Goal: Information Seeking & Learning: Learn about a topic

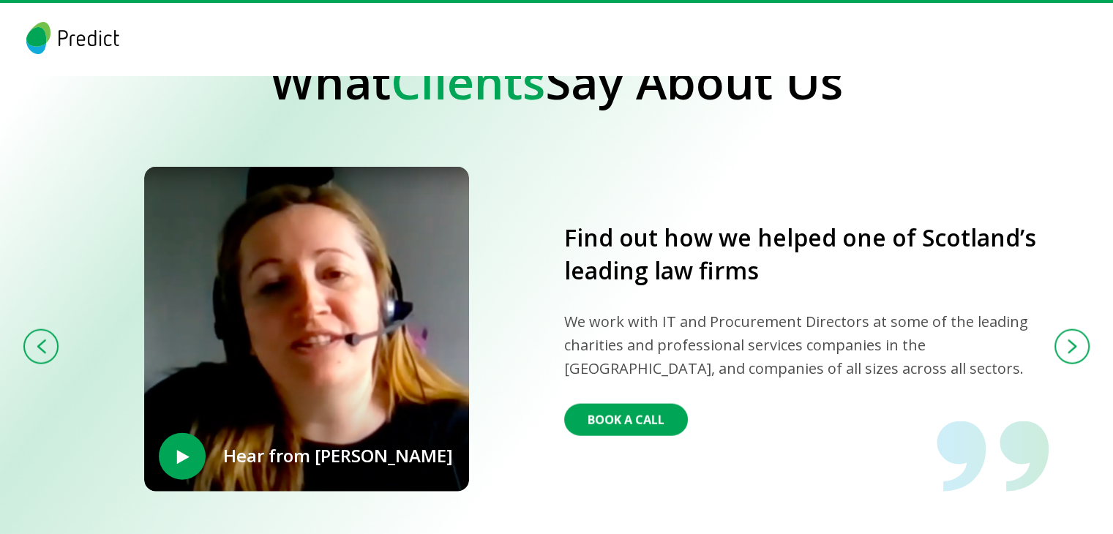
scroll to position [3119, 0]
click at [1074, 340] on img at bounding box center [1072, 346] width 8 height 12
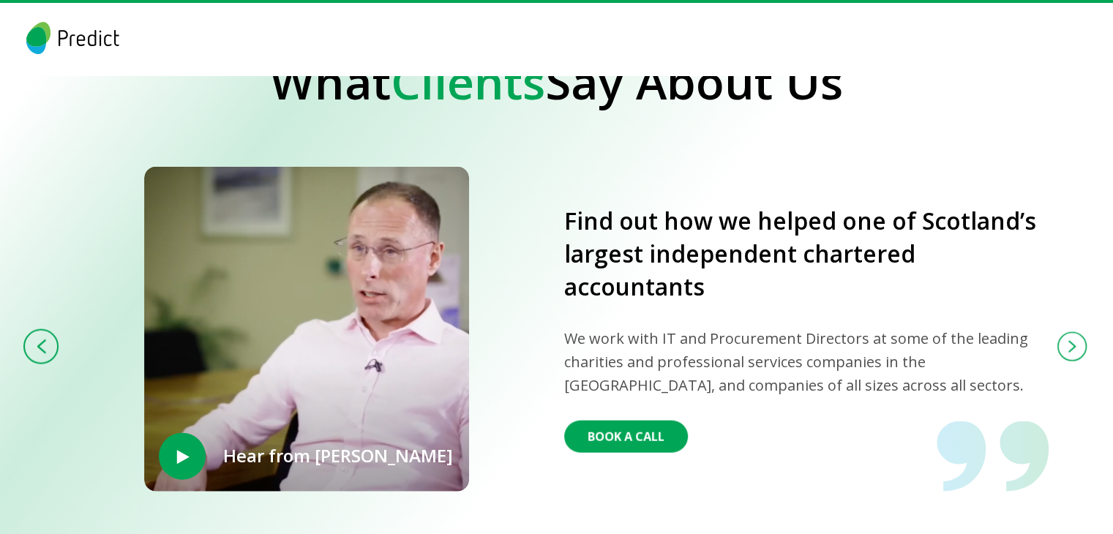
click at [1074, 340] on img at bounding box center [1072, 346] width 8 height 12
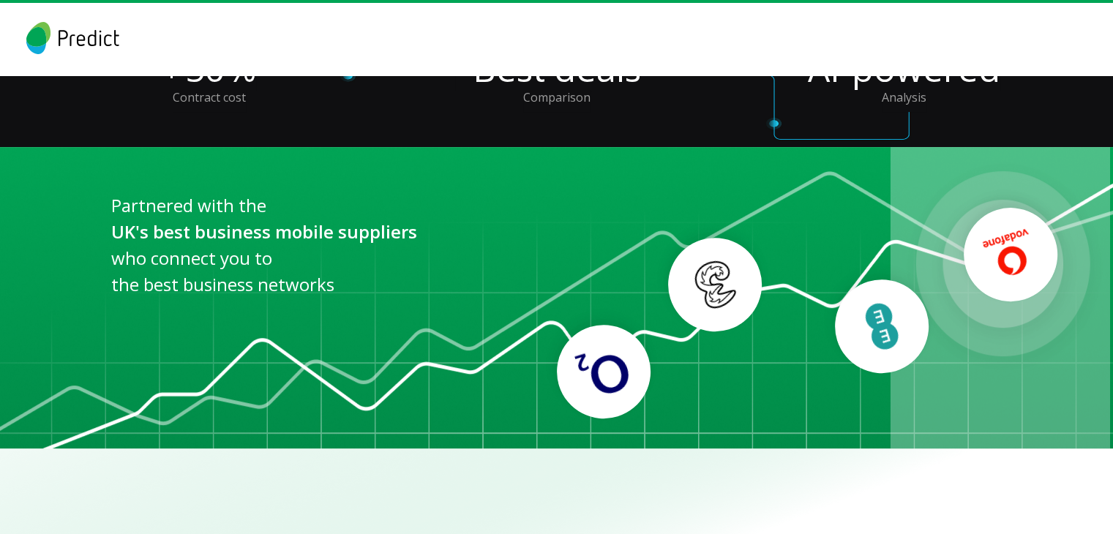
scroll to position [0, 0]
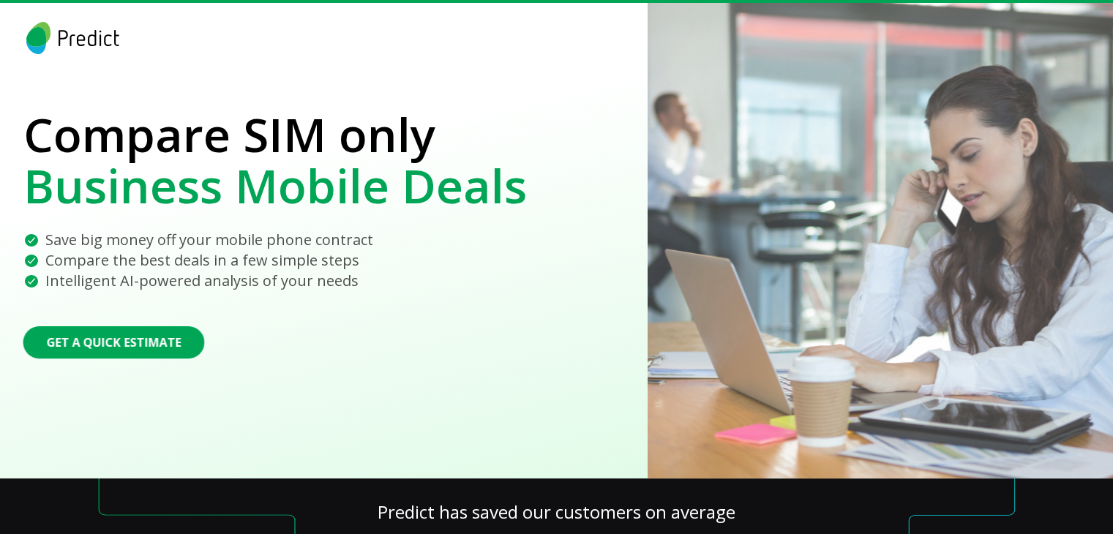
click at [53, 48] on img at bounding box center [72, 38] width 99 height 32
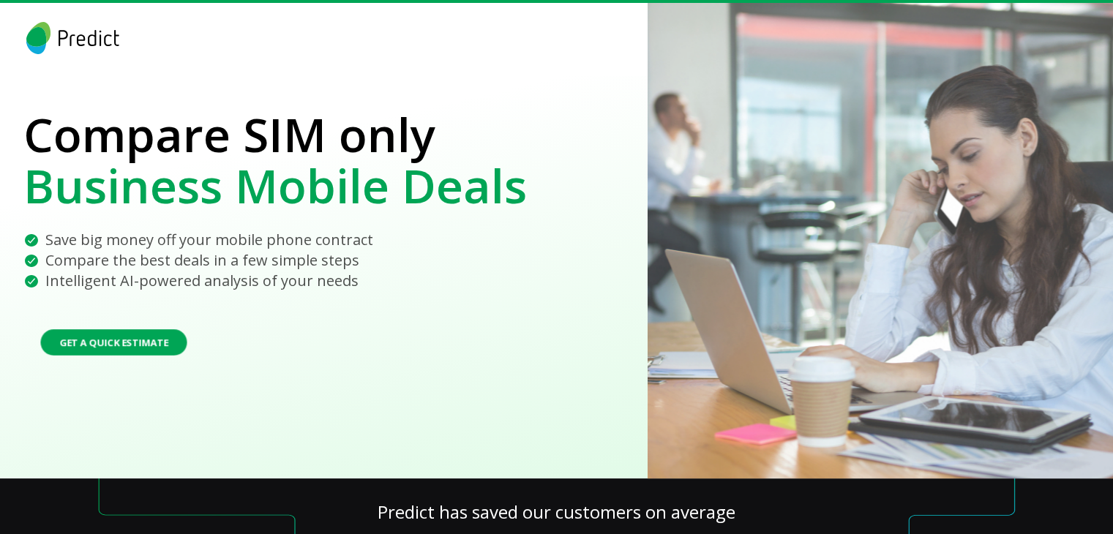
click at [143, 347] on button "Get a Quick Estimate" at bounding box center [113, 342] width 146 height 26
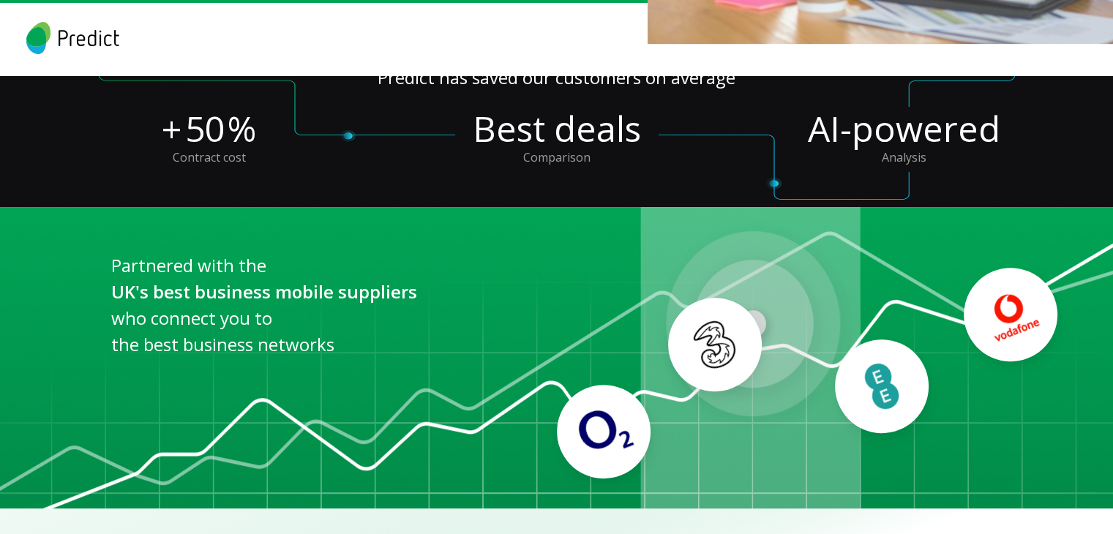
scroll to position [435, 0]
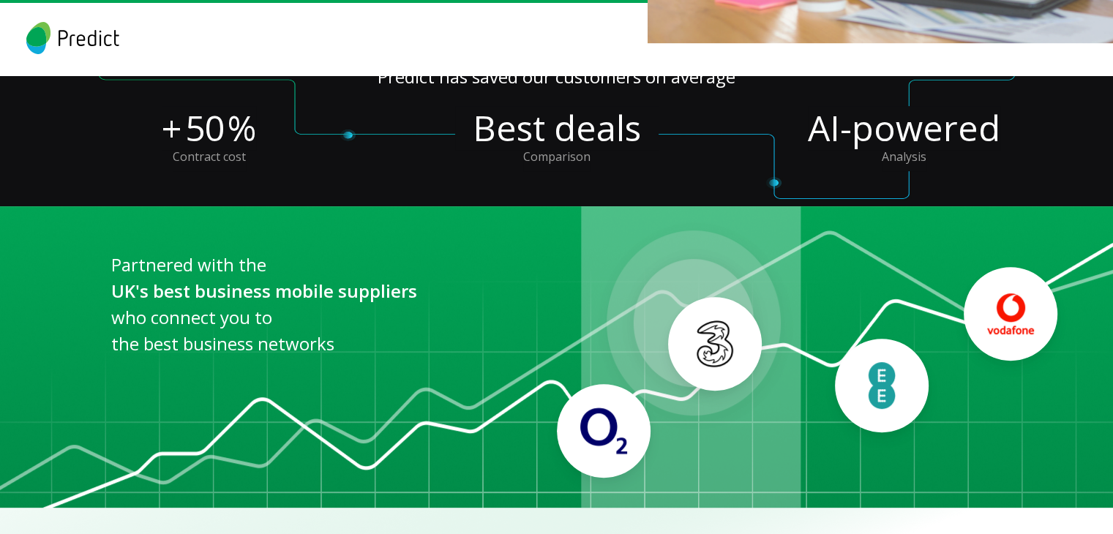
click at [713, 360] on img at bounding box center [714, 343] width 47 height 47
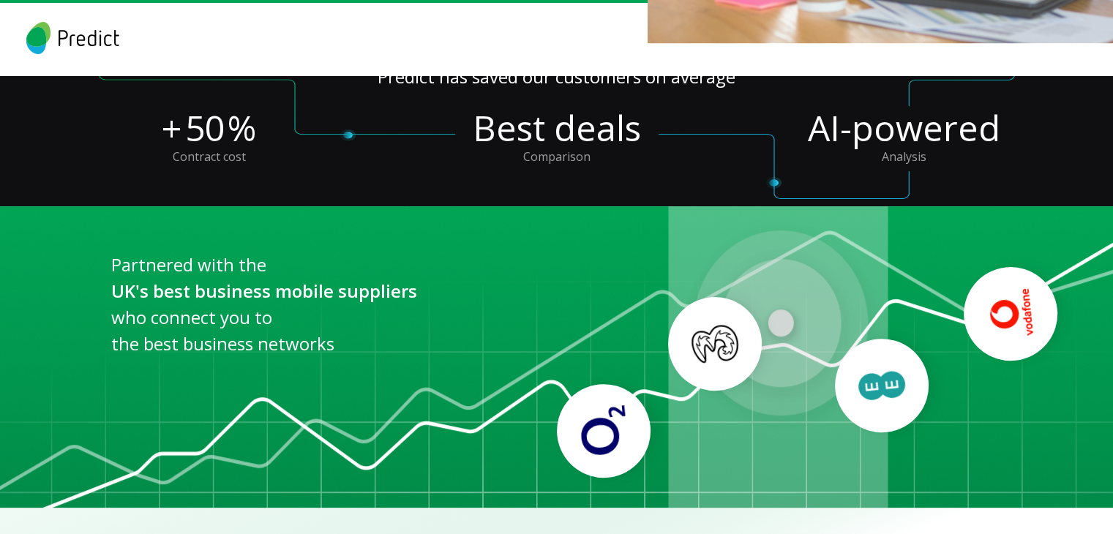
click at [619, 428] on img at bounding box center [602, 430] width 51 height 51
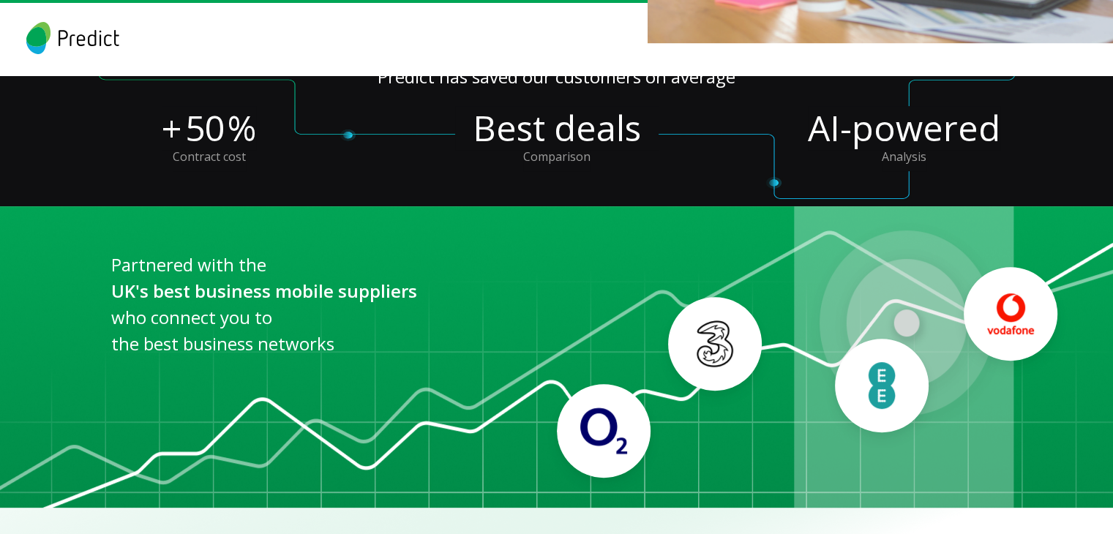
click at [619, 428] on img at bounding box center [603, 430] width 47 height 47
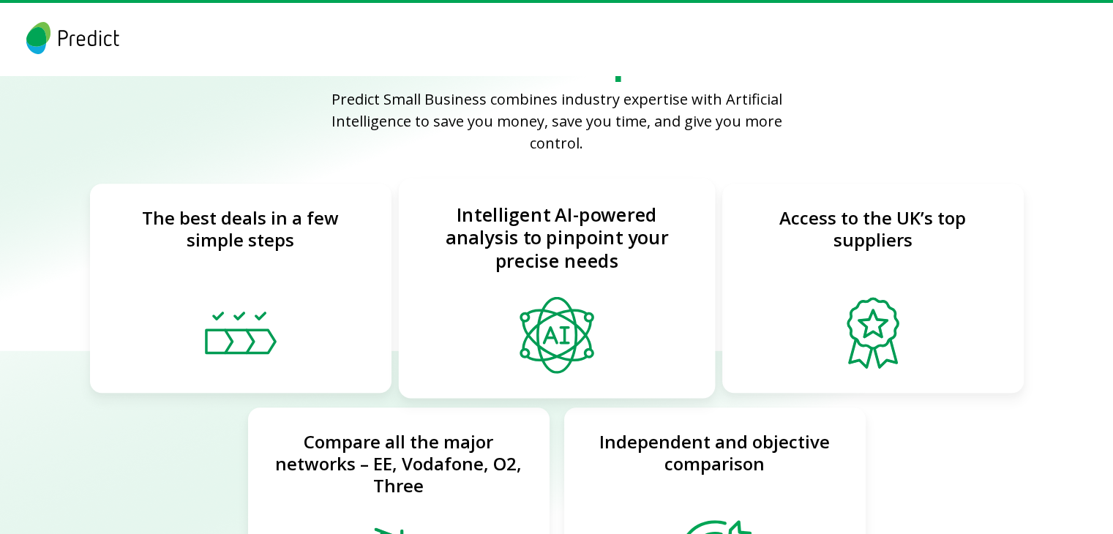
scroll to position [1029, 0]
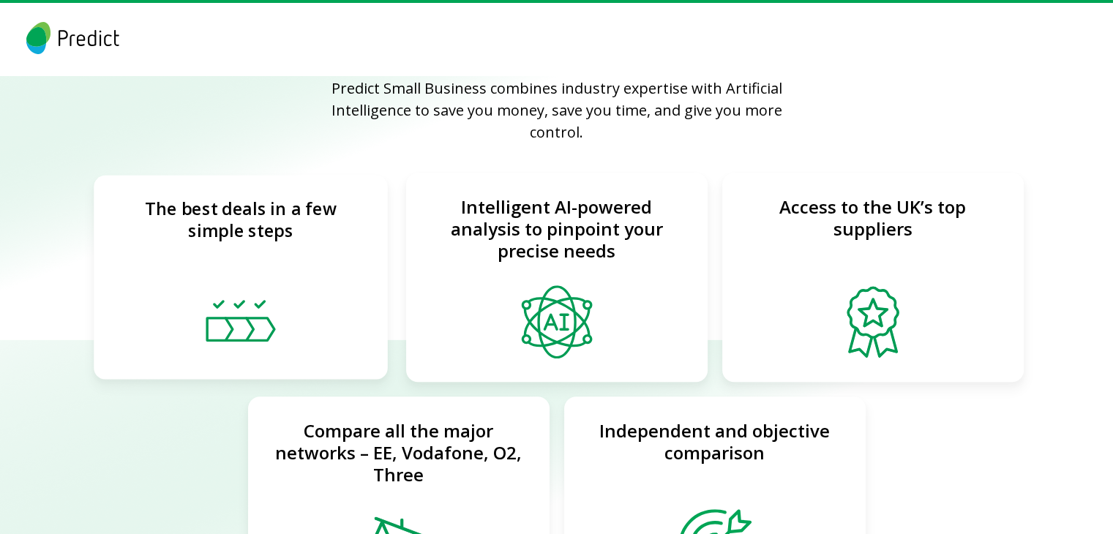
click at [281, 227] on div "The best deals in a few simple steps" at bounding box center [240, 230] width 248 height 64
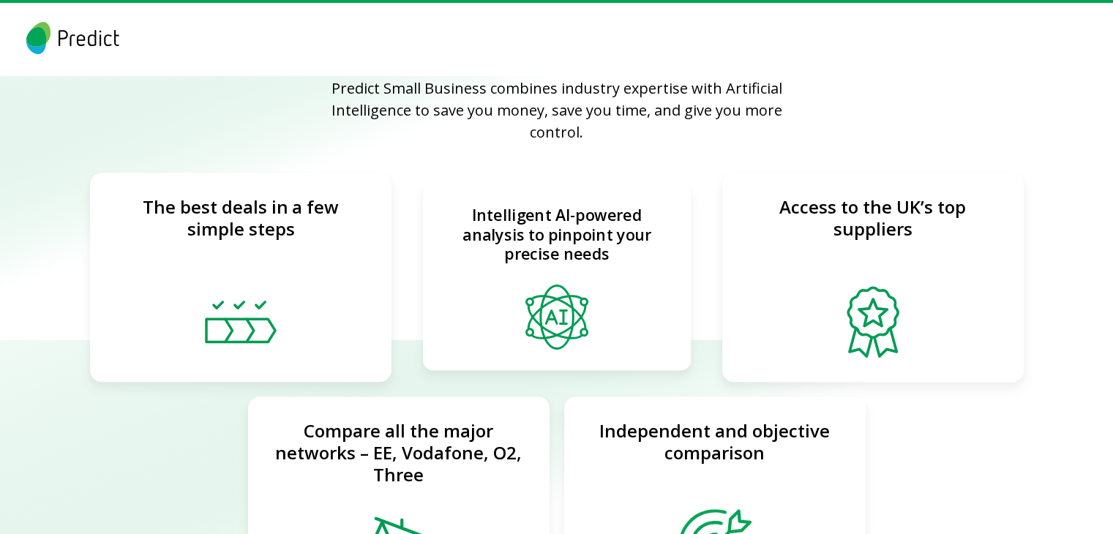
click at [496, 256] on div "Intelligent AI-powered analysis to pinpoint your precise needs" at bounding box center [556, 277] width 268 height 186
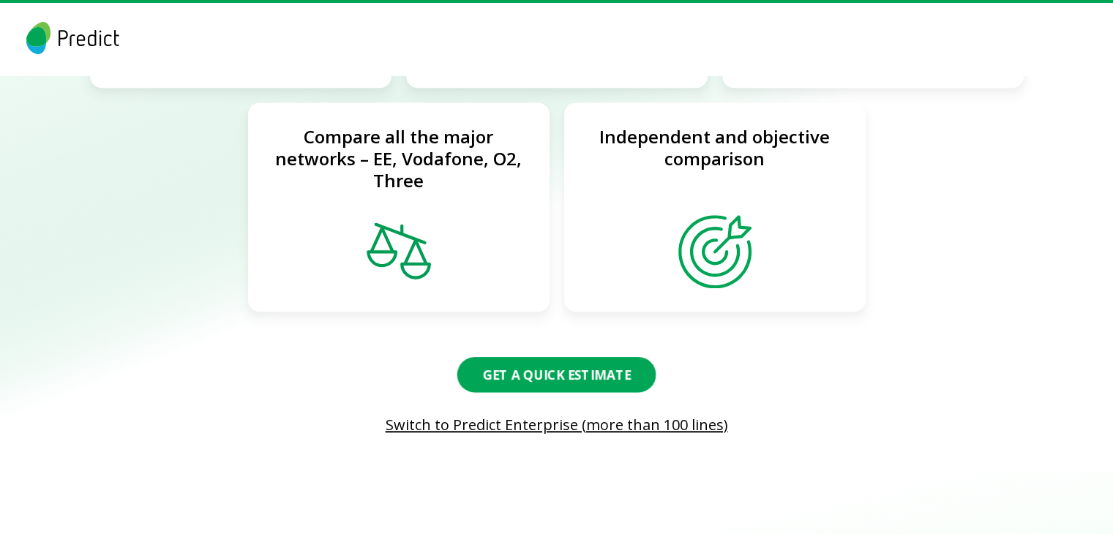
scroll to position [1324, 0]
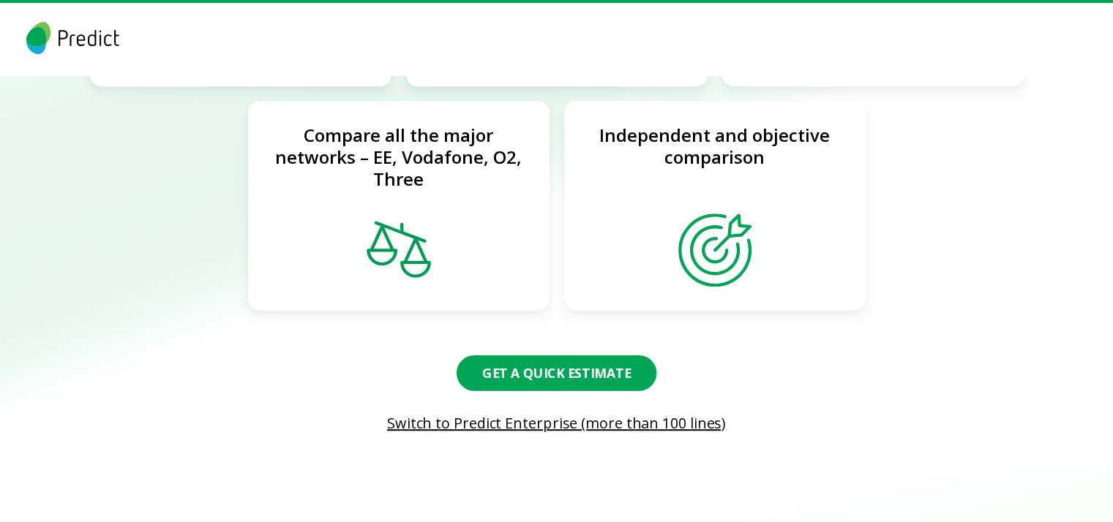
click at [579, 355] on button "Get a Quick Estimate" at bounding box center [556, 373] width 200 height 36
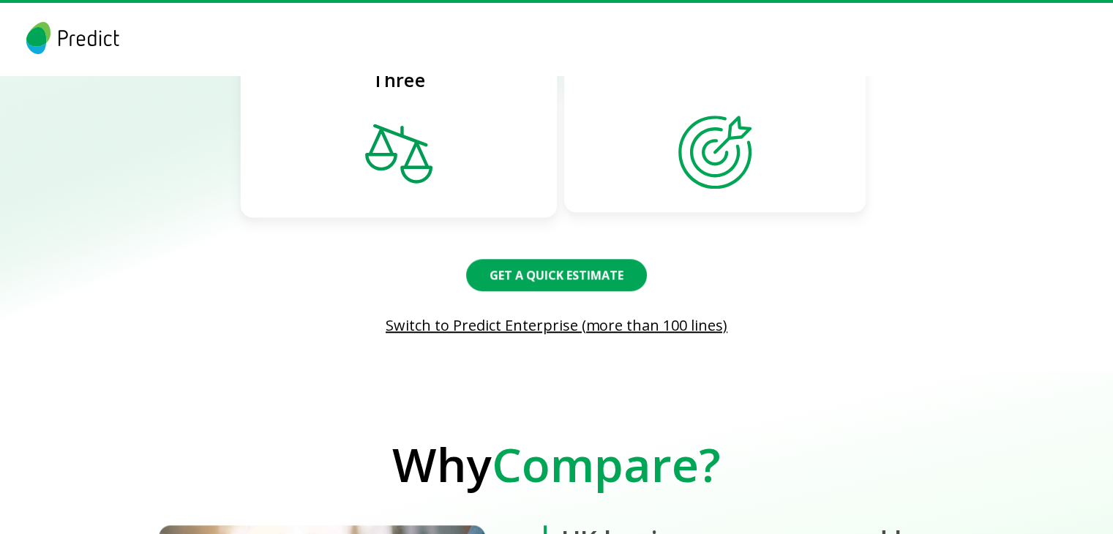
scroll to position [1424, 0]
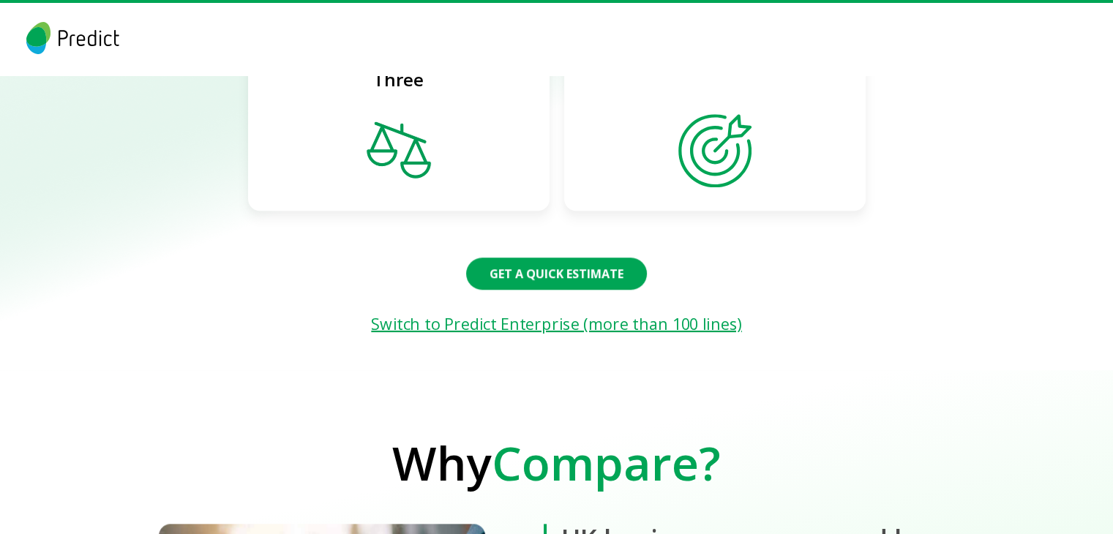
click at [518, 315] on link "Switch to Predict Enterprise (more than 100 lines)" at bounding box center [557, 324] width 948 height 19
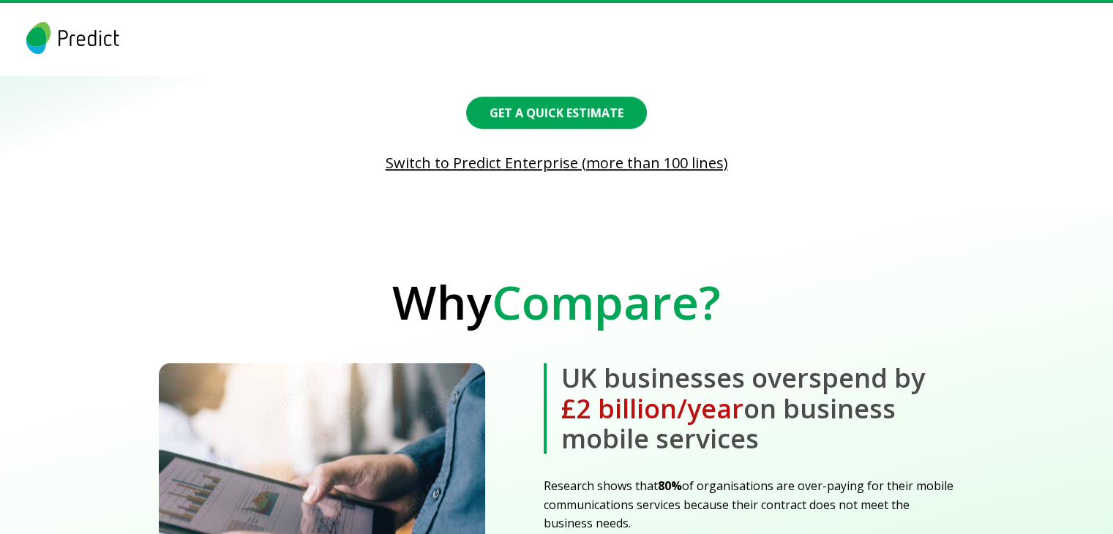
click at [539, 281] on span "Compare?" at bounding box center [606, 302] width 229 height 64
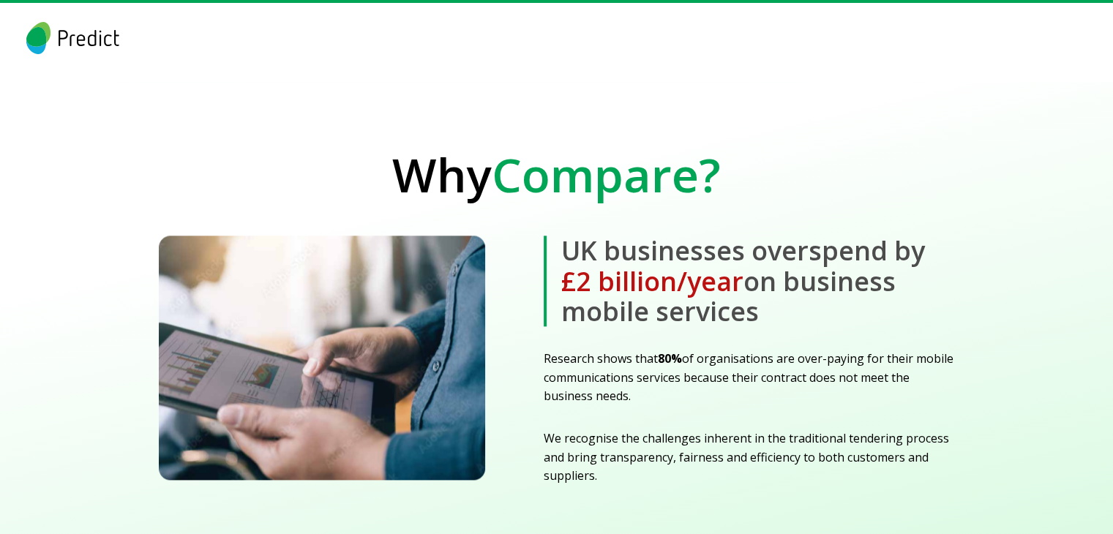
scroll to position [1737, 0]
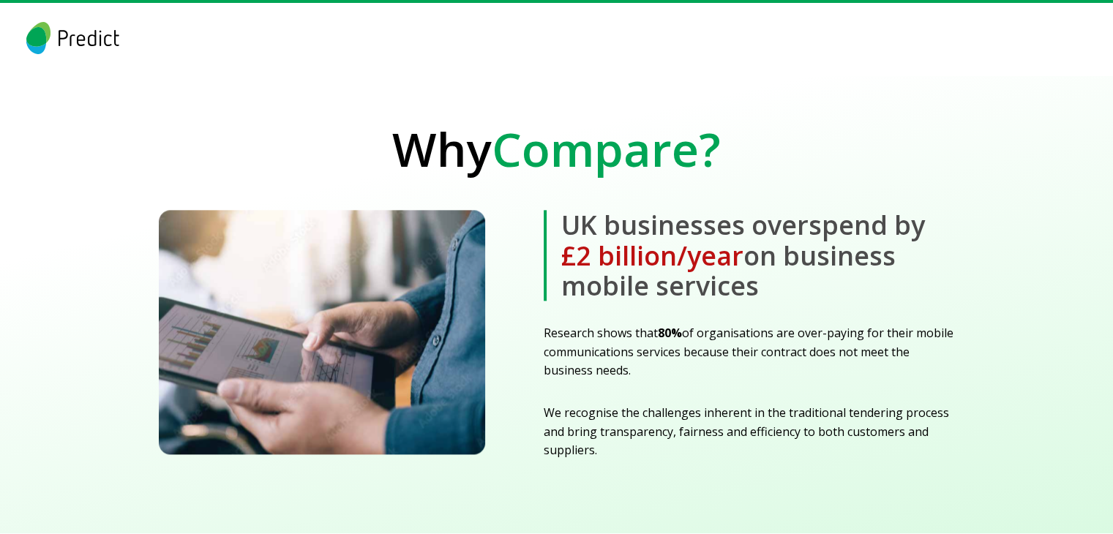
click at [415, 303] on img at bounding box center [322, 332] width 326 height 244
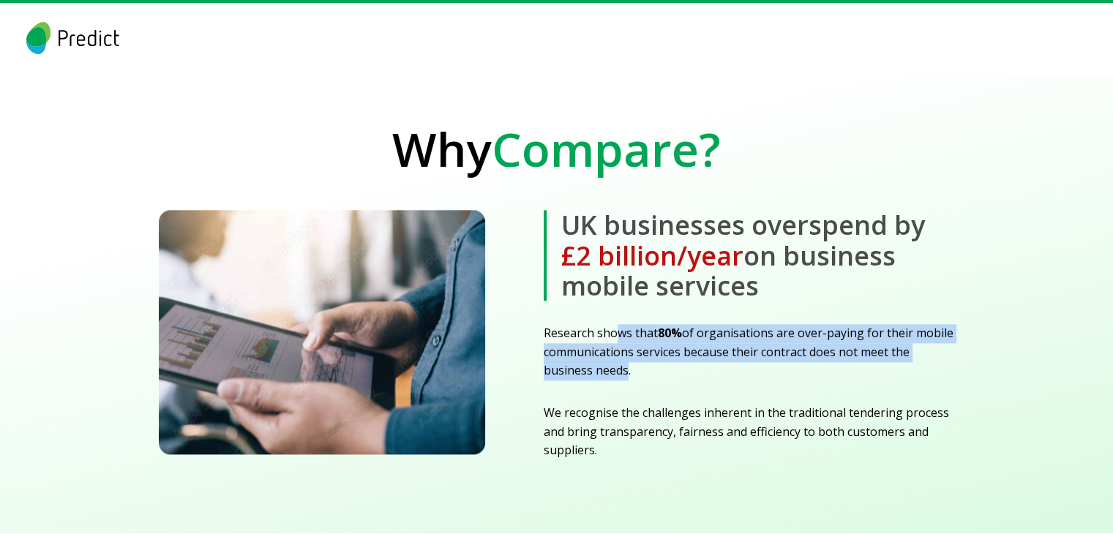
drag, startPoint x: 618, startPoint y: 300, endPoint x: 617, endPoint y: 352, distance: 51.9
click at [617, 352] on div "UK businesses overspend by £2 billion/year on business mobile services Research…" at bounding box center [749, 335] width 411 height 250
click at [617, 352] on p "Research shows that 80% of organisations are over-paying for their mobile commu…" at bounding box center [749, 352] width 411 height 56
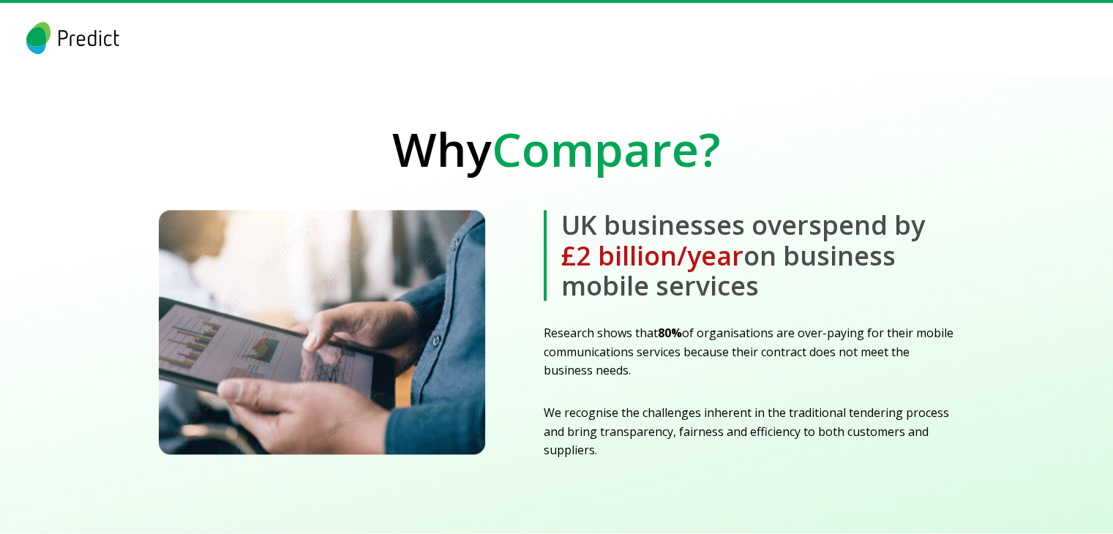
click at [628, 404] on p "We recognise the challenges inherent in the traditional tendering process and b…" at bounding box center [749, 432] width 411 height 56
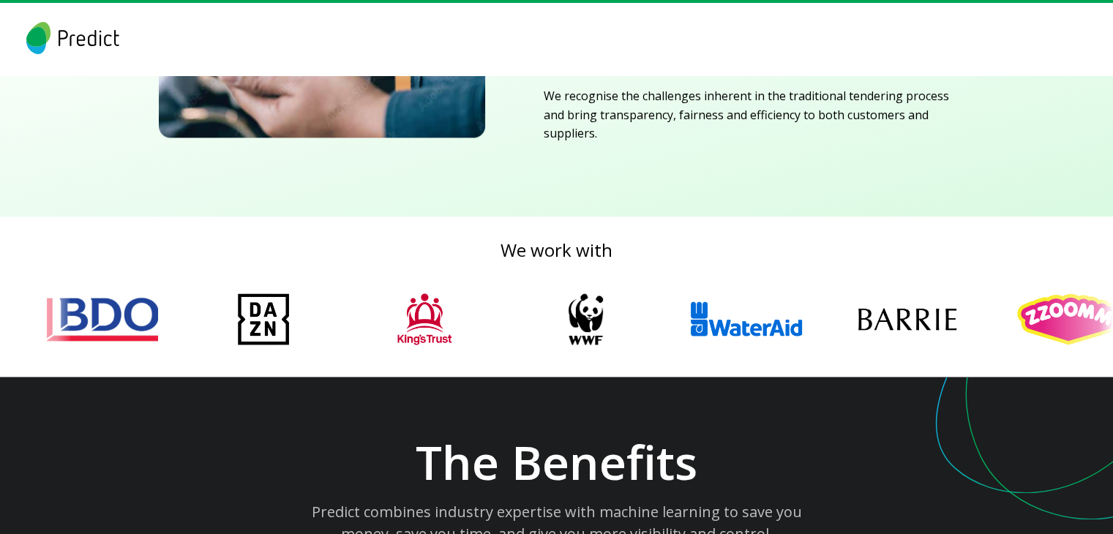
scroll to position [2062, 0]
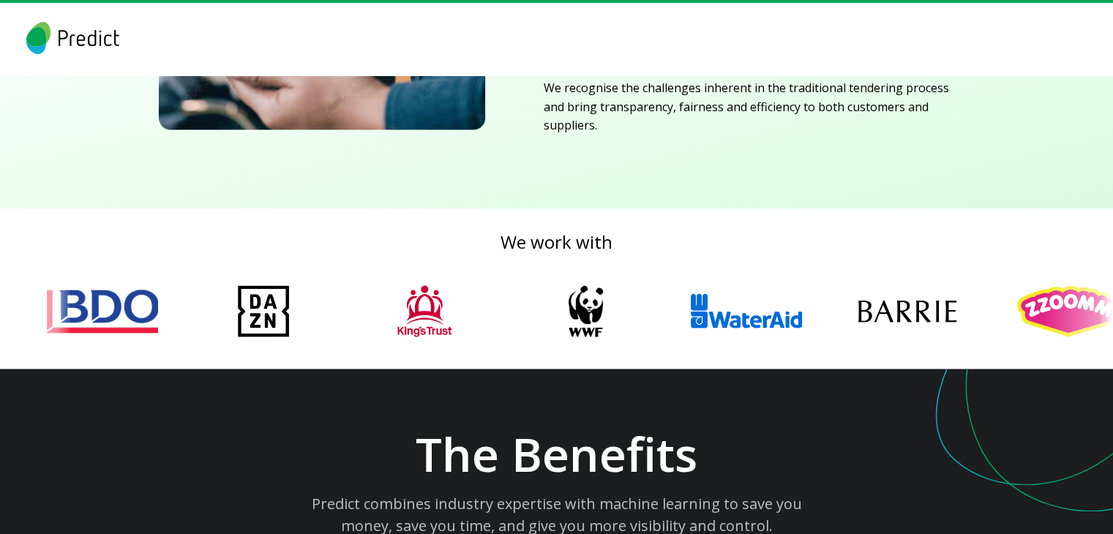
click at [416, 293] on img at bounding box center [418, 311] width 146 height 69
click at [416, 293] on img at bounding box center [423, 311] width 146 height 69
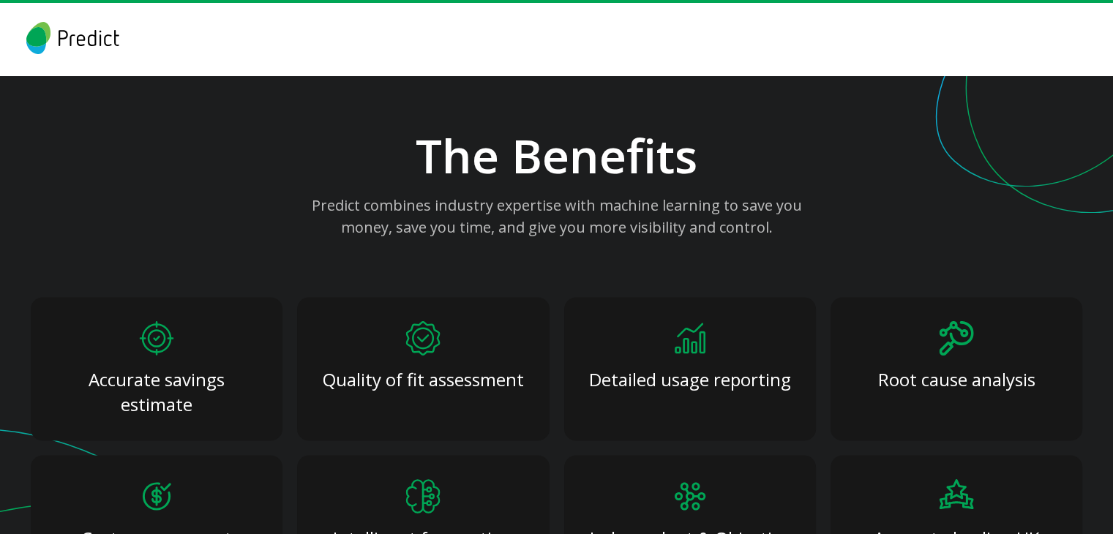
scroll to position [2366, 0]
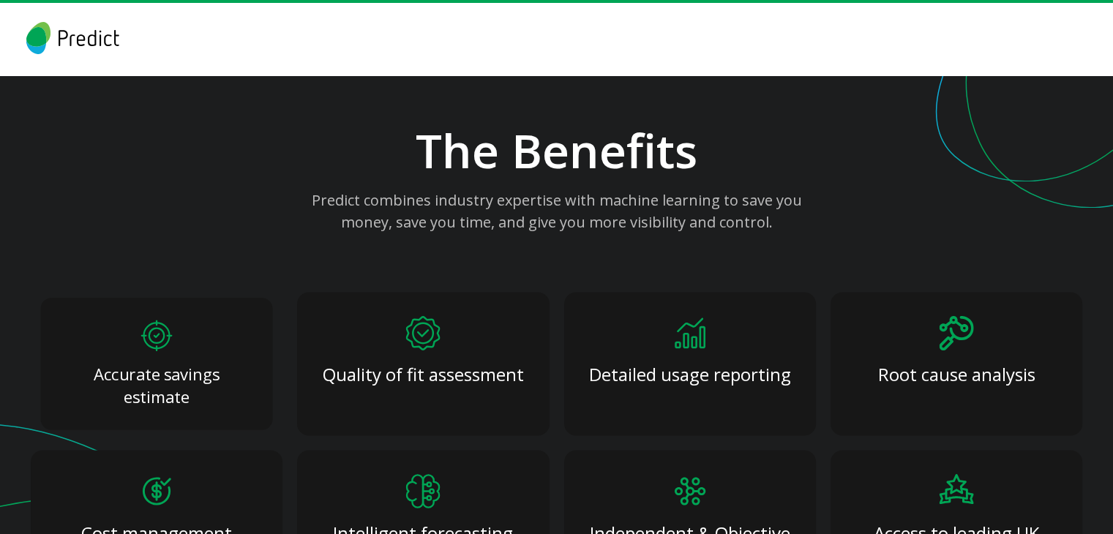
click at [185, 362] on p "Accurate savings estimate" at bounding box center [156, 385] width 189 height 46
click at [401, 362] on p "Quality of fit assessment" at bounding box center [422, 372] width 167 height 20
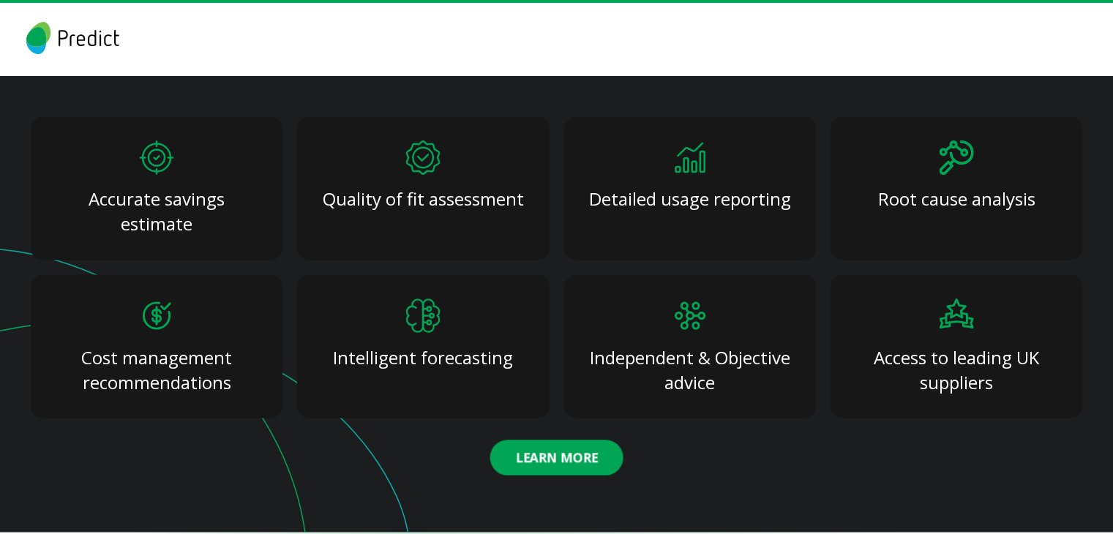
scroll to position [2598, 0]
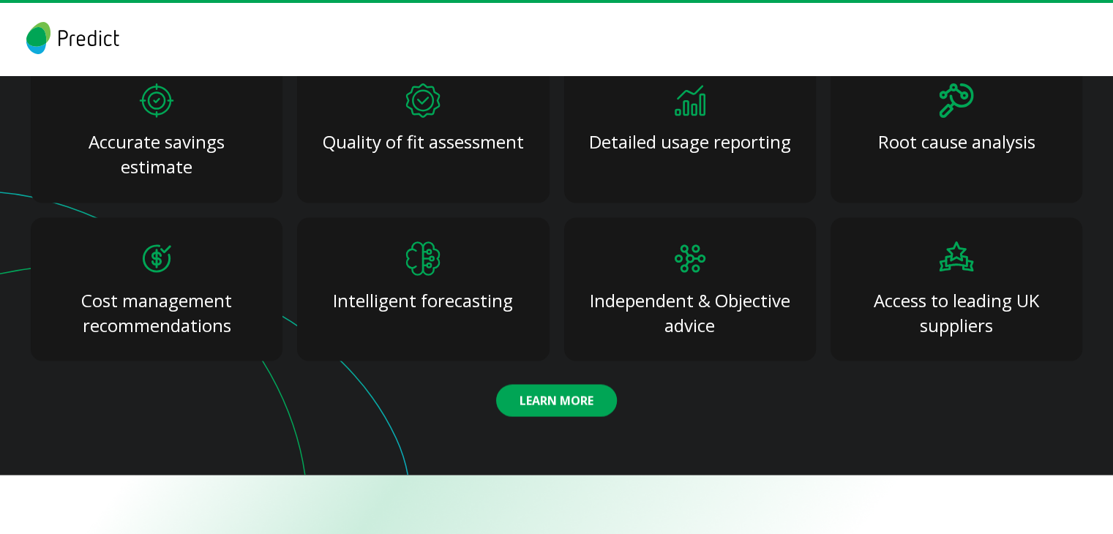
click at [555, 384] on button "Learn More" at bounding box center [556, 400] width 121 height 32
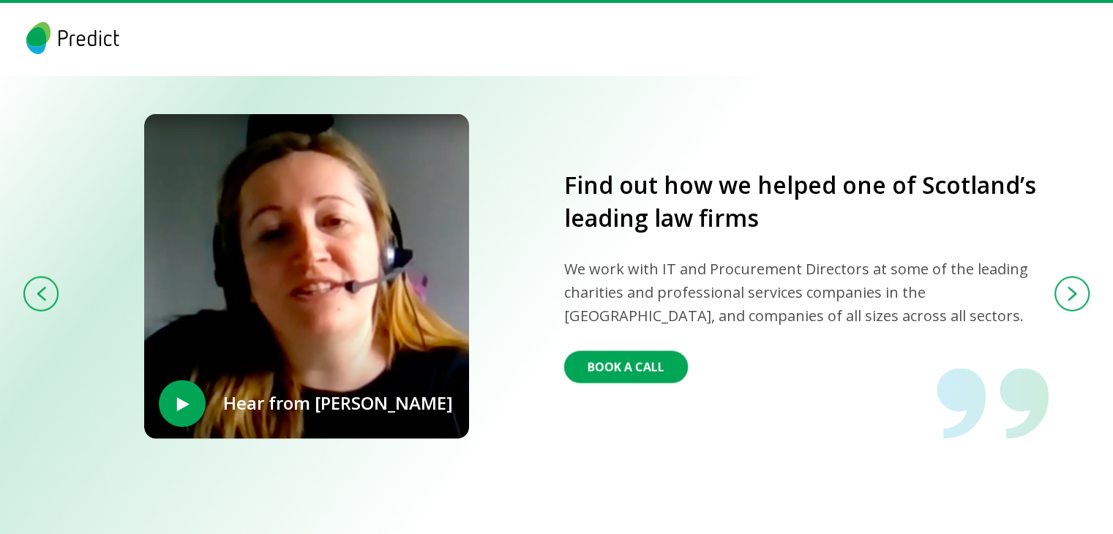
scroll to position [3175, 0]
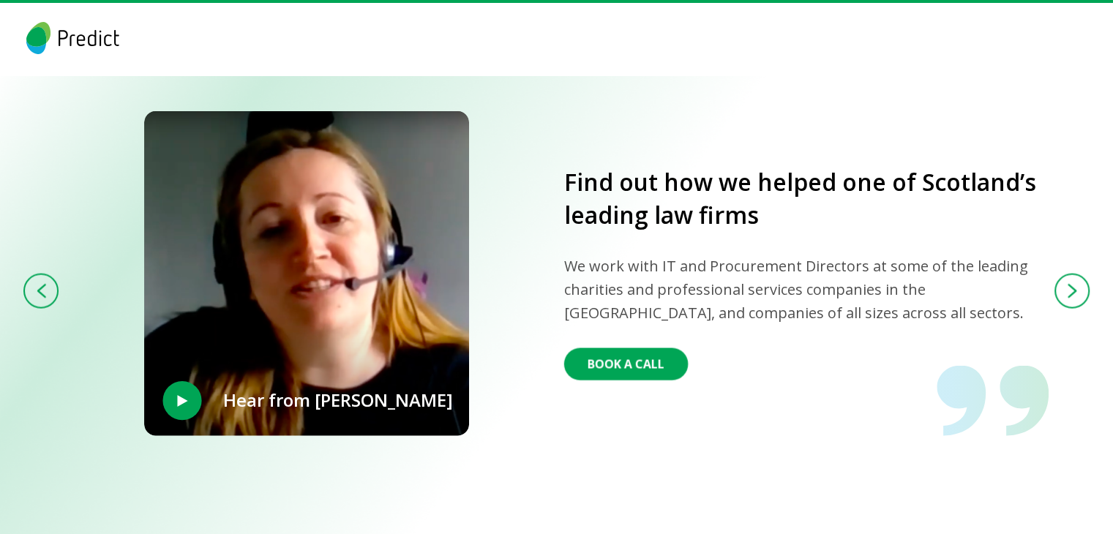
click at [185, 377] on span "‣" at bounding box center [182, 401] width 19 height 48
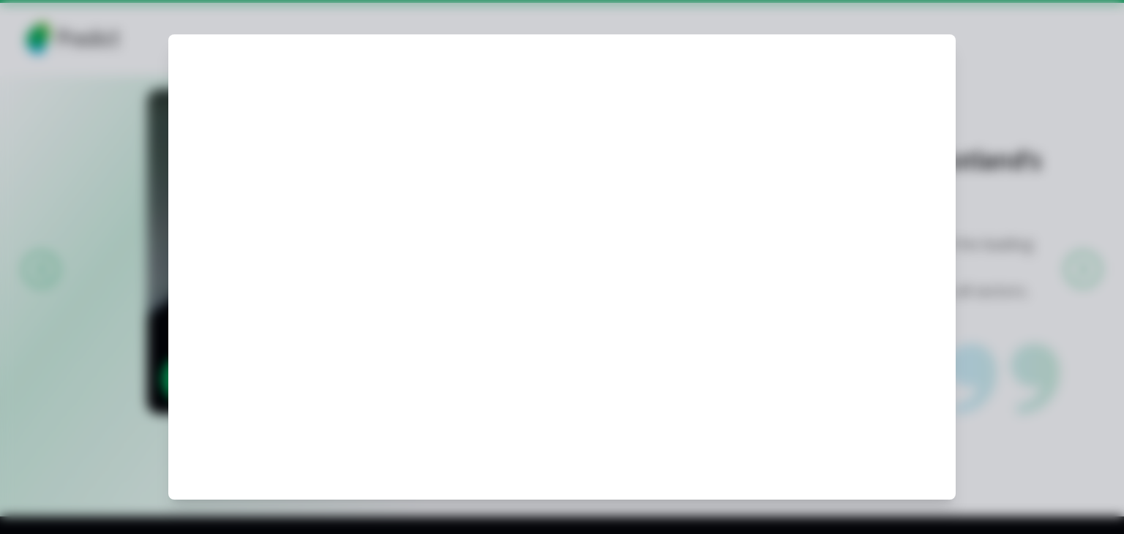
click at [1023, 267] on div at bounding box center [562, 267] width 1124 height 534
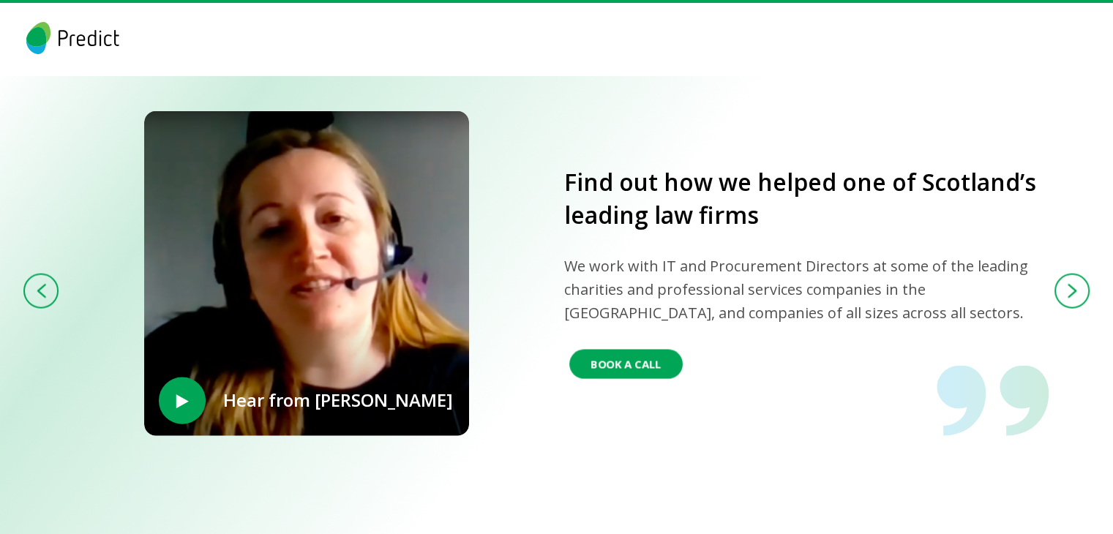
click at [655, 350] on button "Book A Call" at bounding box center [625, 364] width 113 height 29
click at [1068, 285] on img at bounding box center [1072, 291] width 8 height 12
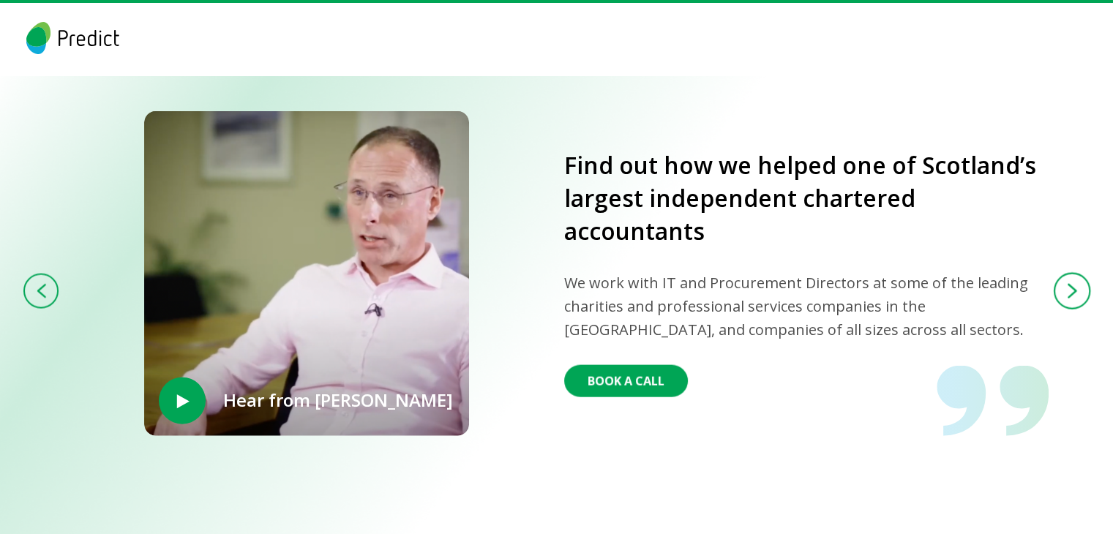
click at [1067, 283] on img at bounding box center [1072, 290] width 10 height 15
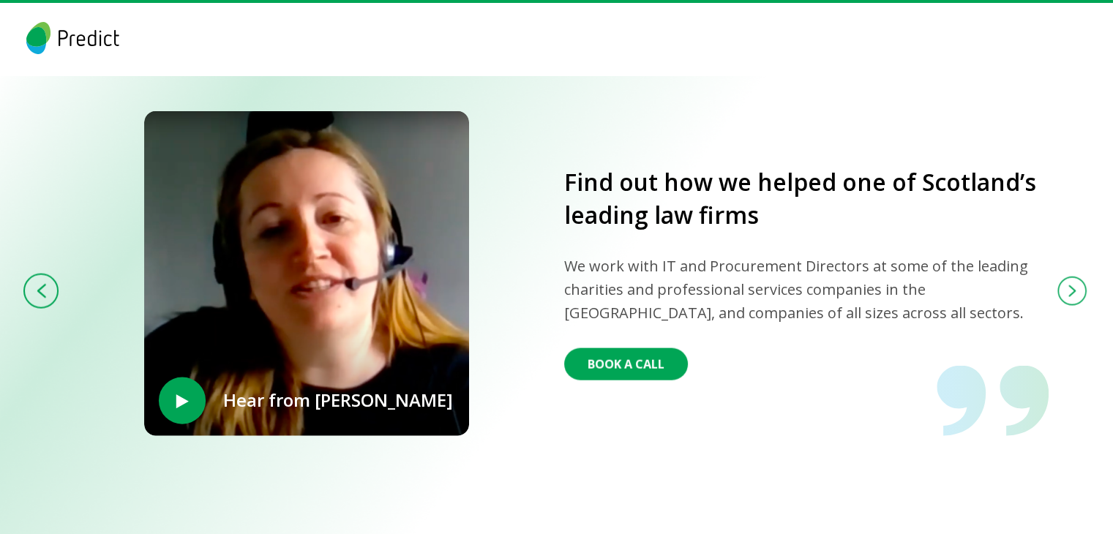
click at [1071, 285] on img at bounding box center [1072, 291] width 8 height 12
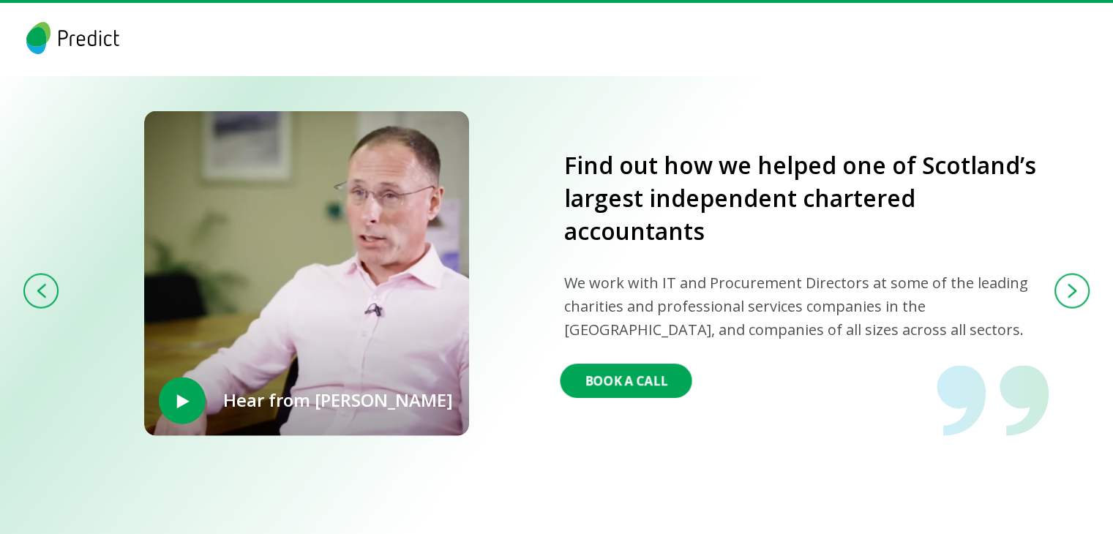
click at [612, 364] on button "Book A Call" at bounding box center [626, 381] width 132 height 34
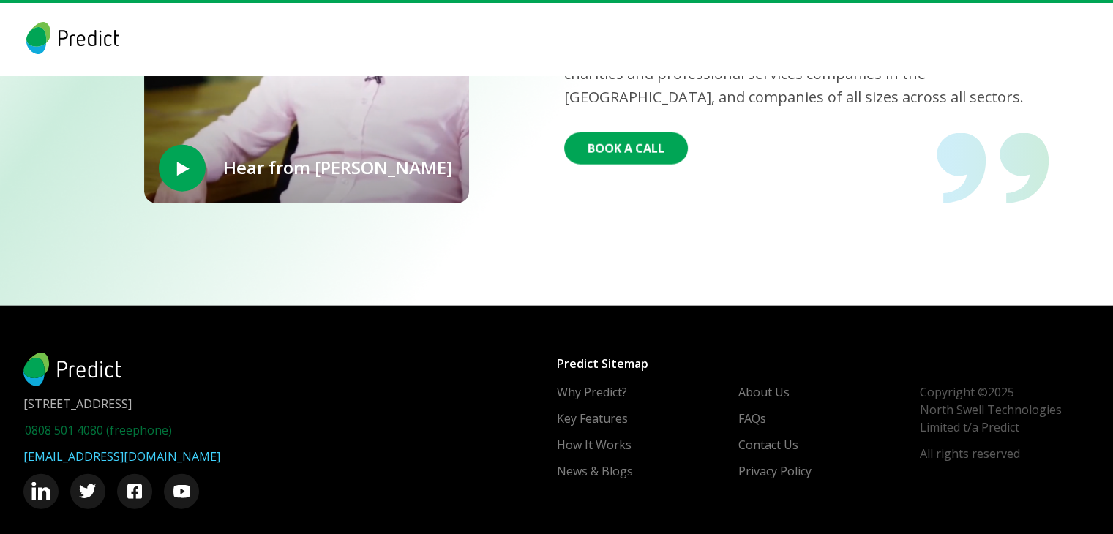
drag, startPoint x: 122, startPoint y: 393, endPoint x: 122, endPoint y: 405, distance: 12.4
click at [122, 405] on div "Unit 11, Water’s Edge, 1 Camperdown Street, Dundee, DD1 3HY 0808 501 4080 (free…" at bounding box center [289, 431] width 533 height 157
click at [203, 421] on div "0808 501 4080 (freephone) hello@predictmobile.com" at bounding box center [289, 465] width 533 height 88
click at [579, 383] on link "Why Predict?" at bounding box center [593, 392] width 70 height 18
click at [601, 410] on link "Key Features" at bounding box center [594, 419] width 71 height 18
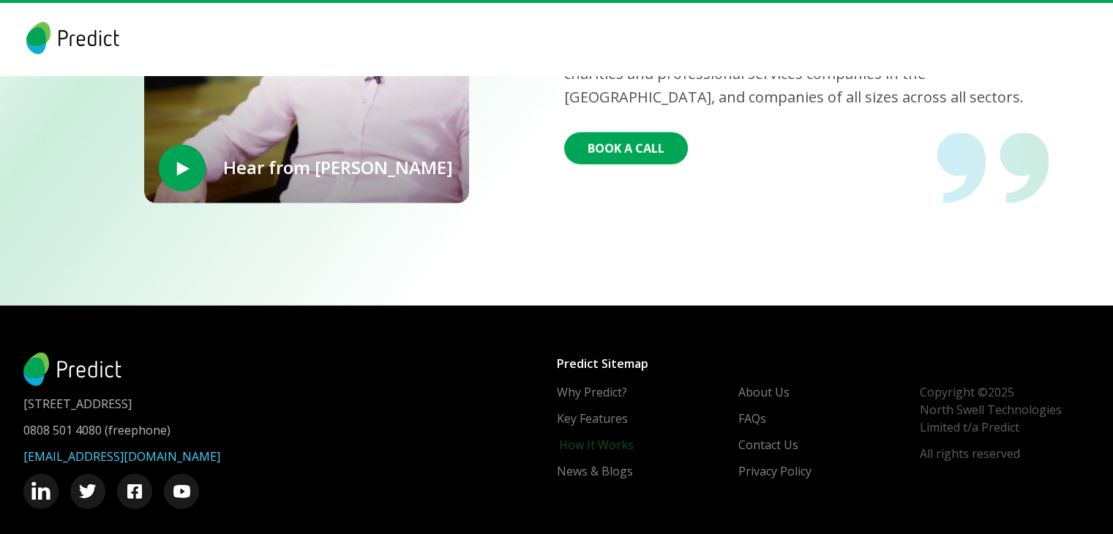
click at [592, 436] on link "How It Works" at bounding box center [595, 445] width 75 height 18
click at [573, 462] on link "News & Blogs" at bounding box center [596, 471] width 76 height 18
click at [765, 383] on link "About Us" at bounding box center [765, 392] width 51 height 18
click at [756, 410] on link "FAQs" at bounding box center [754, 419] width 28 height 18
click at [781, 436] on link "Contact Us" at bounding box center [770, 445] width 60 height 18
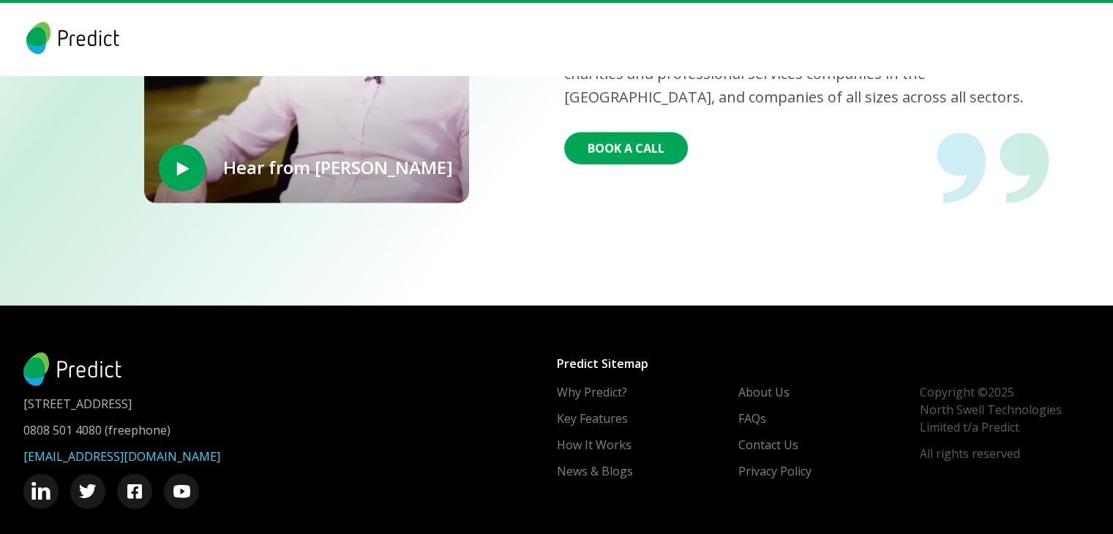
click at [965, 383] on div "Copyright © 2025 North Swell Technologies Limited t/a Predict All rights reserv…" at bounding box center [1005, 431] width 170 height 97
click at [964, 445] on span "All rights reserved" at bounding box center [1005, 454] width 170 height 18
click at [79, 477] on link at bounding box center [87, 491] width 29 height 29
click at [137, 485] on img at bounding box center [134, 491] width 12 height 12
click at [180, 486] on img at bounding box center [181, 492] width 15 height 12
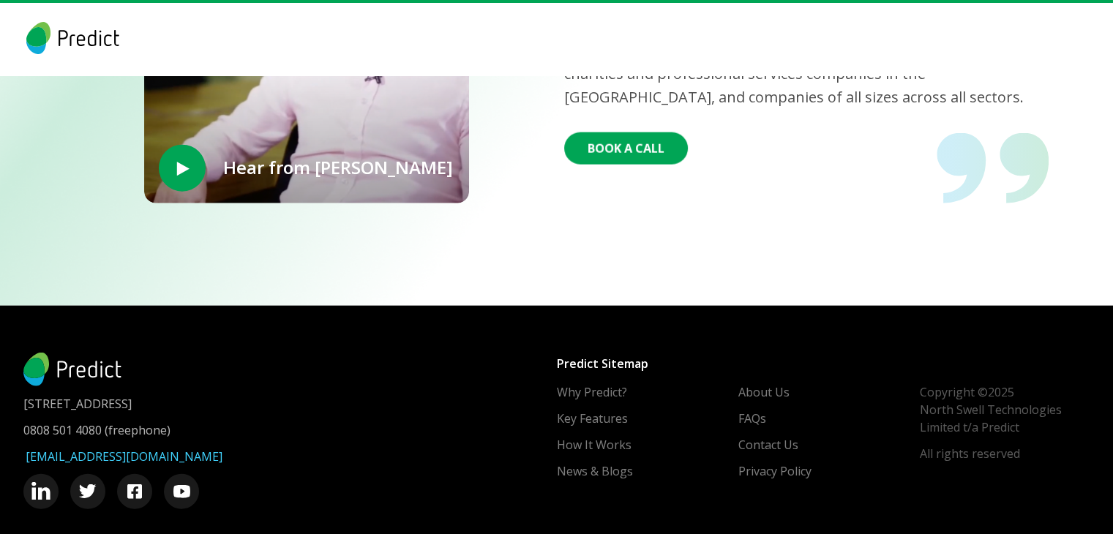
click at [135, 448] on link "[EMAIL_ADDRESS][DOMAIN_NAME]" at bounding box center [124, 457] width 197 height 18
click at [283, 306] on footer "Unit 11, Water’s Edge, 1 Camperdown Street, Dundee, DD1 3HY 0808 501 4080 (free…" at bounding box center [556, 431] width 1113 height 250
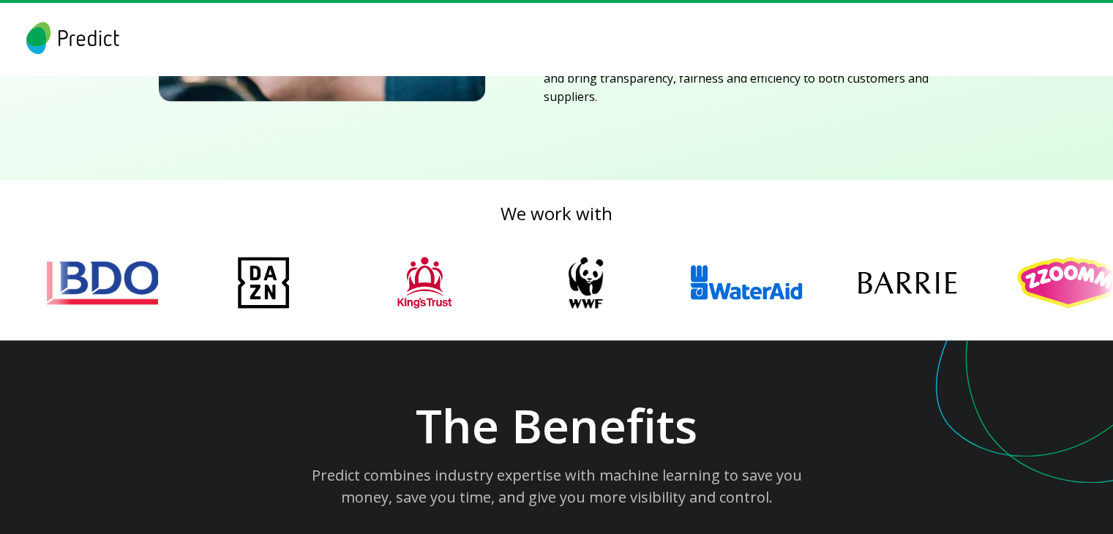
scroll to position [2037, 0]
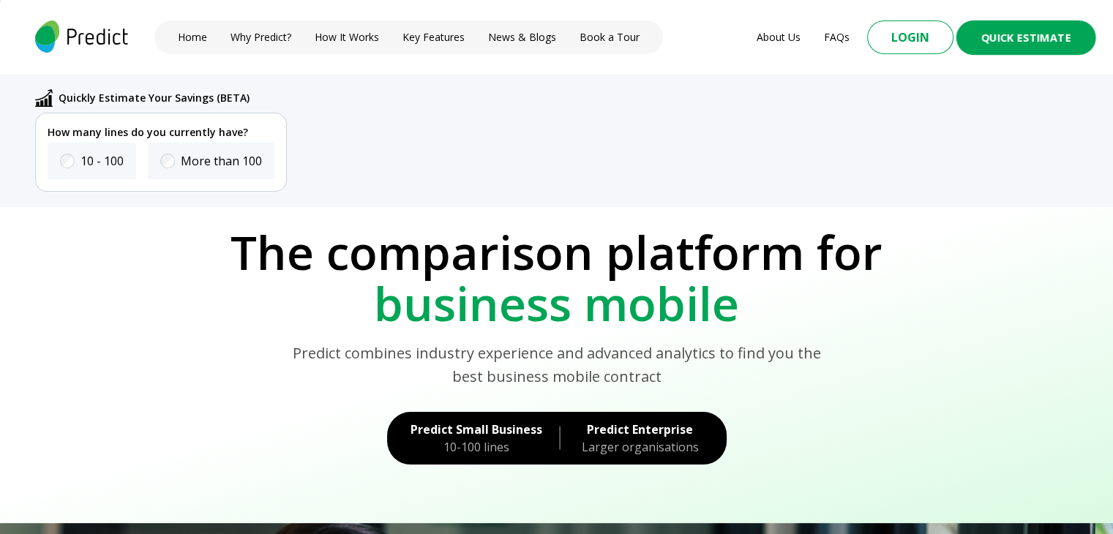
click at [1037, 38] on button "Quick Estimate" at bounding box center [1026, 37] width 140 height 34
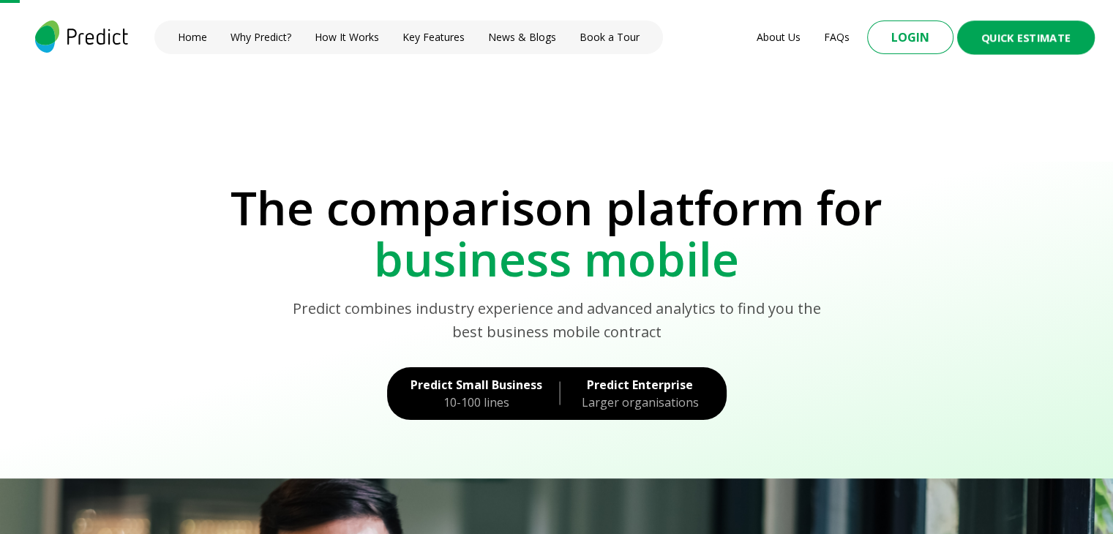
scroll to position [1, 0]
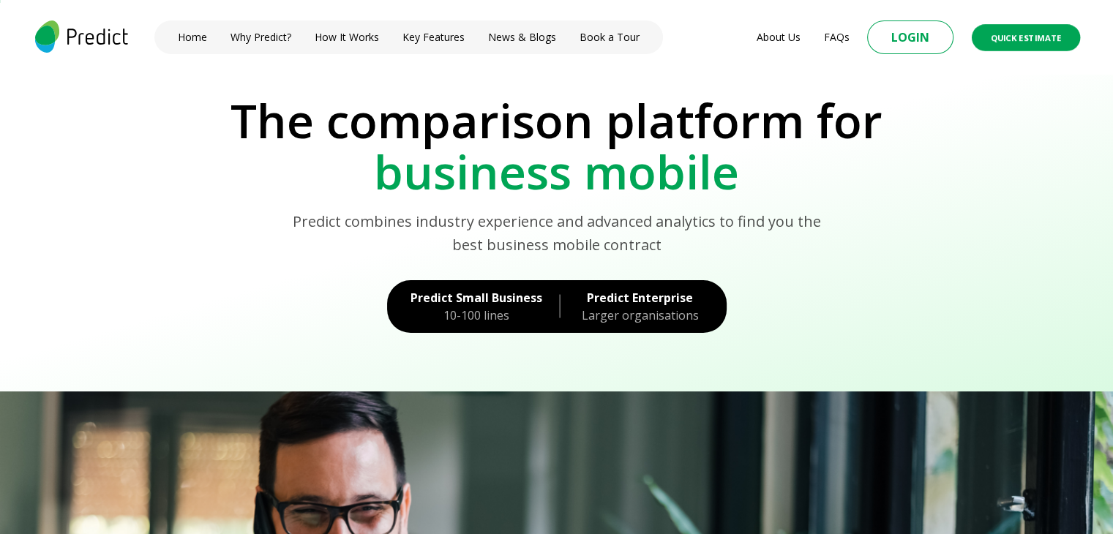
click at [1037, 38] on button "Quick Estimate" at bounding box center [1026, 37] width 108 height 27
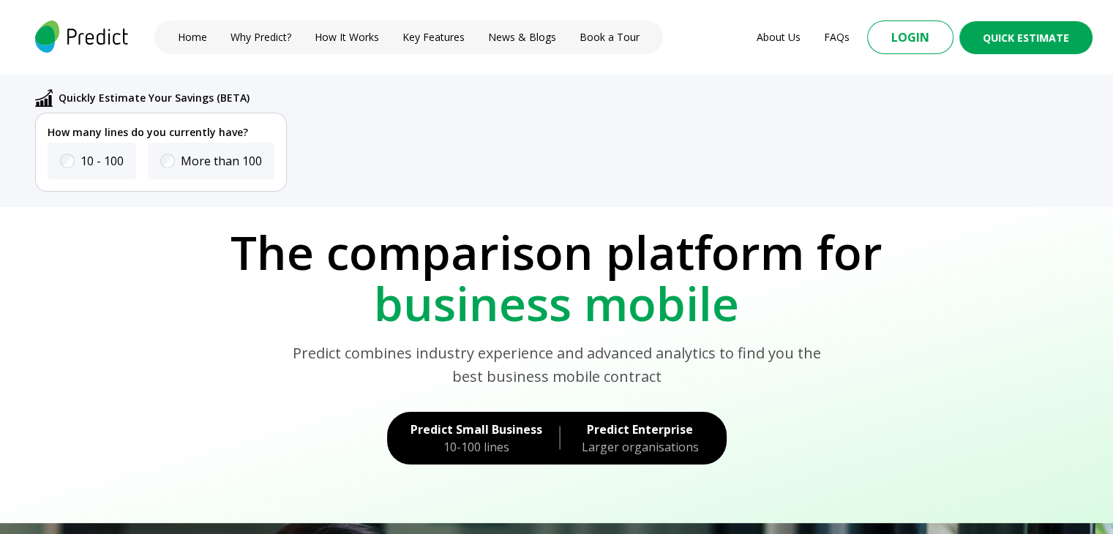
click at [85, 48] on img at bounding box center [81, 36] width 99 height 32
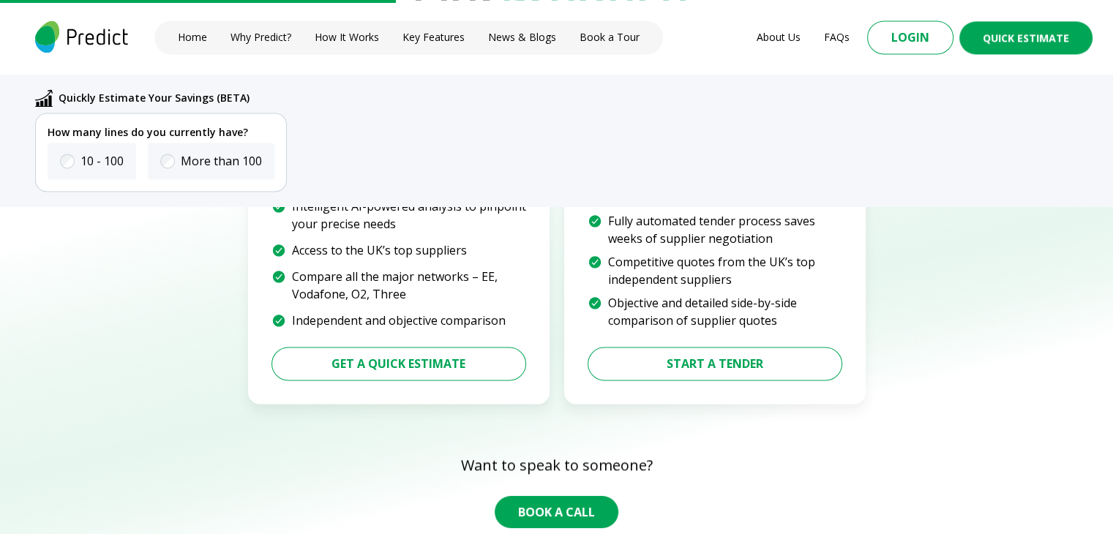
scroll to position [2111, 0]
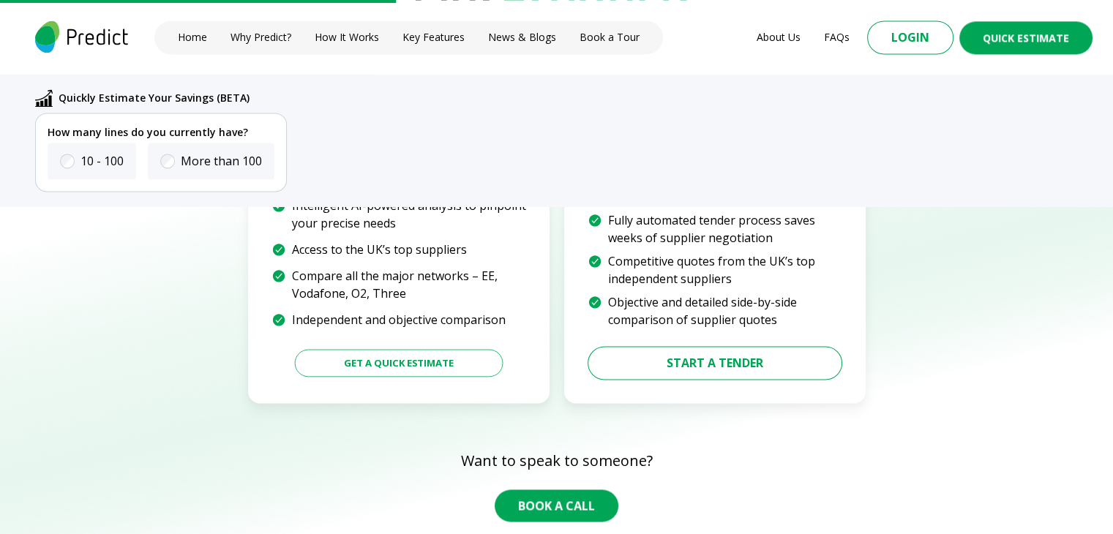
click at [439, 375] on div "Get a Quick Estimate" at bounding box center [398, 363] width 255 height 34
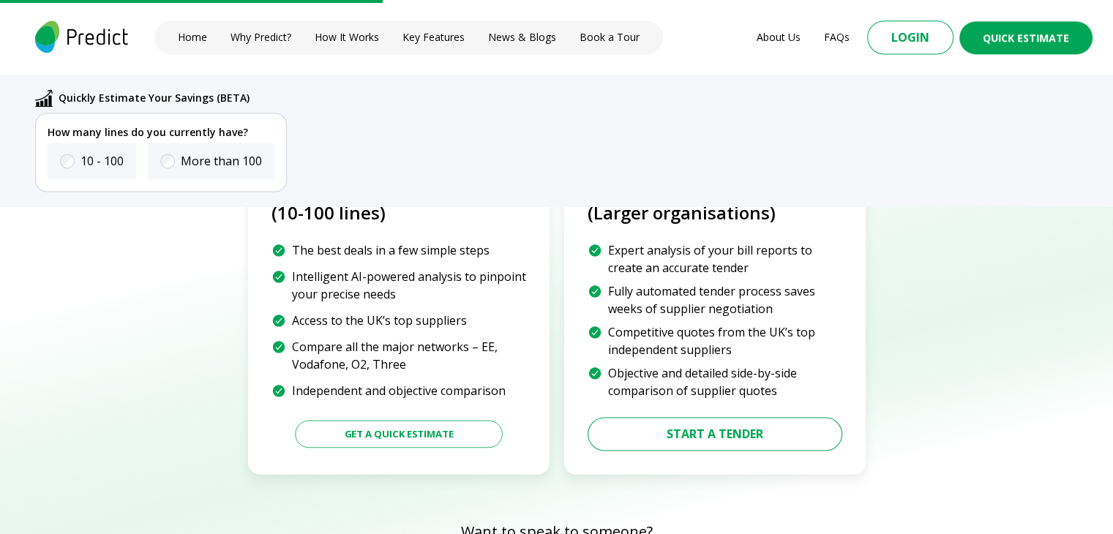
click at [432, 428] on button "Get a Quick Estimate" at bounding box center [398, 433] width 207 height 27
click at [770, 428] on button "Start a tender" at bounding box center [713, 434] width 275 height 37
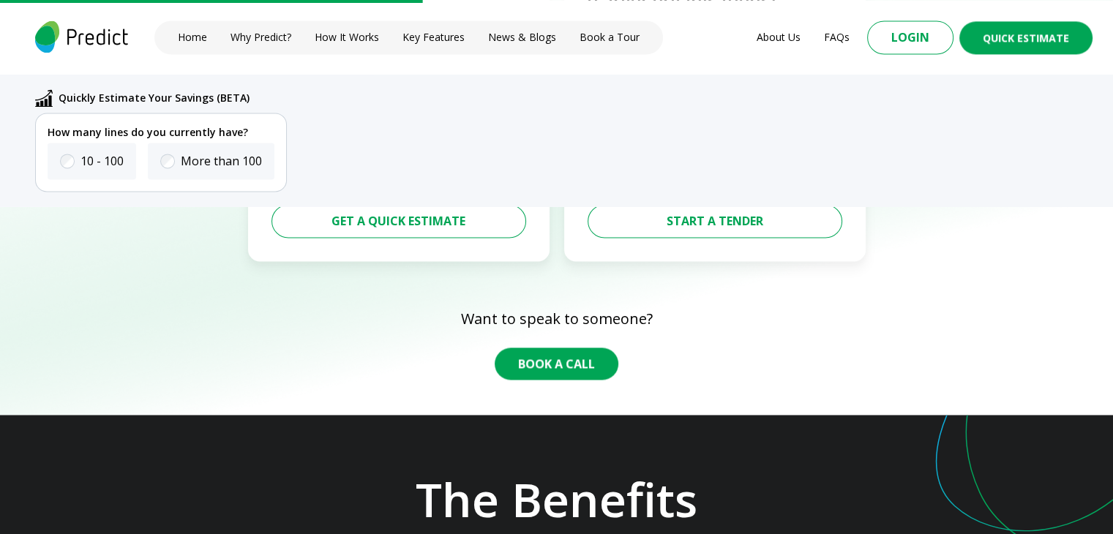
scroll to position [2253, 0]
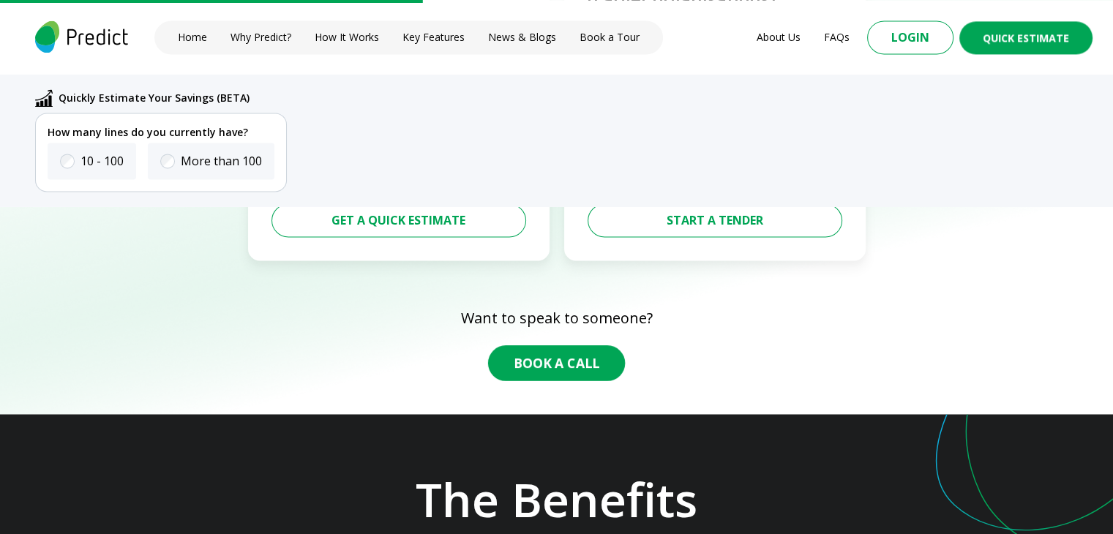
click at [542, 355] on button "Book A Call" at bounding box center [556, 363] width 137 height 36
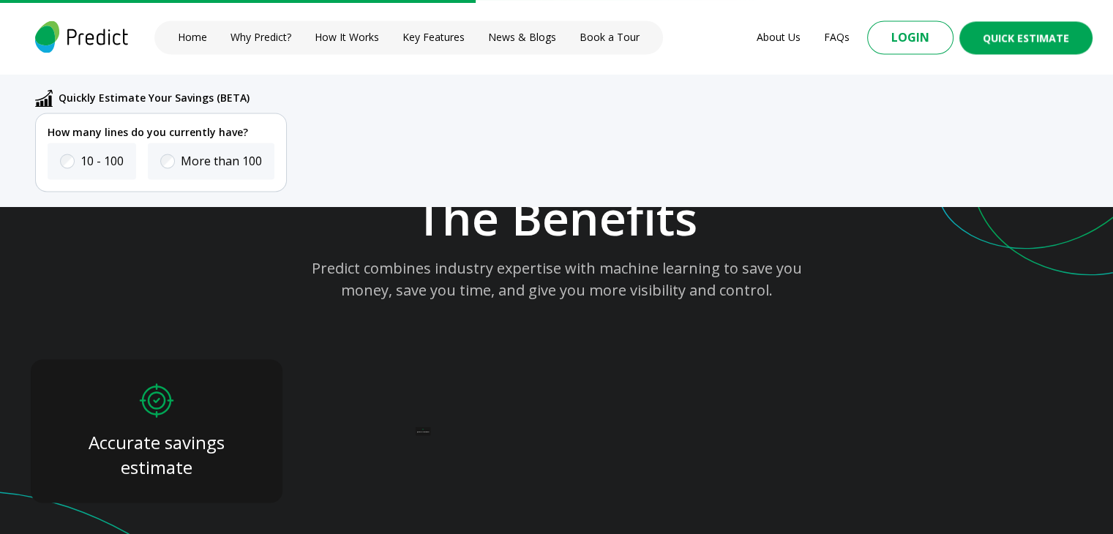
scroll to position [2536, 0]
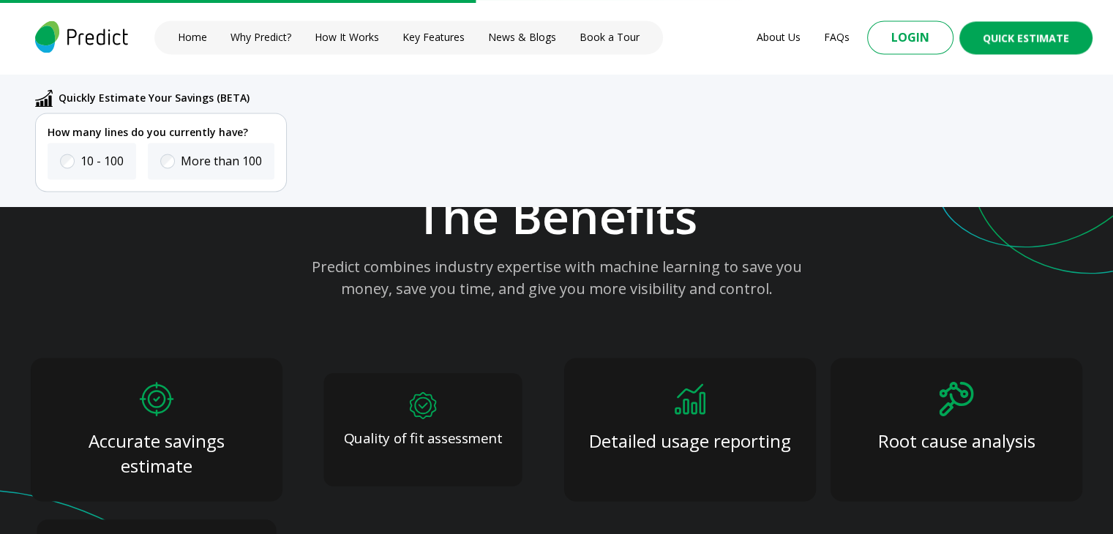
click at [448, 431] on p "Quality of fit assessment" at bounding box center [423, 438] width 159 height 20
click at [688, 418] on div "Detailed usage reporting" at bounding box center [690, 429] width 198 height 113
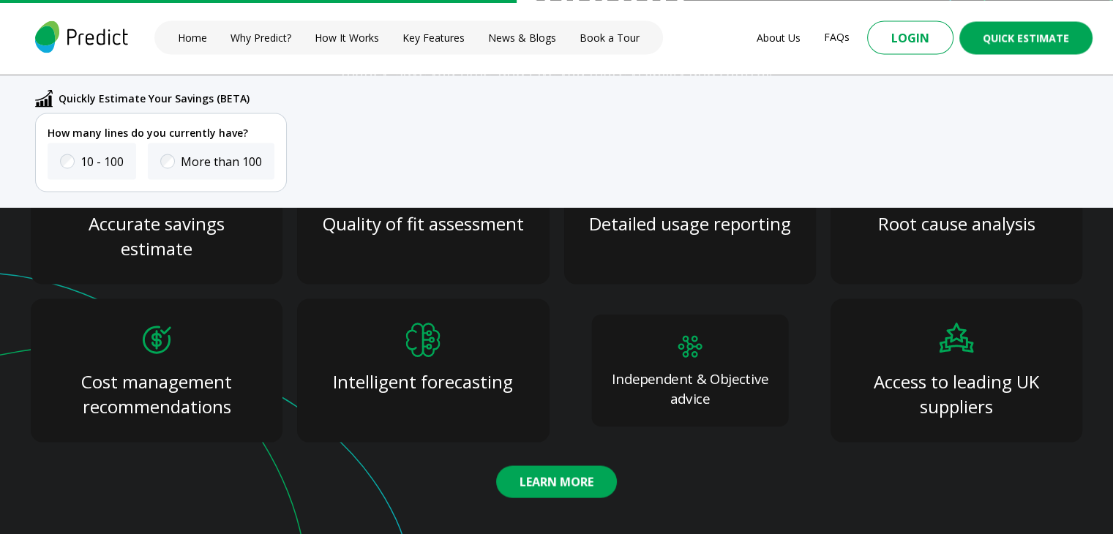
click at [667, 369] on p "Independent & Objective advice" at bounding box center [689, 388] width 160 height 39
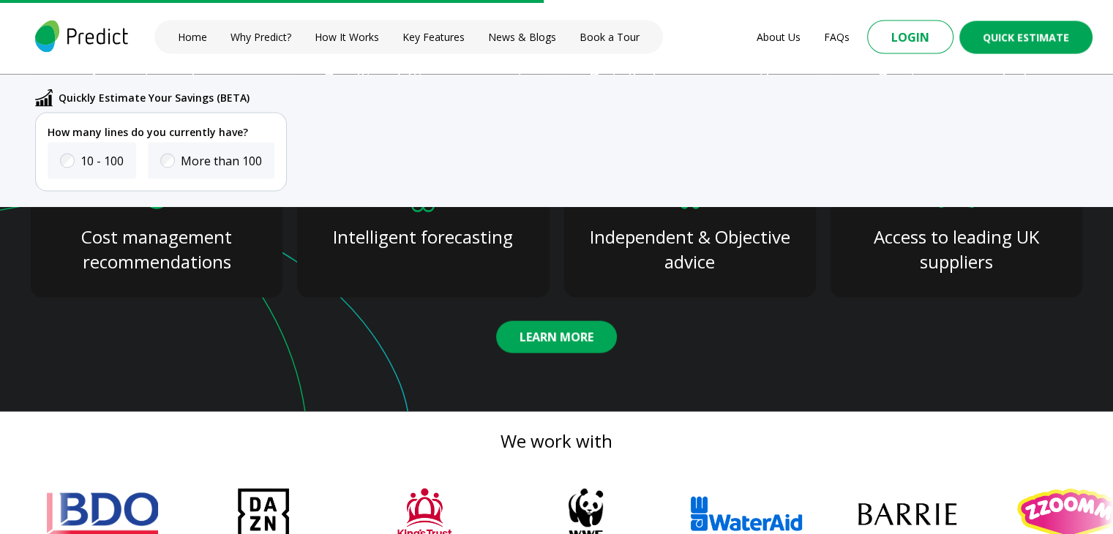
scroll to position [2901, 0]
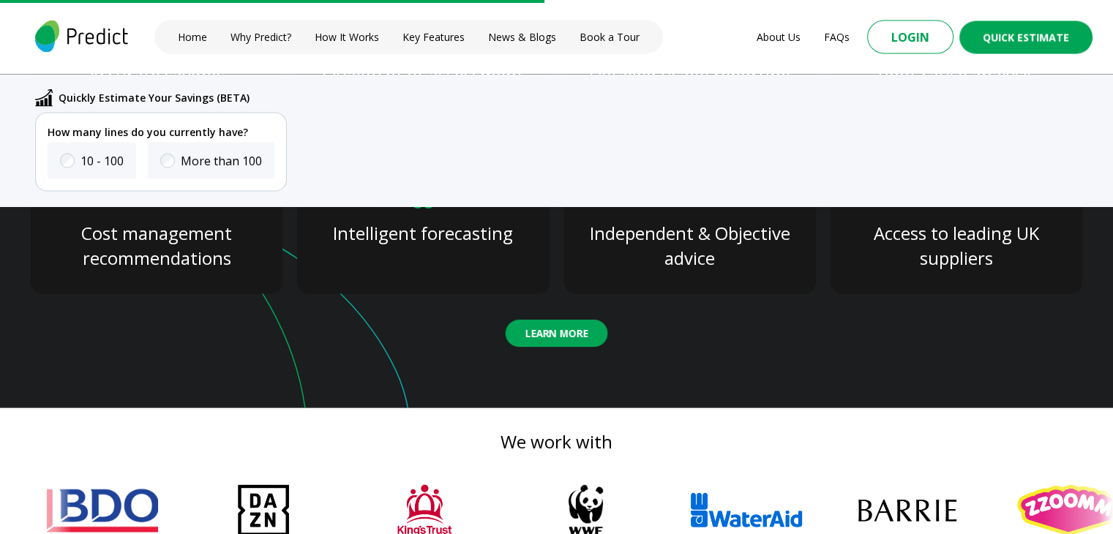
click at [550, 334] on button "Learn More" at bounding box center [557, 333] width 102 height 27
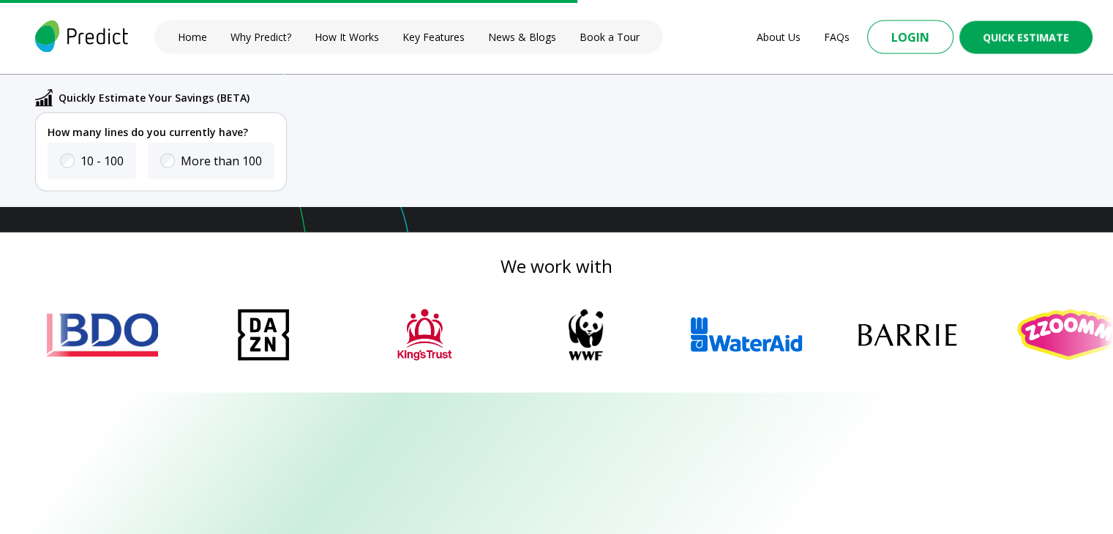
click at [672, 328] on img at bounding box center [745, 335] width 146 height 69
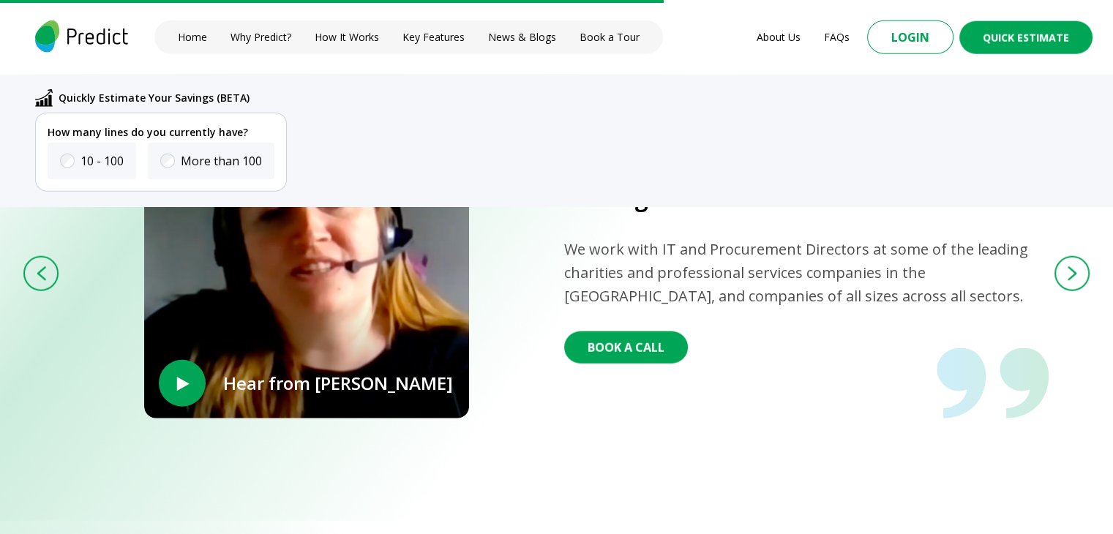
scroll to position [3597, 0]
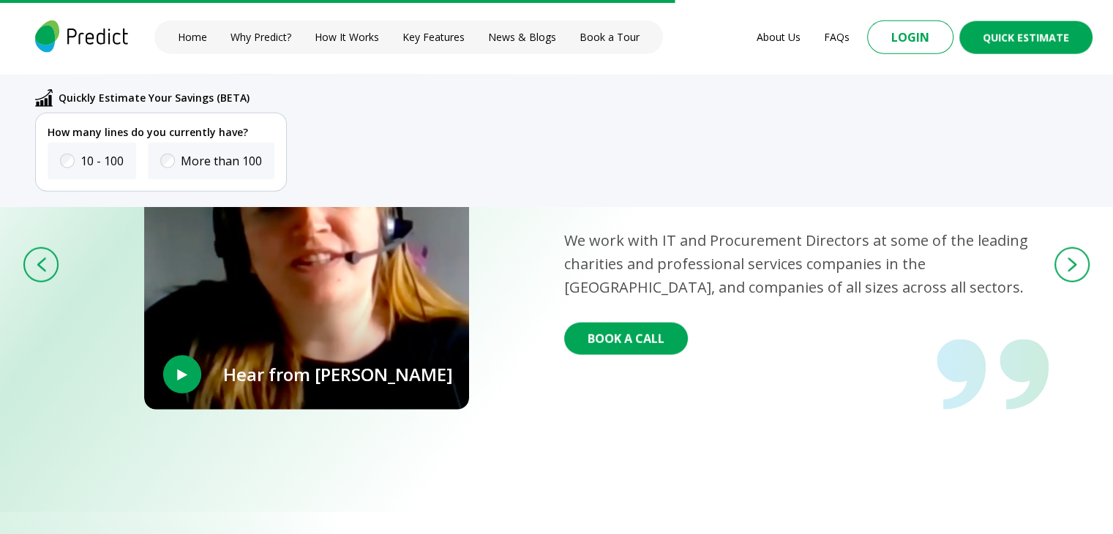
click at [186, 369] on span "‣" at bounding box center [182, 374] width 18 height 47
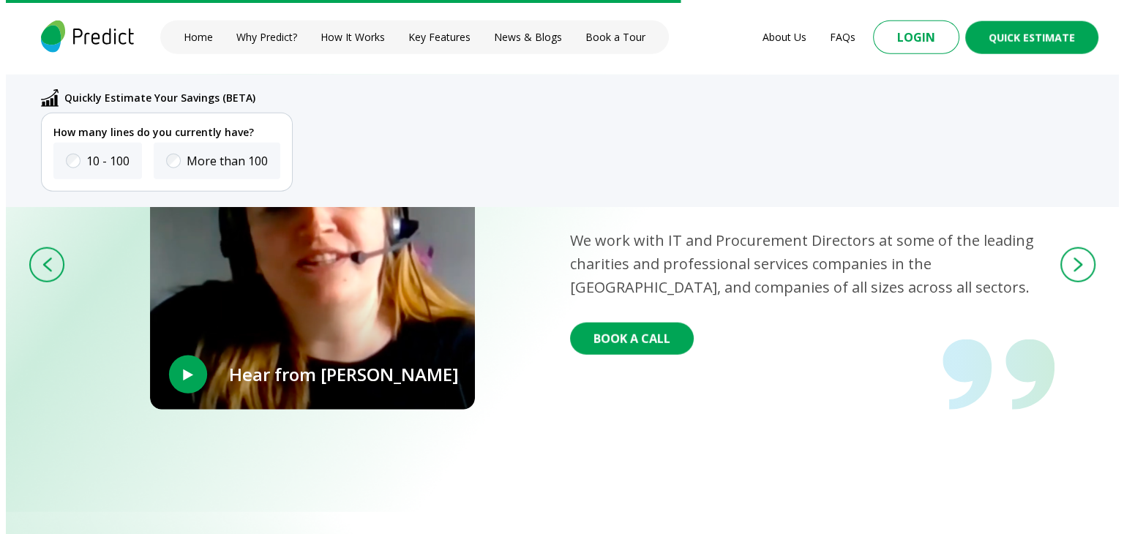
scroll to position [3599, 0]
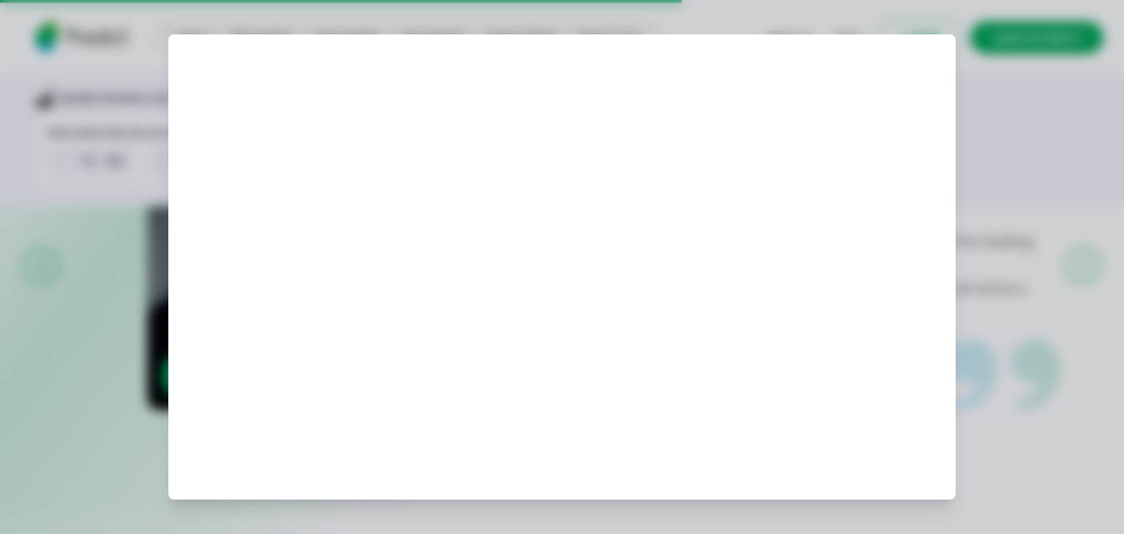
click at [562, 1] on div at bounding box center [562, 267] width 1124 height 534
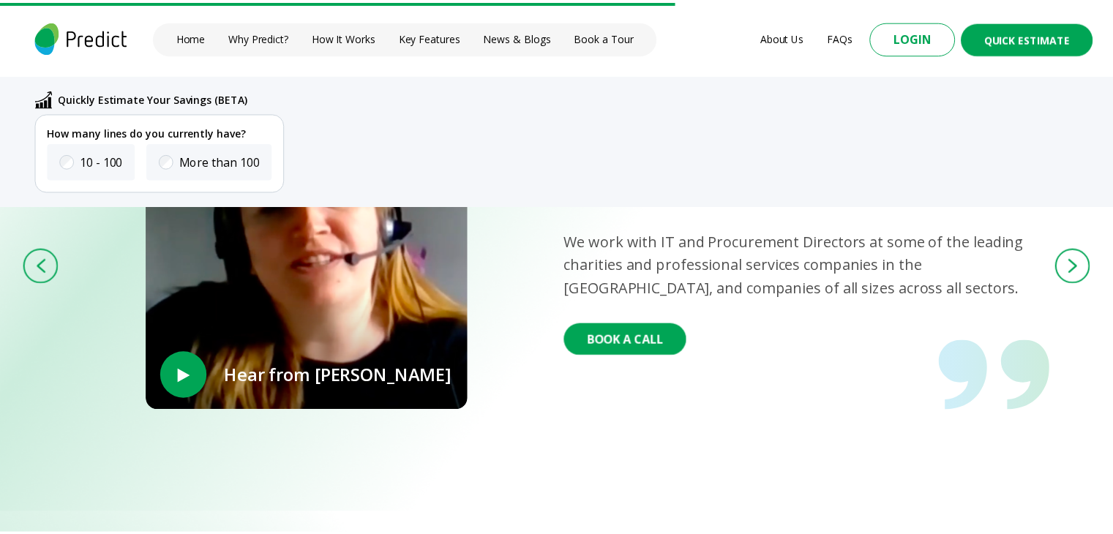
scroll to position [3597, 0]
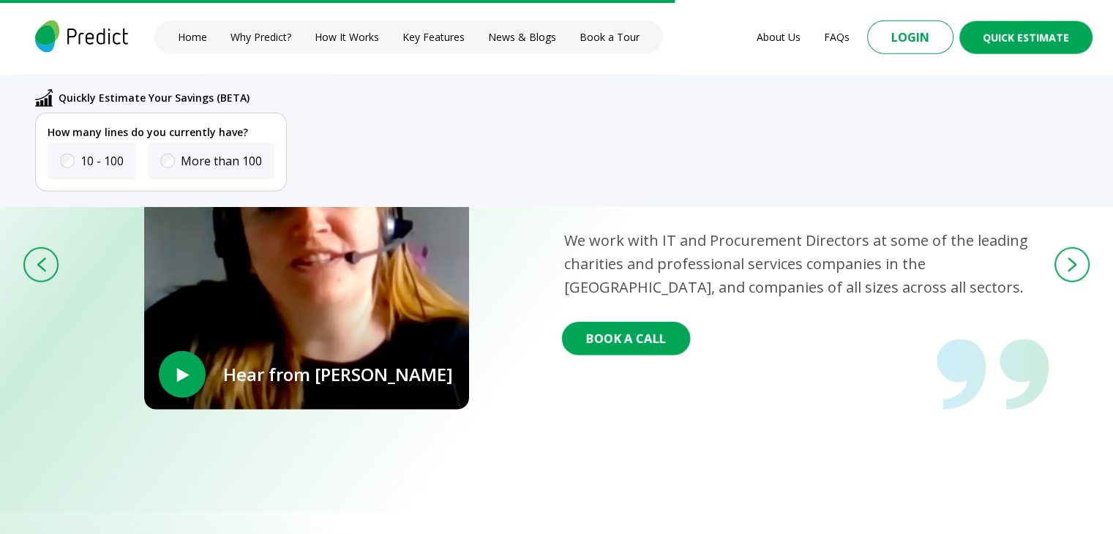
click at [589, 350] on div "Find out how we helped one of Scotland’s leading law firms We work with IT and …" at bounding box center [806, 247] width 485 height 215
click at [625, 337] on button "Book A Call" at bounding box center [625, 339] width 101 height 26
click at [700, 3] on div "Home Why Predict? How It Works Key Features News & Blogs Book a Tour About Us F…" at bounding box center [556, 37] width 1113 height 75
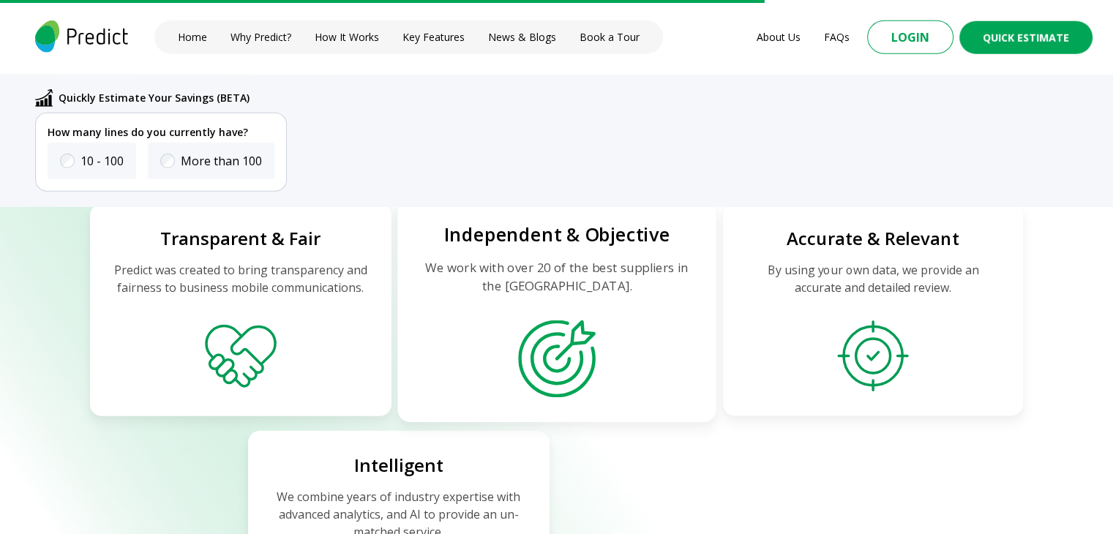
click at [558, 302] on div "Independent & Objective We work with over 20 of the best suppliers in the UK." at bounding box center [556, 310] width 318 height 224
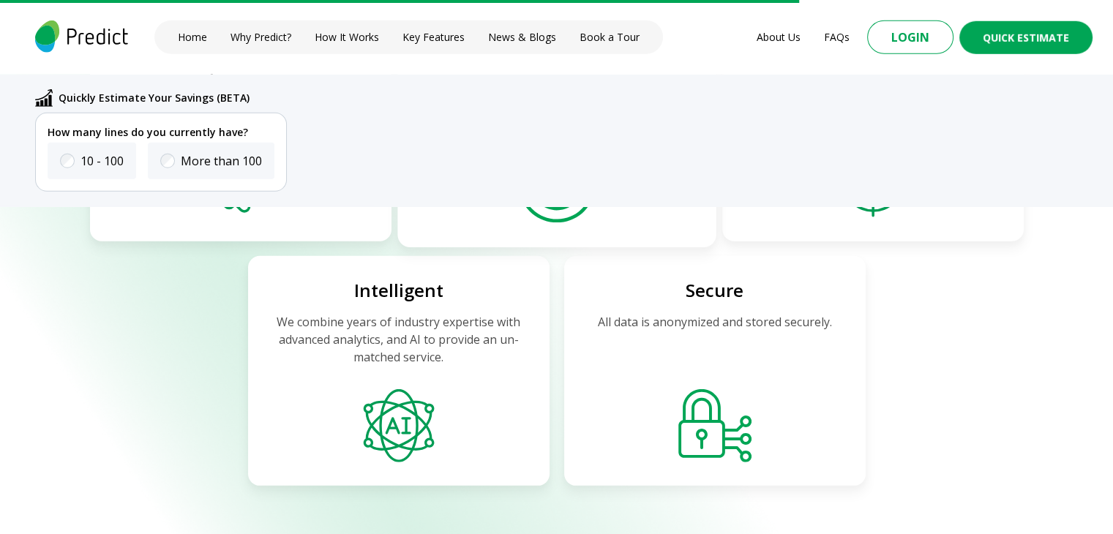
scroll to position [4265, 0]
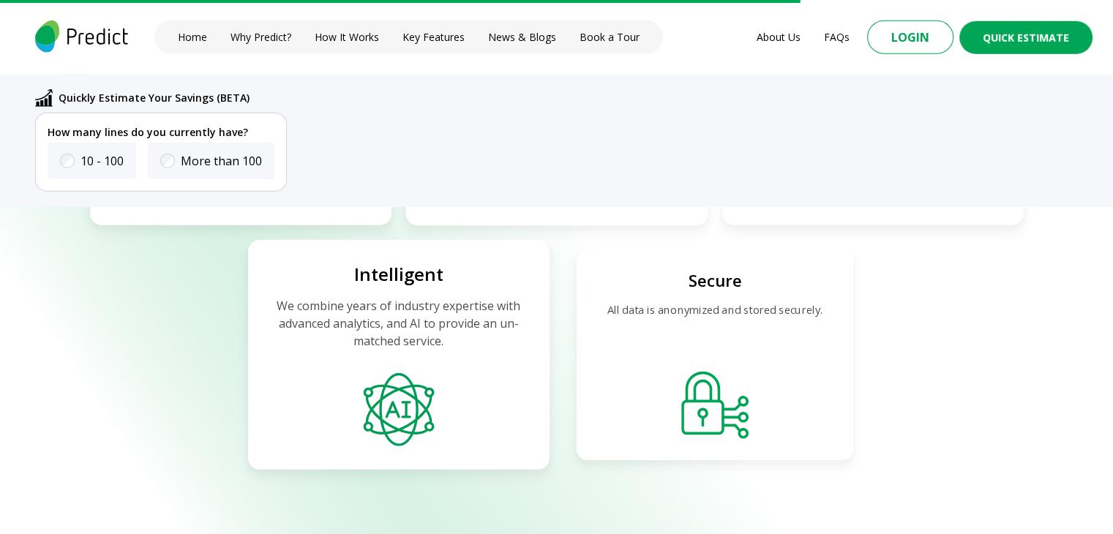
click at [690, 316] on div "Secure All data is anonymized and stored securely." at bounding box center [714, 354] width 277 height 211
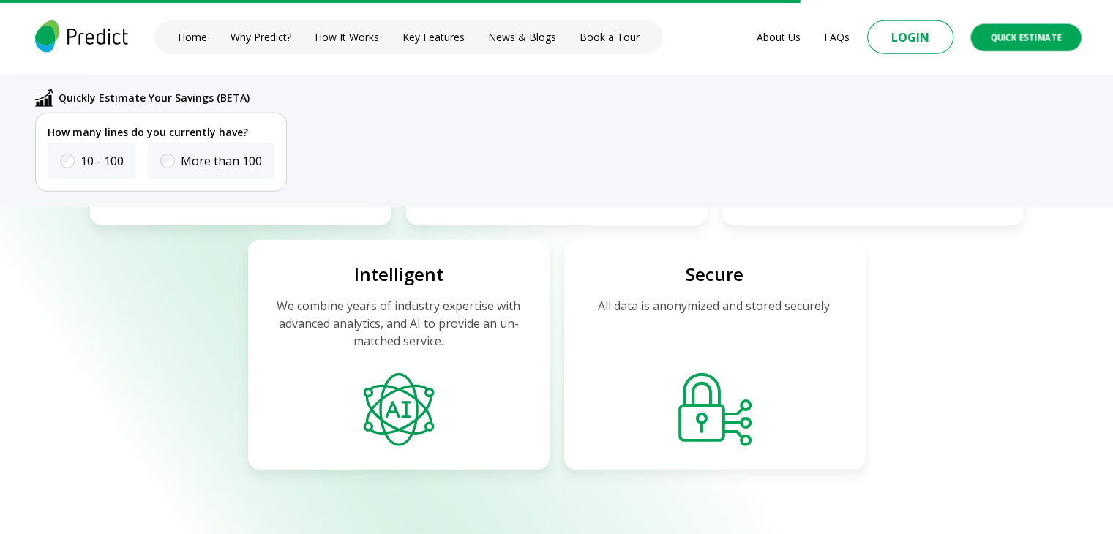
click at [1036, 27] on button "Quick Estimate" at bounding box center [1025, 36] width 110 height 27
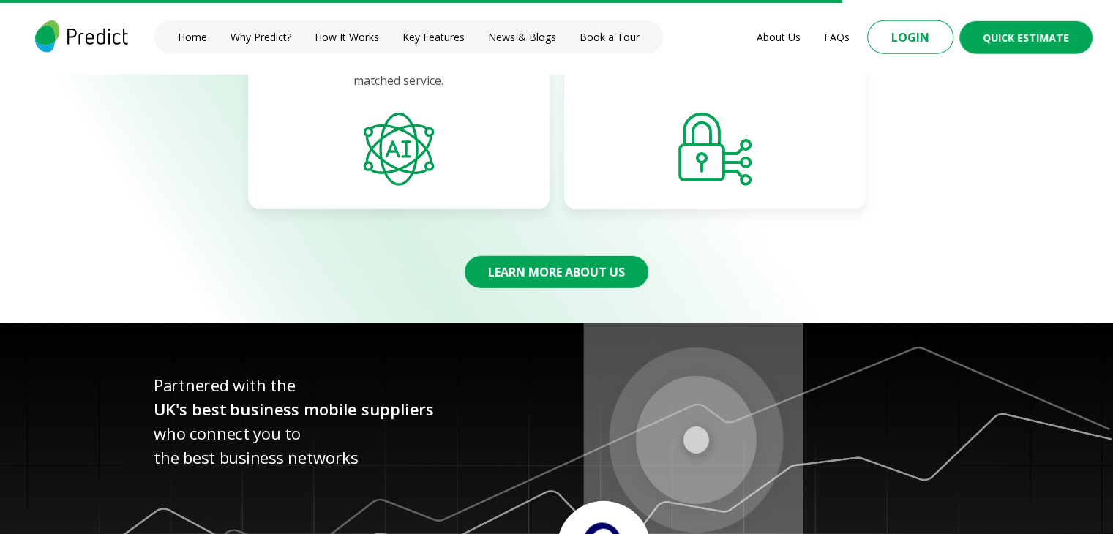
scroll to position [4394, 0]
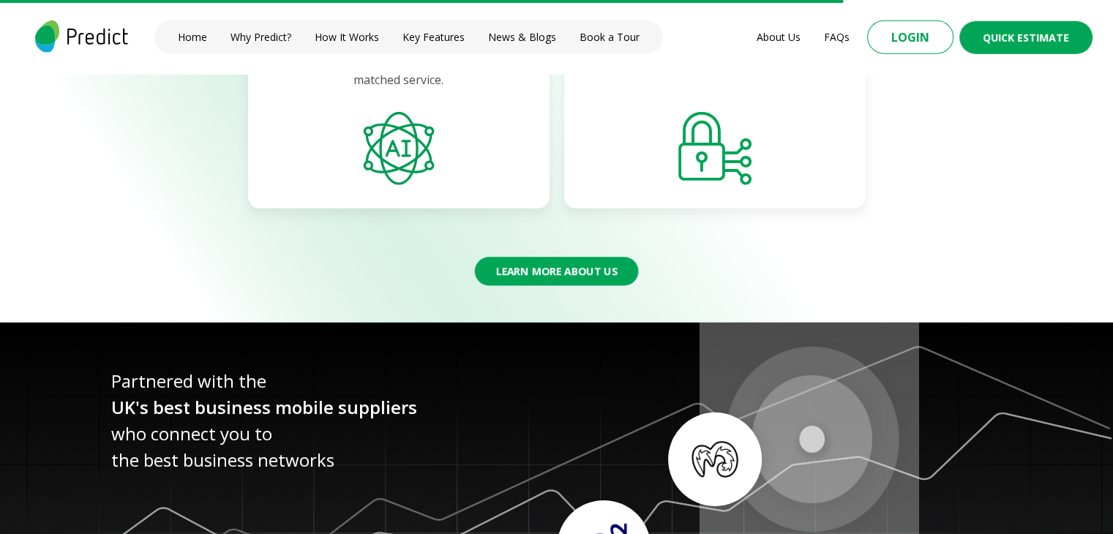
click at [547, 269] on button "Learn More About Us" at bounding box center [557, 271] width 164 height 29
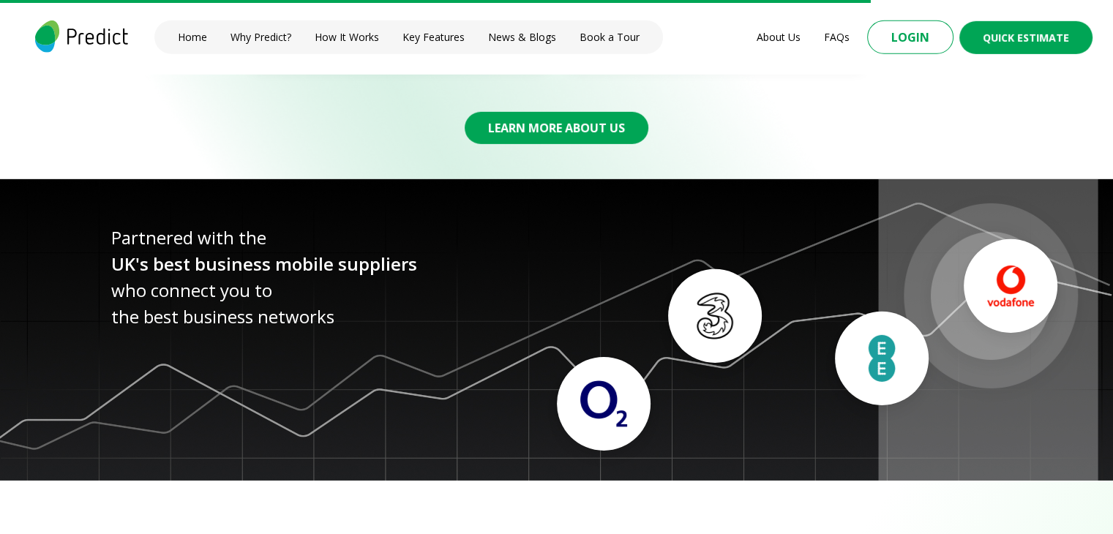
click at [631, 362] on section "Partnered with the UK's best business mobile suppliers who connect you to the b…" at bounding box center [556, 329] width 1113 height 301
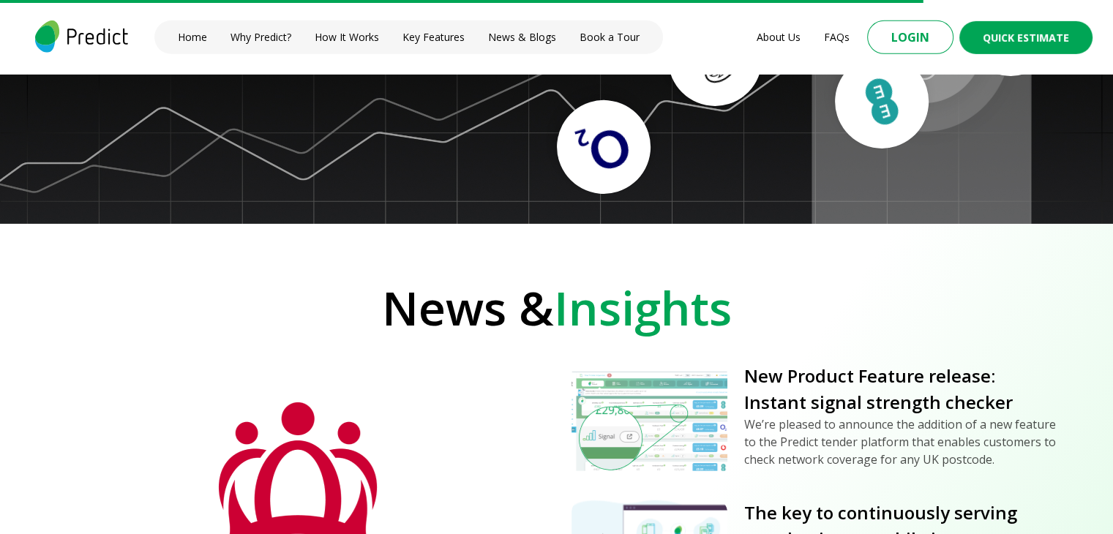
scroll to position [4841, 0]
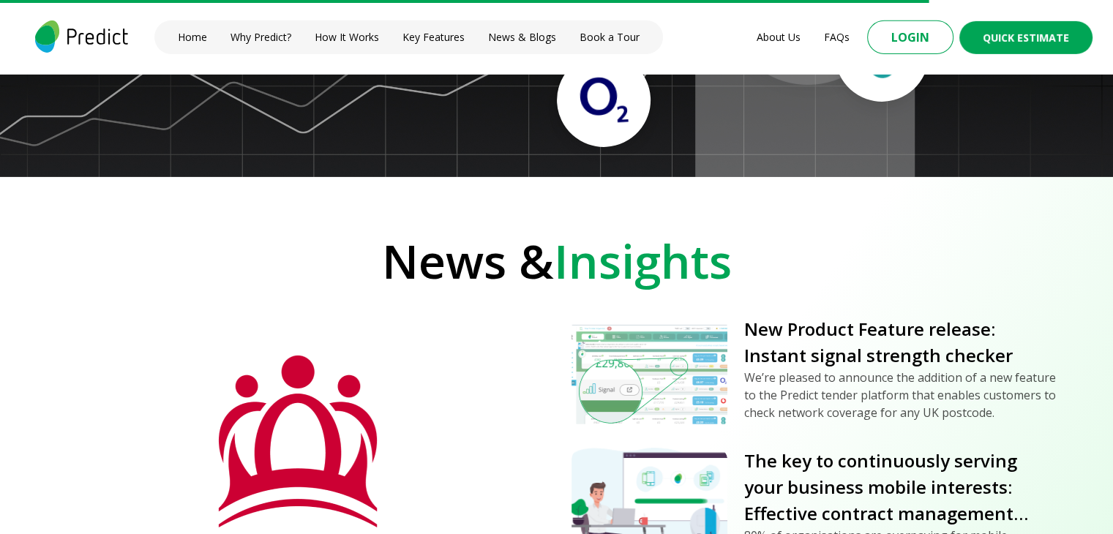
click at [534, 296] on div "The King’s Trust: Clarity and objectivity are key to selecting the right mobile…" at bounding box center [556, 521] width 1113 height 468
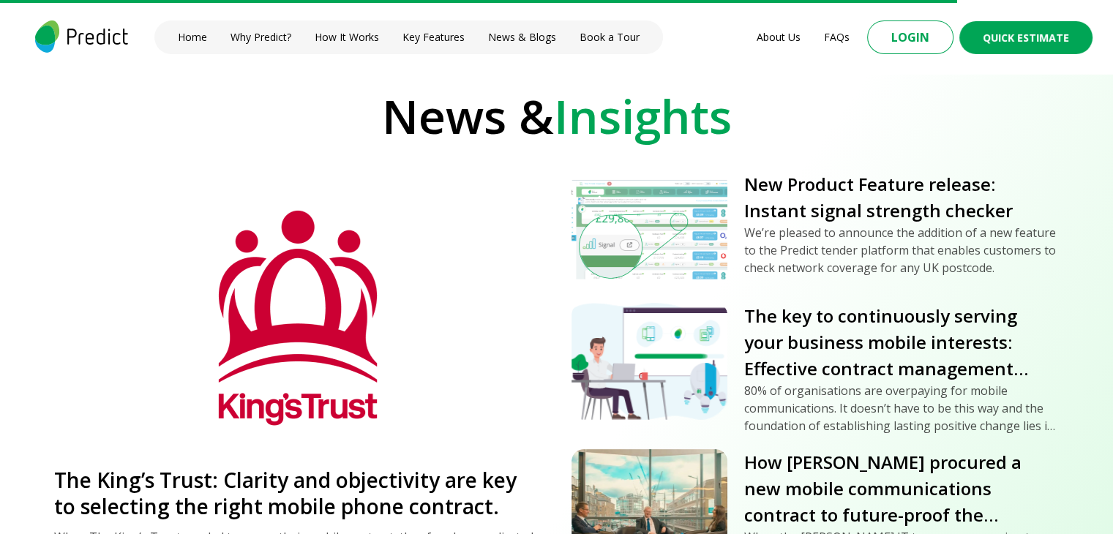
scroll to position [4988, 0]
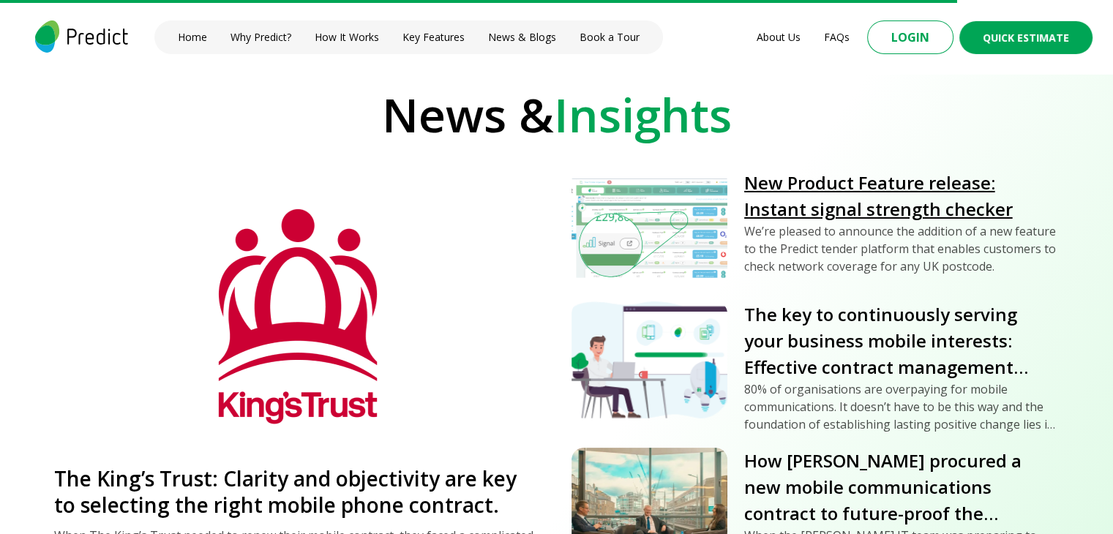
click at [776, 199] on link "New Product Feature release: Instant signal strength checker" at bounding box center [901, 196] width 315 height 53
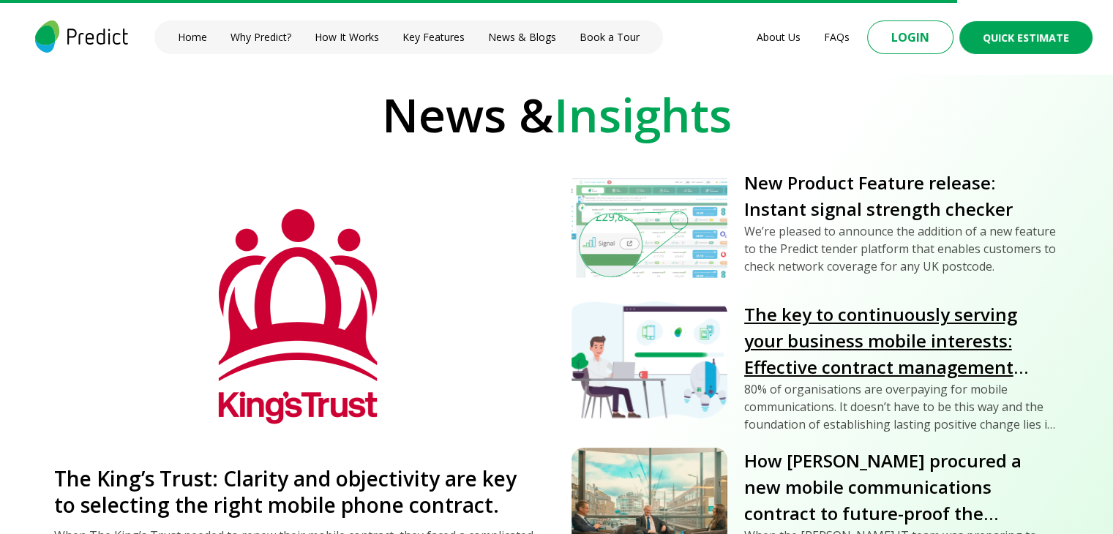
click at [810, 336] on link "The key to continuously serving your business mobile interests: Effective contr…" at bounding box center [901, 340] width 315 height 79
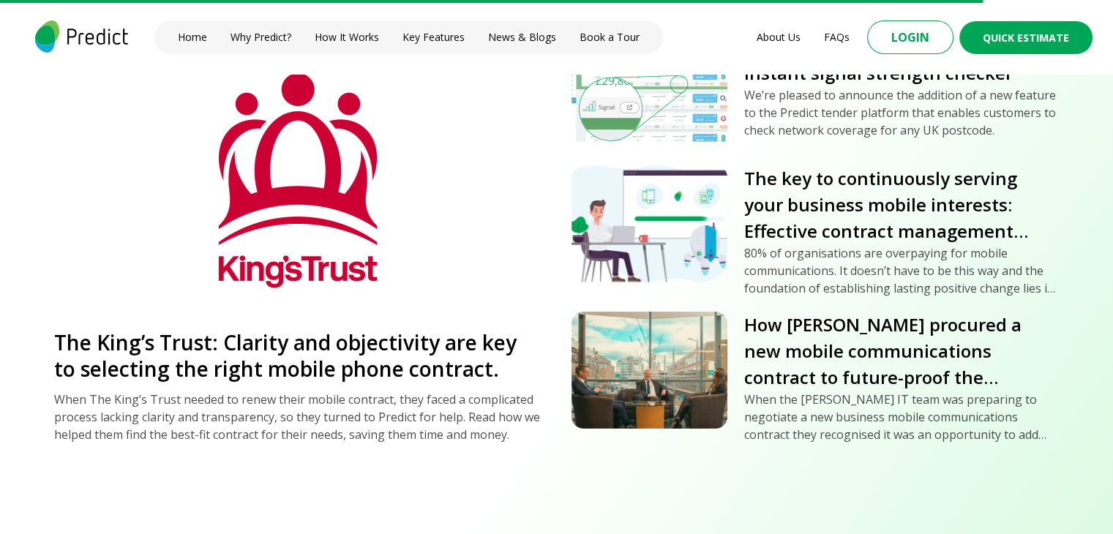
scroll to position [5125, 0]
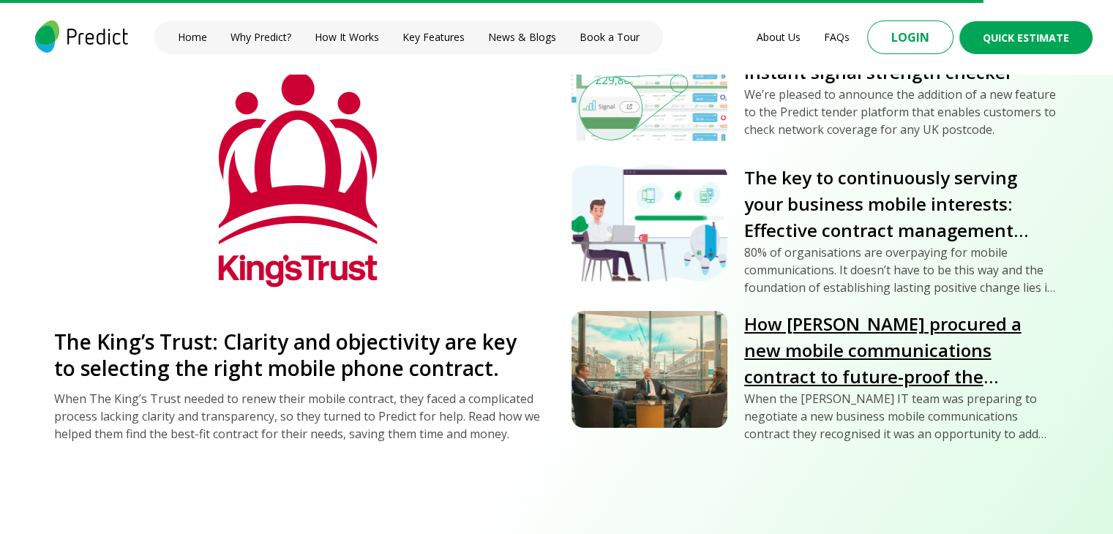
click at [813, 338] on link "How [PERSON_NAME] procured a new mobile communications contract to future-proof…" at bounding box center [901, 350] width 315 height 79
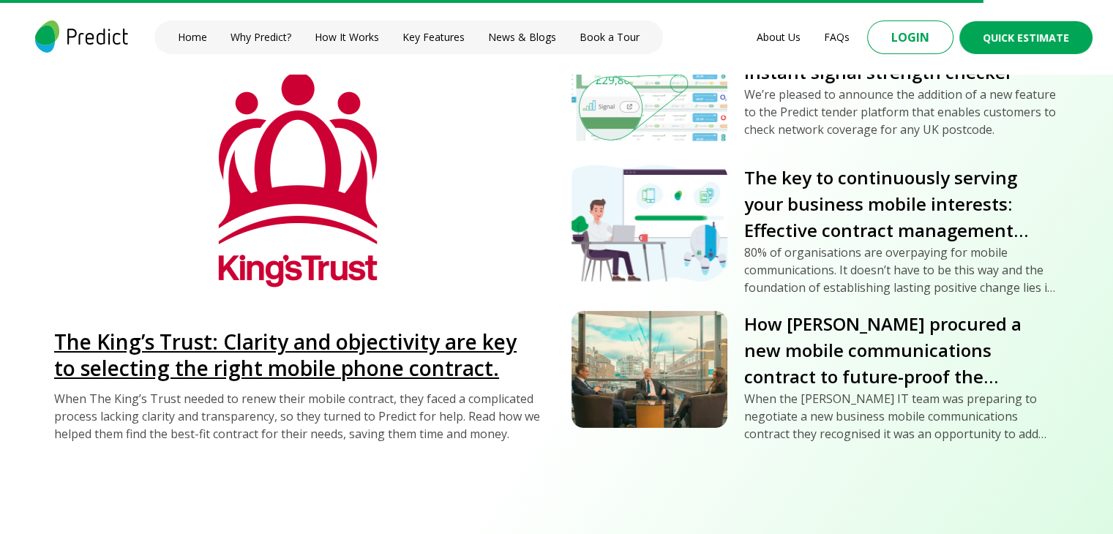
click at [322, 361] on link "The King’s Trust: Clarity and objectivity are key to selecting the right mobile…" at bounding box center [298, 354] width 488 height 53
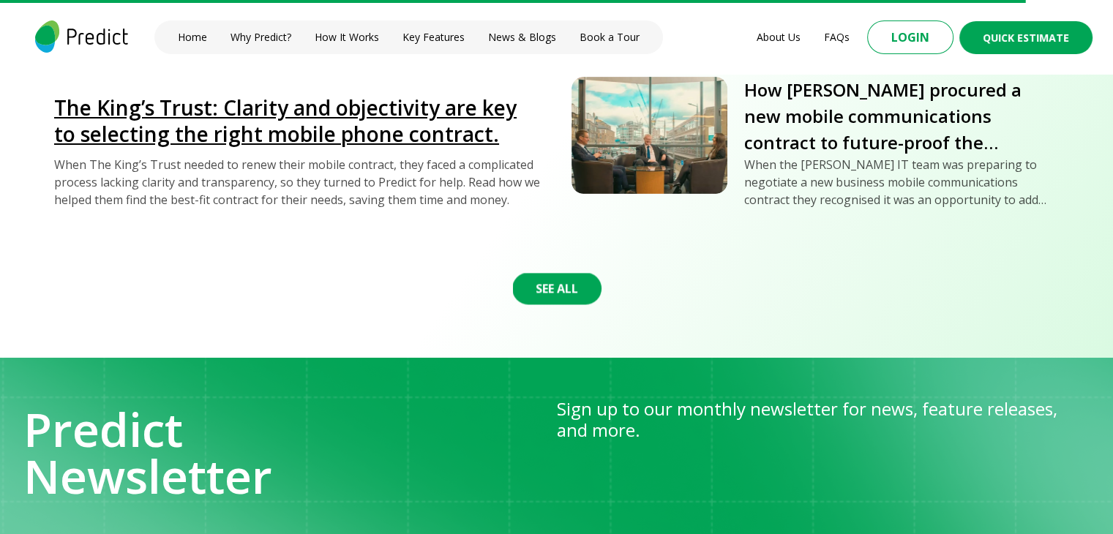
scroll to position [5360, 0]
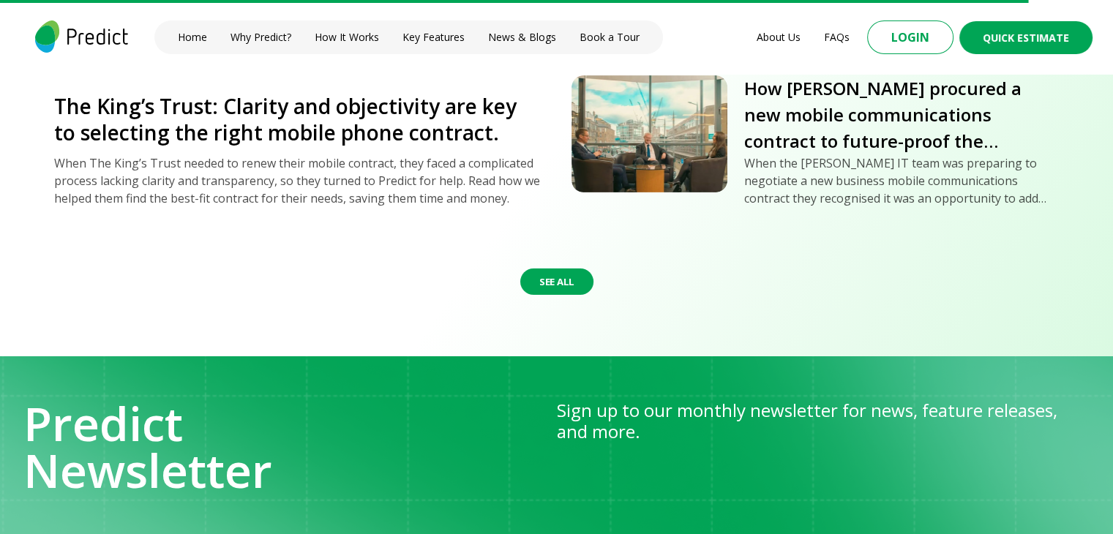
click at [539, 282] on button "See All" at bounding box center [555, 281] width 73 height 26
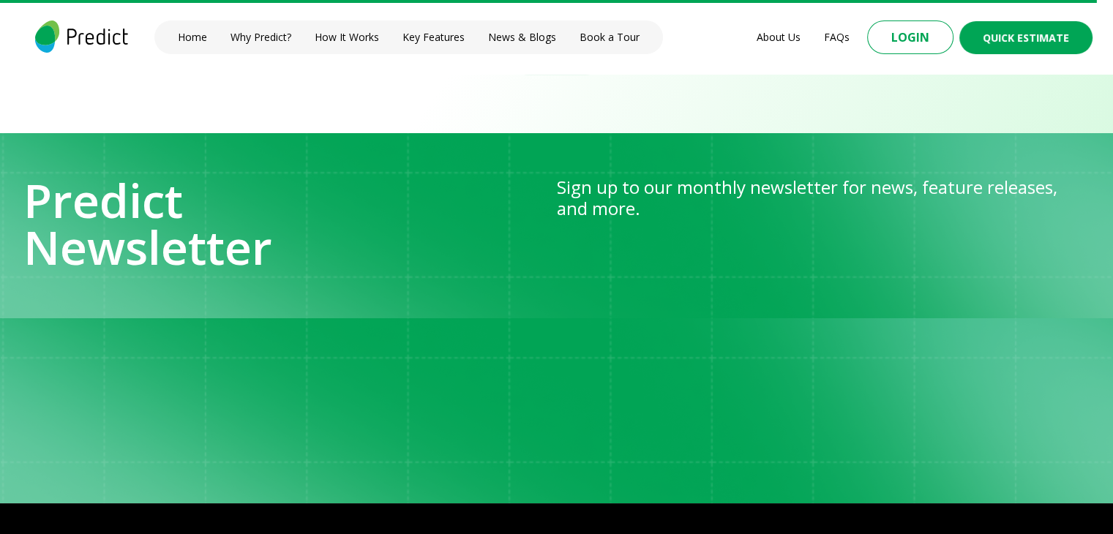
scroll to position [5801, 0]
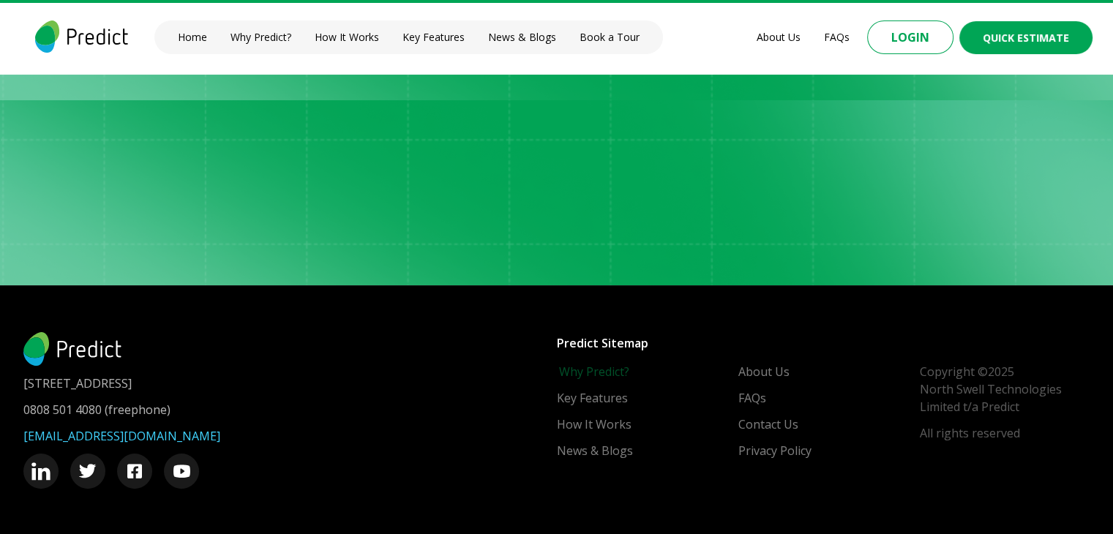
click at [593, 366] on link "Why Predict?" at bounding box center [594, 372] width 70 height 18
click at [612, 418] on link "How It Works" at bounding box center [595, 425] width 75 height 18
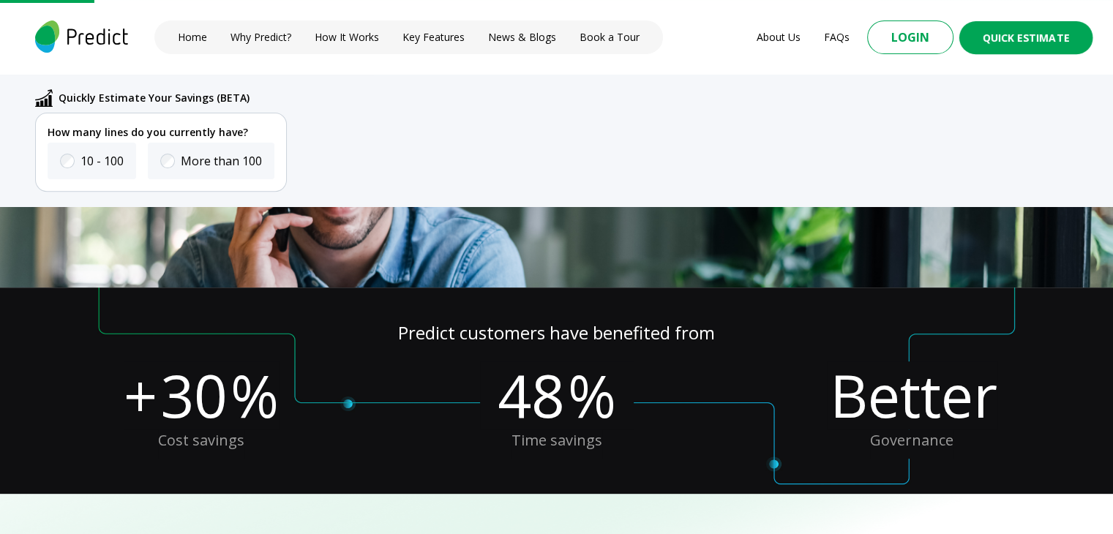
scroll to position [508, 0]
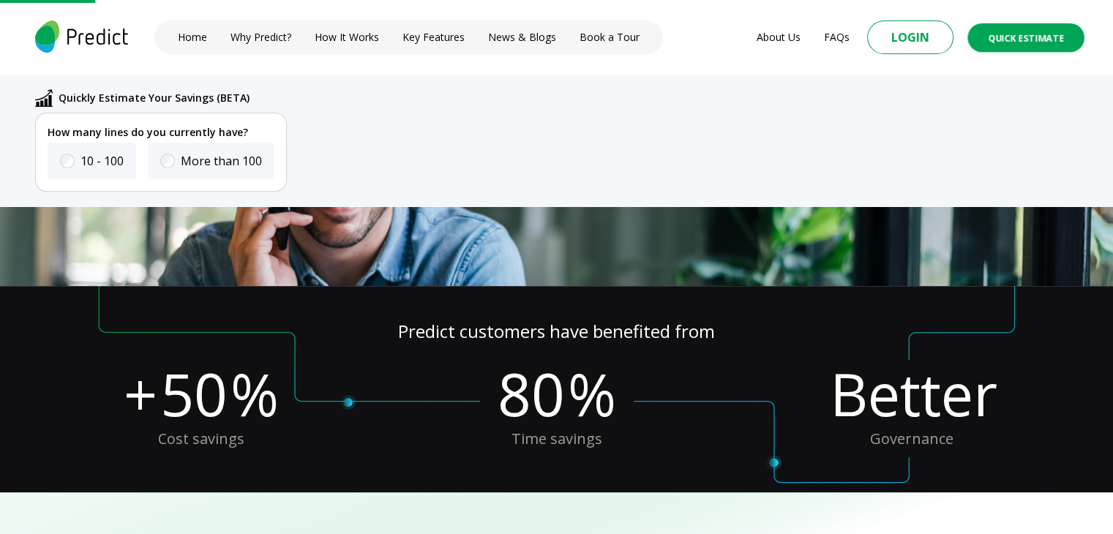
click at [993, 41] on button "Quick Estimate" at bounding box center [1025, 37] width 117 height 29
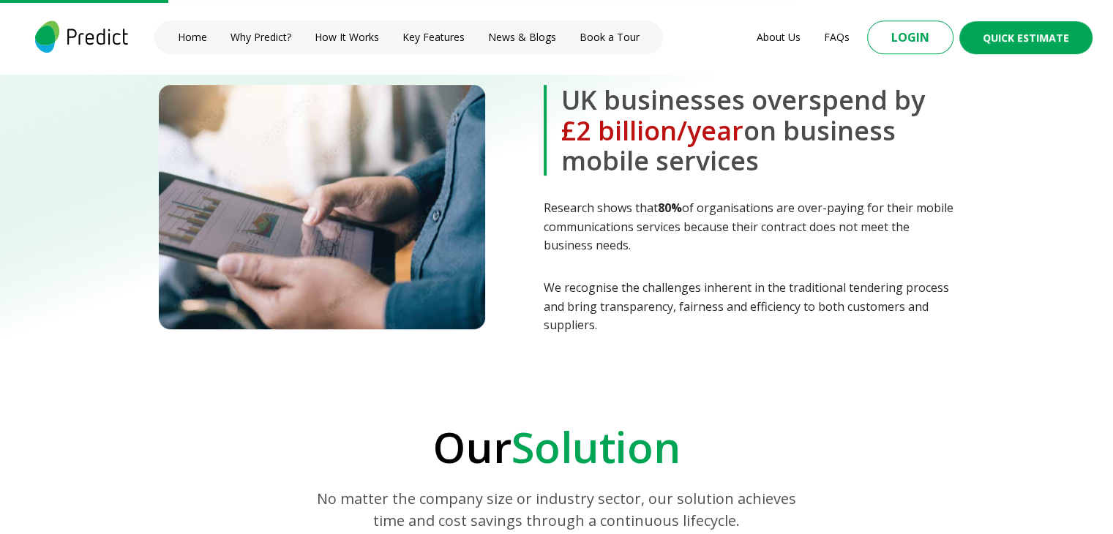
scroll to position [887, 0]
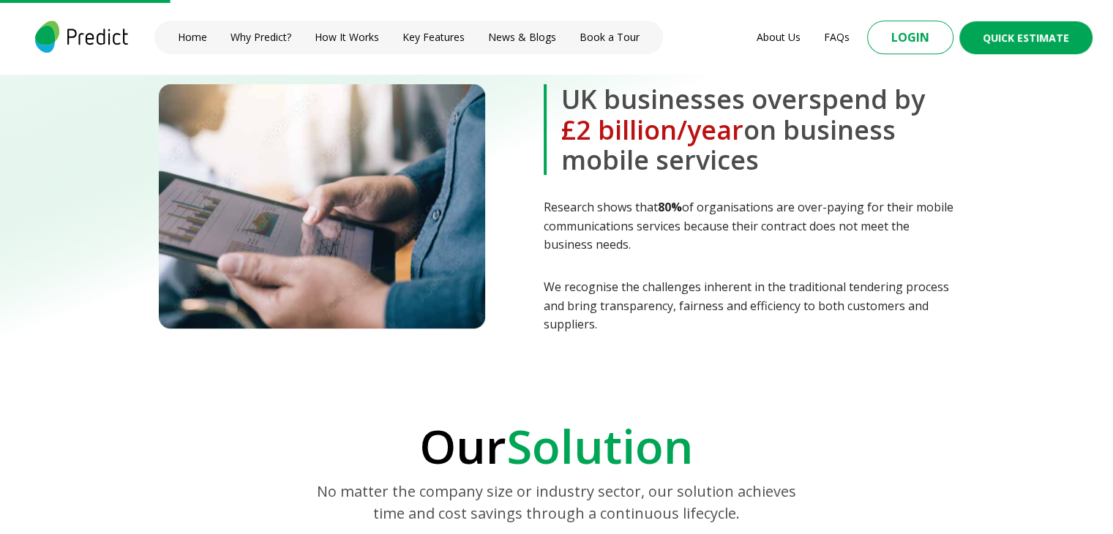
click at [413, 290] on img at bounding box center [322, 206] width 326 height 244
click at [555, 343] on section "UK businesses overspend by £2 billion/year on business mobile services Research…" at bounding box center [556, 184] width 1113 height 404
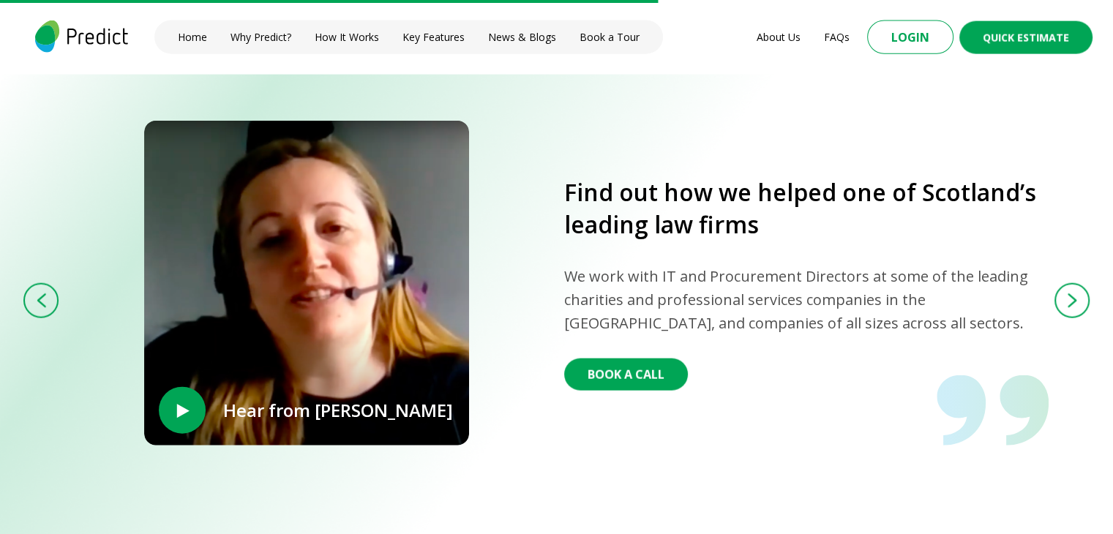
scroll to position [3430, 0]
click at [1072, 290] on button at bounding box center [1071, 301] width 29 height 29
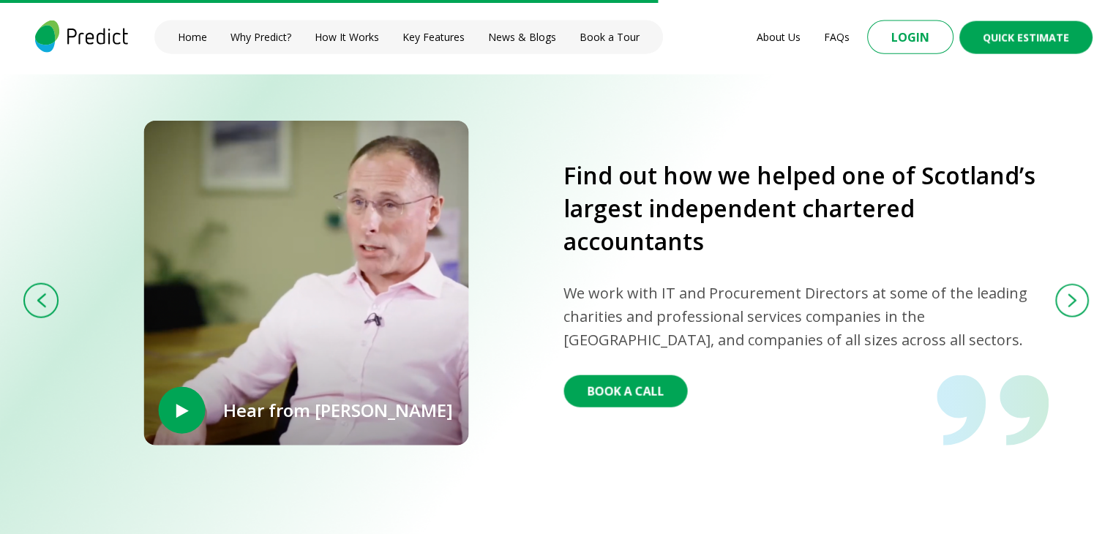
click at [1072, 290] on button at bounding box center [1072, 302] width 34 height 34
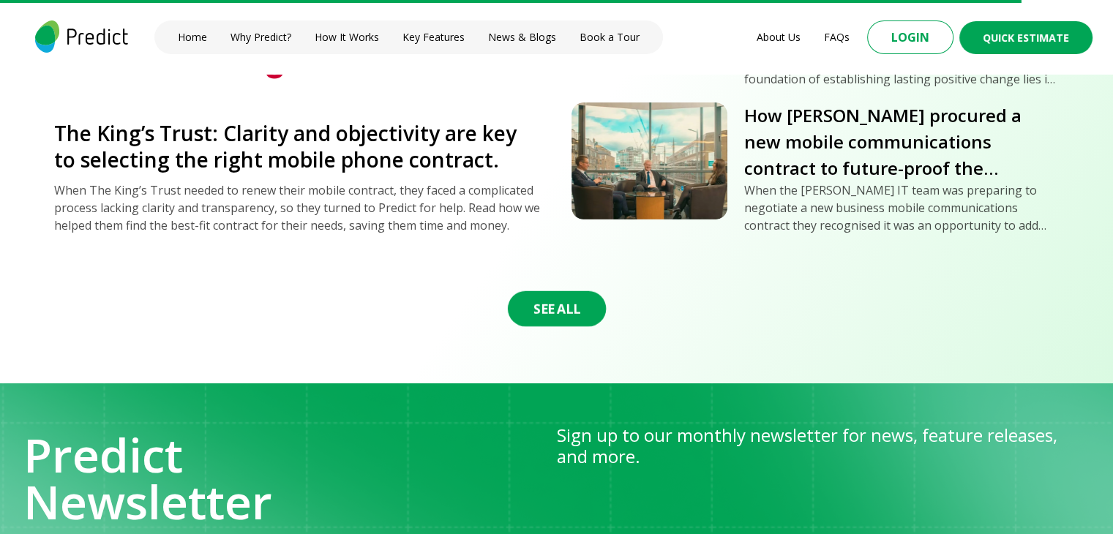
scroll to position [5336, 0]
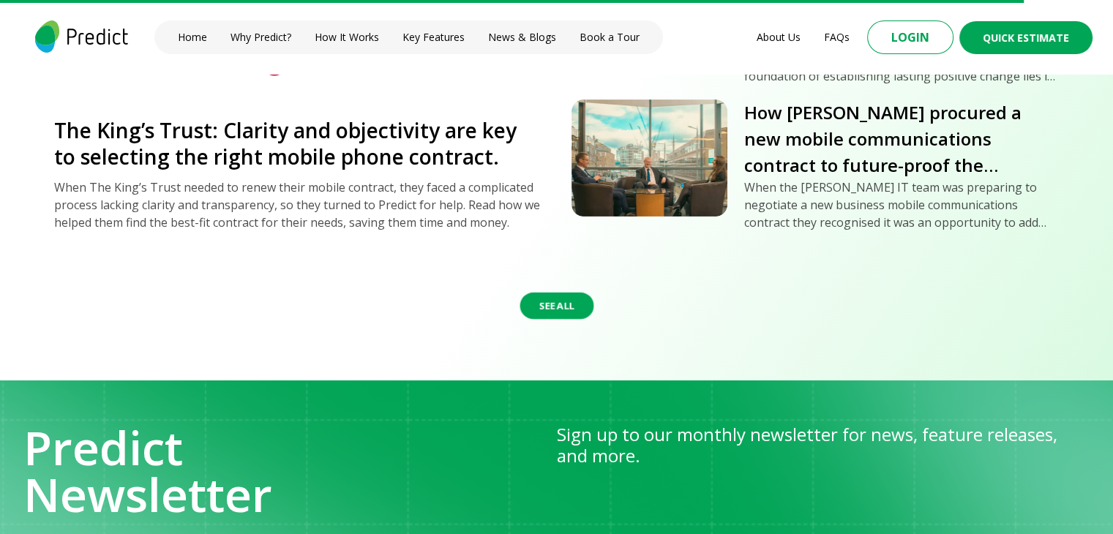
click at [559, 311] on button "See All" at bounding box center [556, 306] width 74 height 26
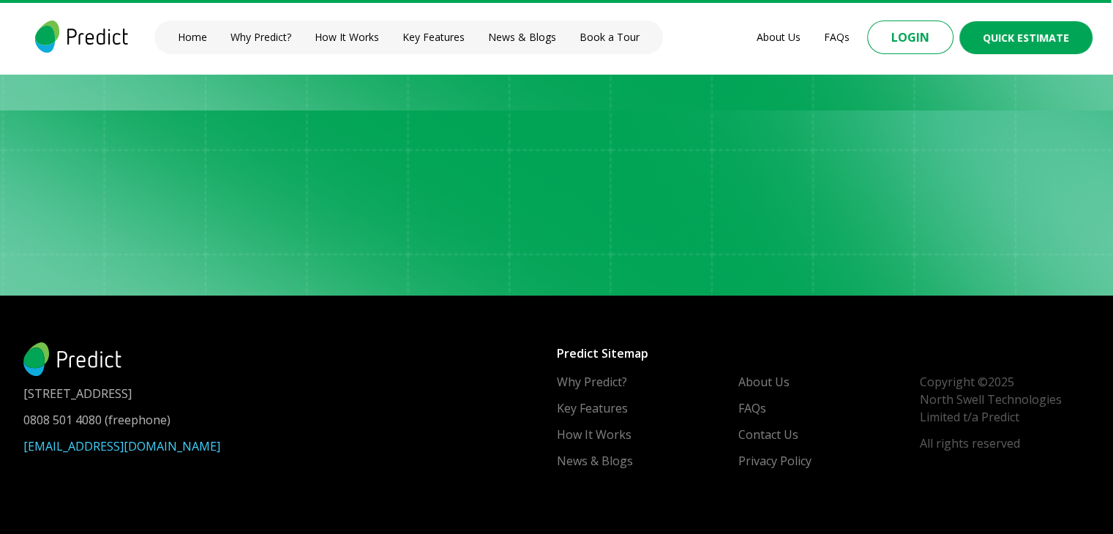
scroll to position [5801, 0]
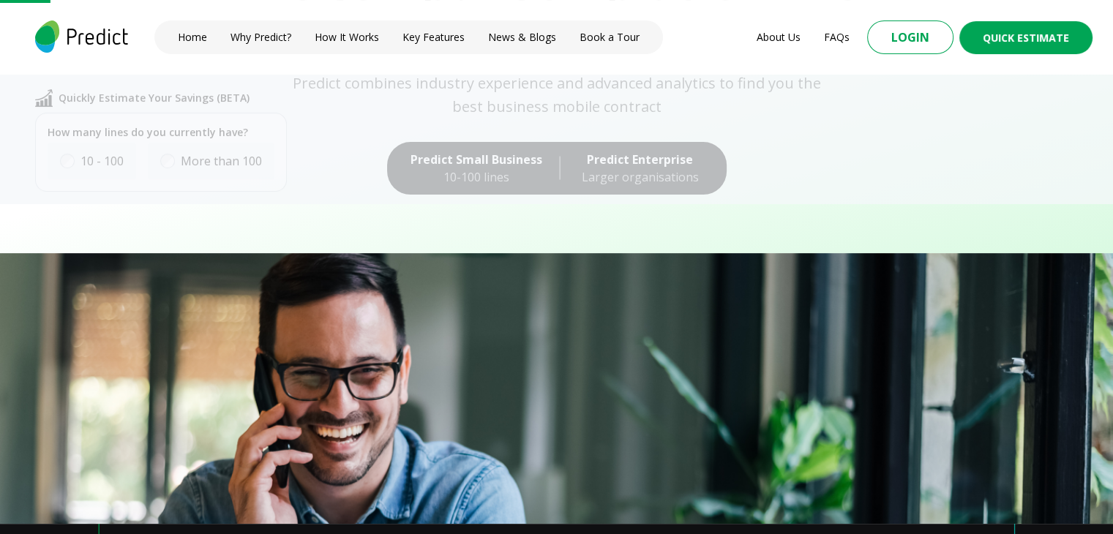
scroll to position [270, 0]
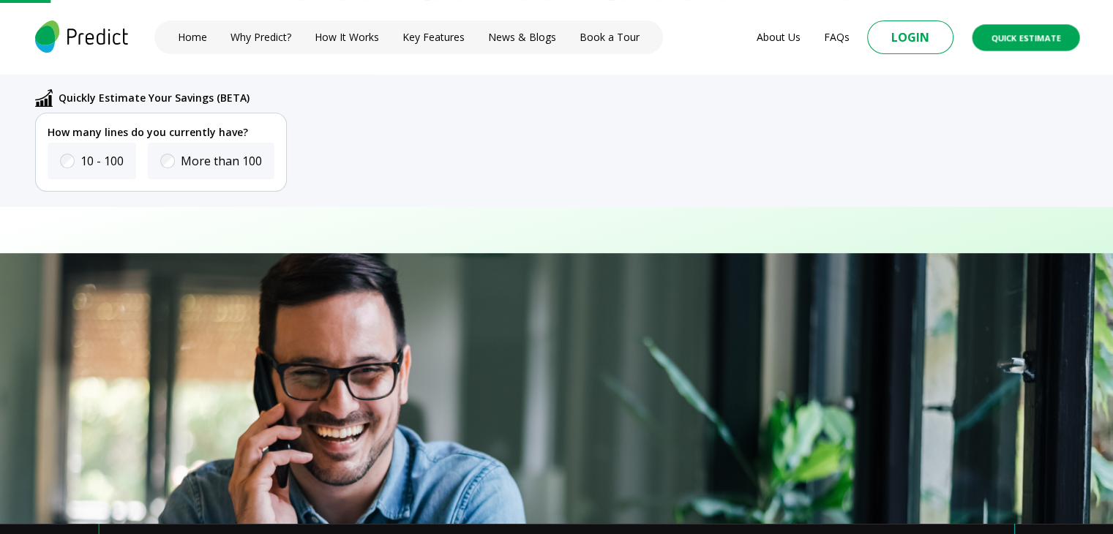
click at [1025, 38] on button "Quick Estimate" at bounding box center [1026, 37] width 108 height 26
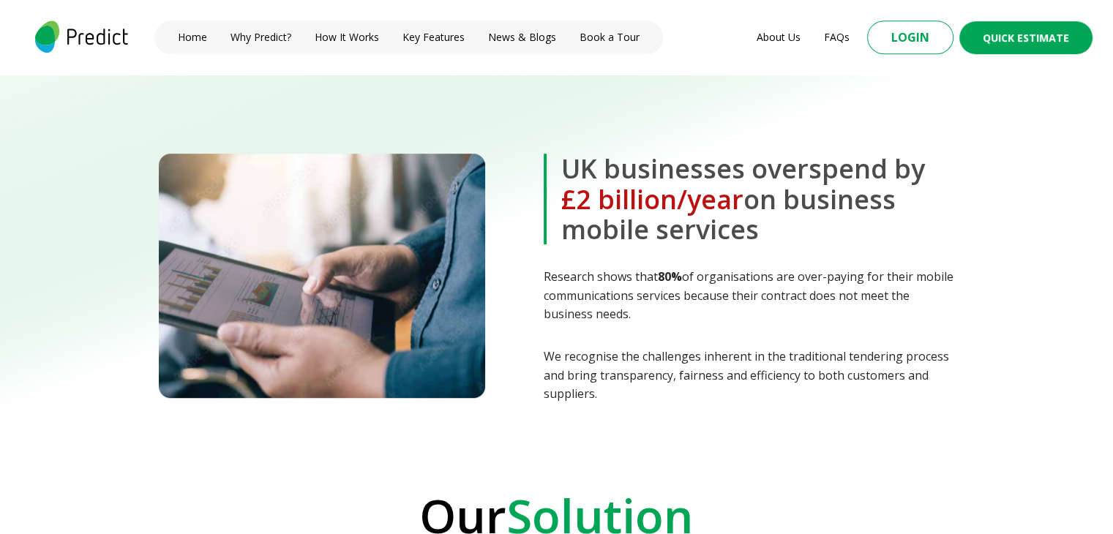
scroll to position [0, 0]
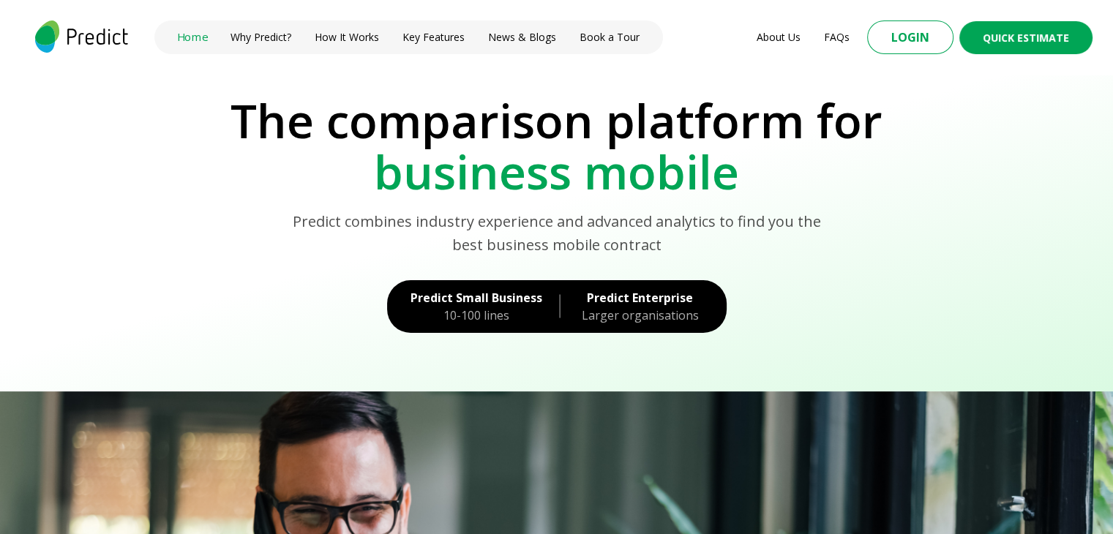
click at [187, 45] on nav "Home Why Predict? How It Works Key Features News & Blogs Book a Tour" at bounding box center [408, 37] width 508 height 34
click at [187, 41] on link "Home" at bounding box center [192, 37] width 23 height 12
click at [250, 31] on link "Why Predict?" at bounding box center [261, 37] width 50 height 12
click at [362, 38] on link "How It Works" at bounding box center [346, 37] width 53 height 12
click at [424, 34] on link "Key Features" at bounding box center [433, 37] width 53 height 12
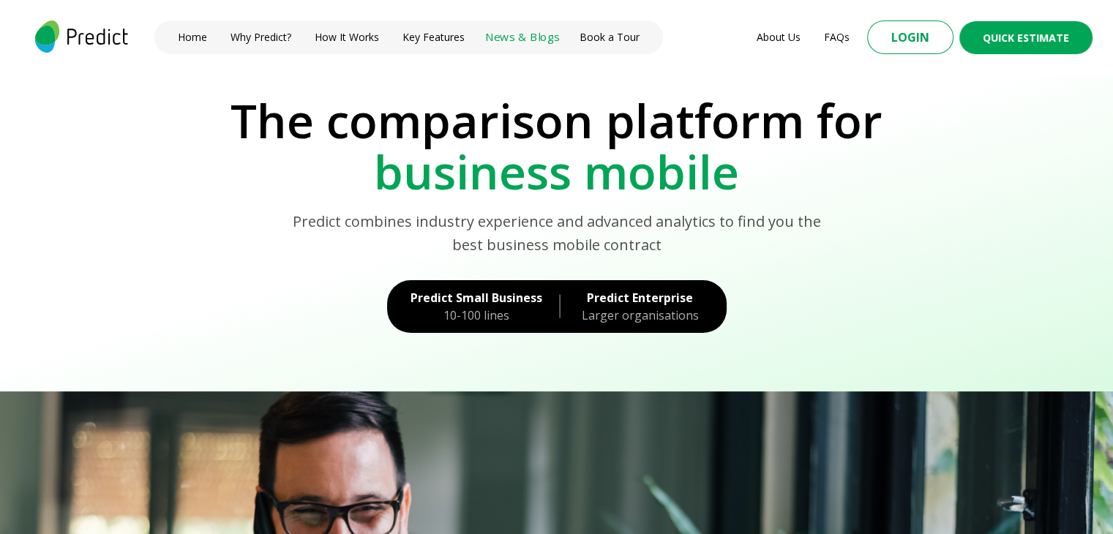
click at [515, 36] on link "News & Blogs" at bounding box center [522, 37] width 75 height 16
click at [610, 44] on nav "Home Why Predict? How It Works Key Features News & Blogs Book a Tour" at bounding box center [408, 37] width 508 height 34
click at [590, 32] on link "Book a Tour" at bounding box center [609, 37] width 49 height 12
click at [796, 43] on div "About Us FAQs" at bounding box center [803, 37] width 116 height 32
click at [781, 40] on link "About Us" at bounding box center [777, 37] width 37 height 12
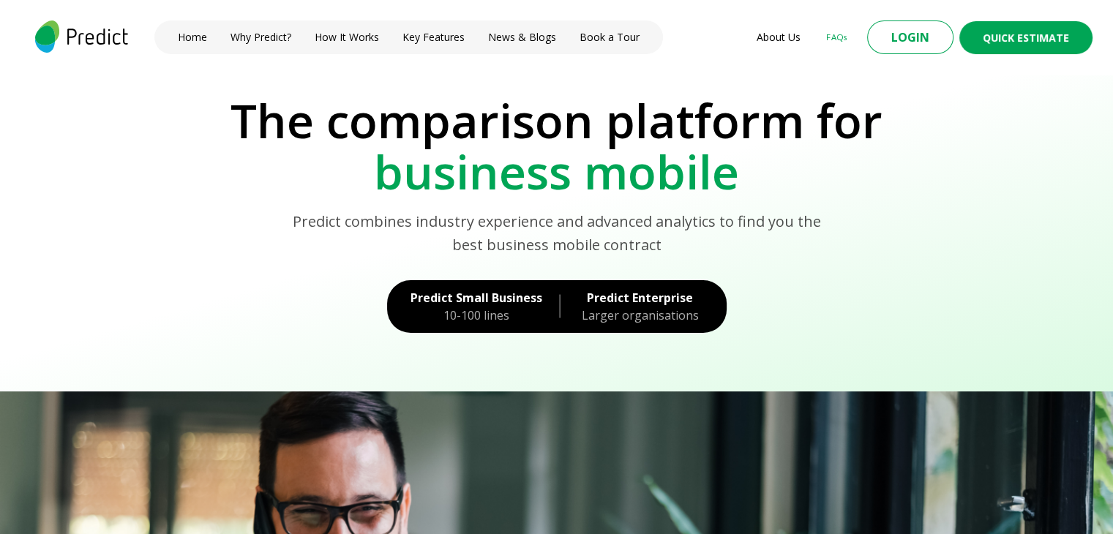
click at [835, 34] on link "FAQs" at bounding box center [836, 37] width 21 height 12
click at [902, 36] on button "Login" at bounding box center [910, 37] width 79 height 31
click at [1023, 42] on button "Quick Estimate" at bounding box center [1026, 37] width 109 height 27
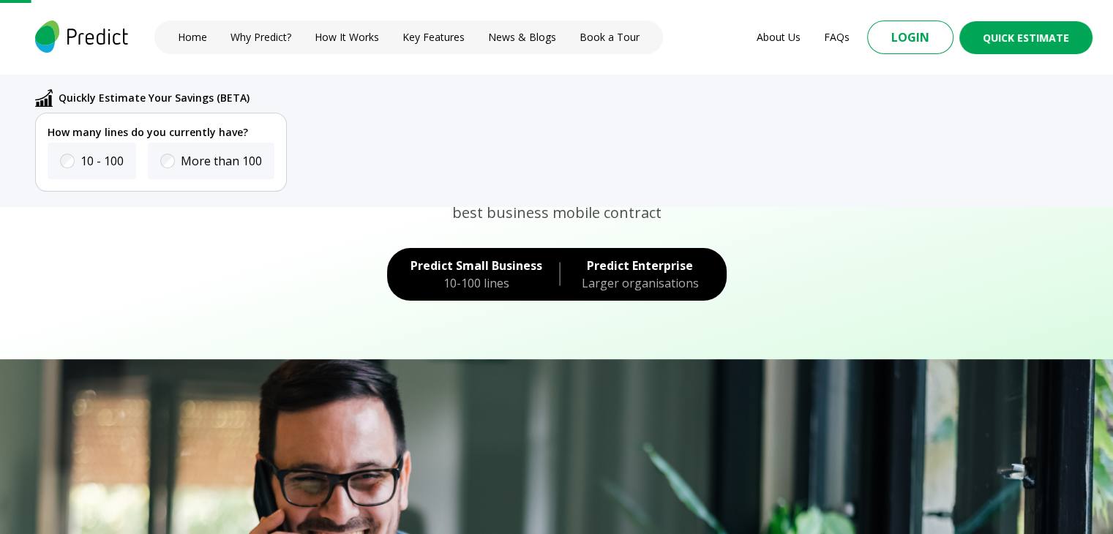
scroll to position [166, 0]
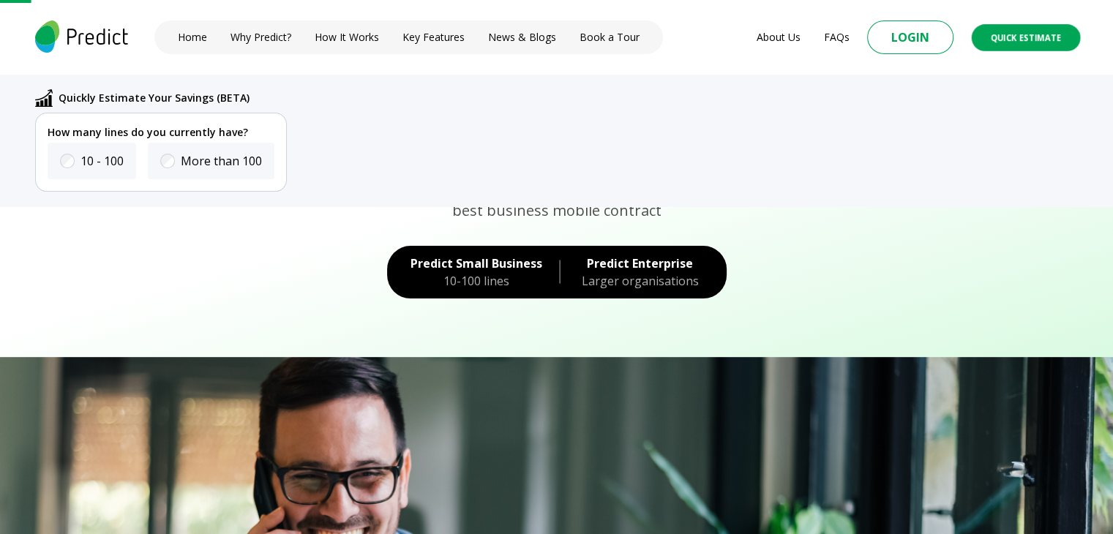
click at [1045, 36] on button "Quick Estimate" at bounding box center [1026, 37] width 109 height 27
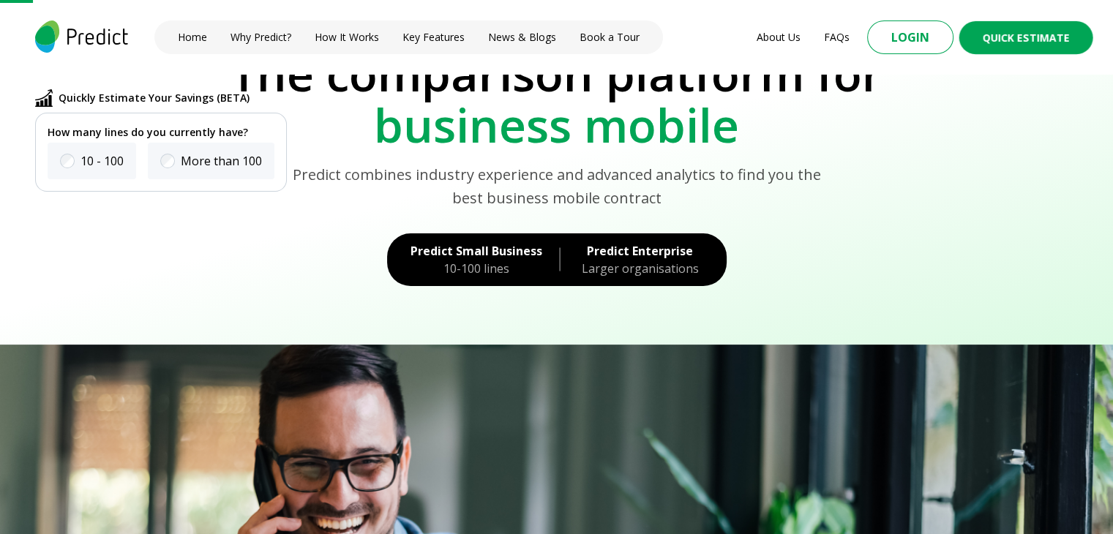
scroll to position [0, 0]
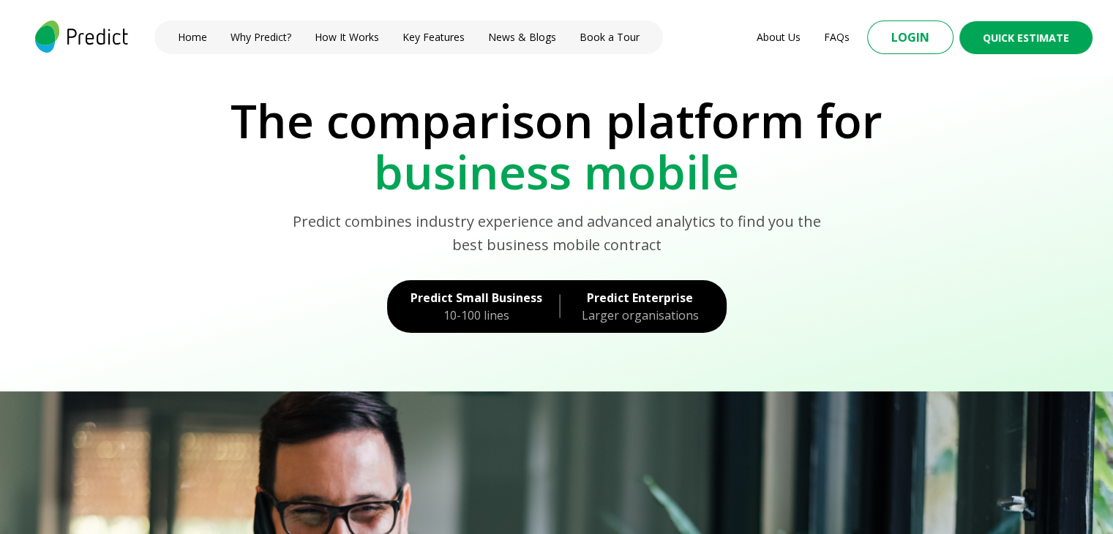
click at [481, 295] on div "Predict Small Business" at bounding box center [476, 298] width 132 height 18
click at [627, 315] on div "Larger organisations" at bounding box center [640, 316] width 126 height 18
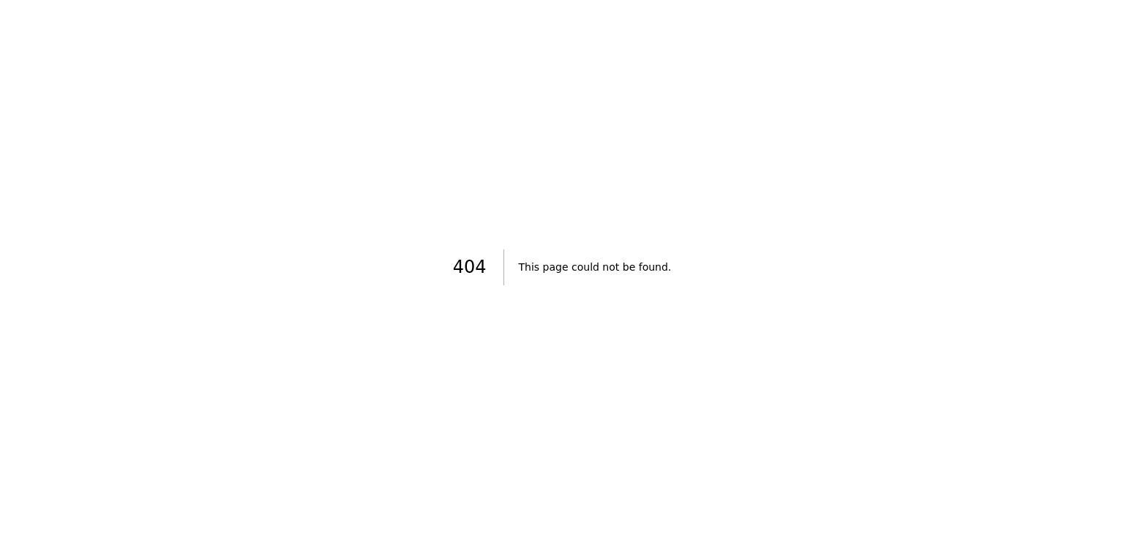
click at [497, 247] on div "404 This page could not be found." at bounding box center [562, 267] width 1124 height 534
drag, startPoint x: 497, startPoint y: 247, endPoint x: 274, endPoint y: -7, distance: 338.5
click at [274, 0] on html "404 This page could not be found." at bounding box center [562, 267] width 1124 height 534
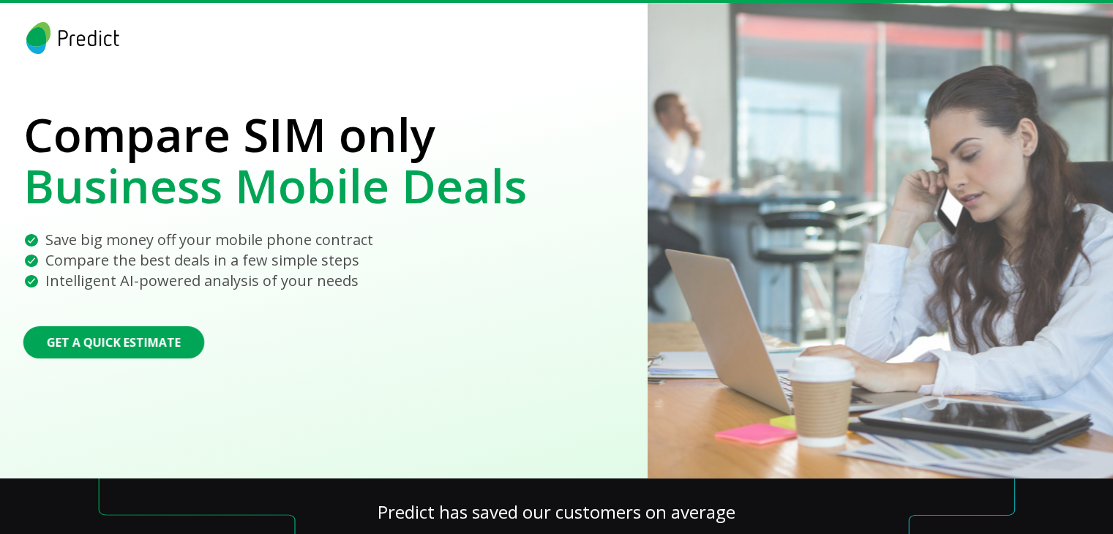
click at [70, 33] on img at bounding box center [72, 38] width 99 height 32
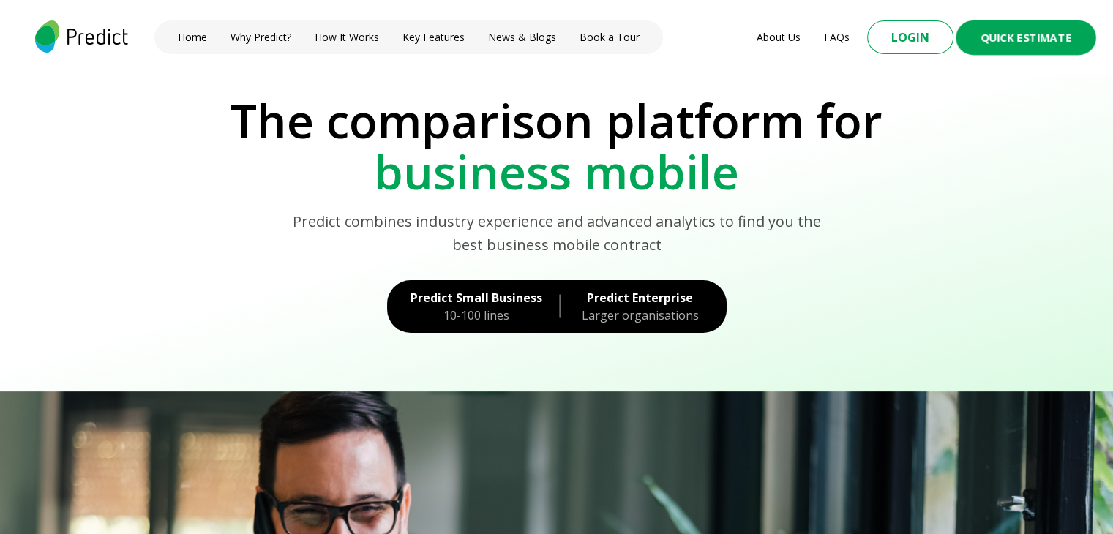
click at [988, 31] on button "Quick Estimate" at bounding box center [1025, 37] width 140 height 34
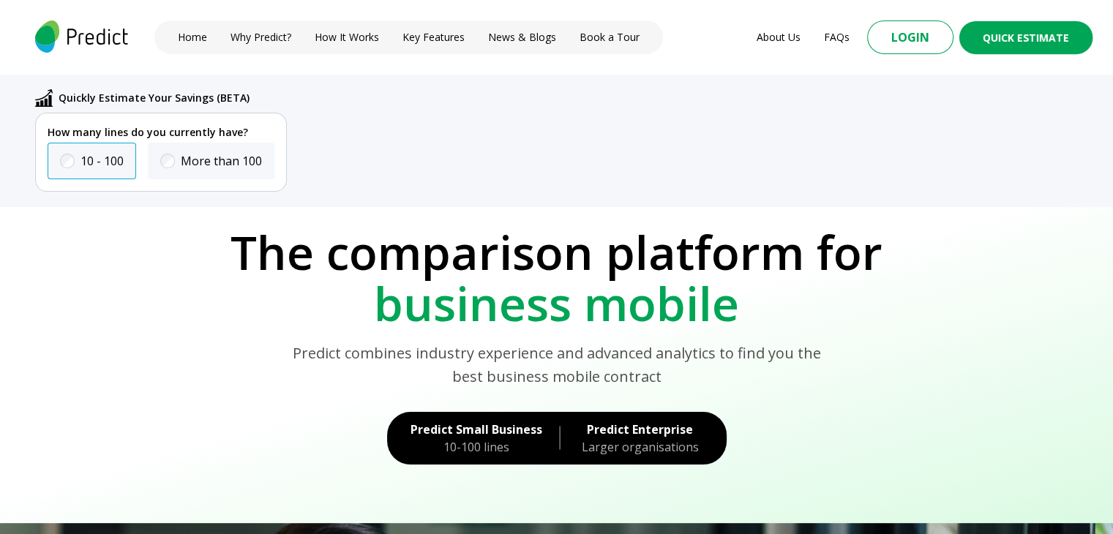
click at [113, 164] on label "10 - 100" at bounding box center [101, 161] width 43 height 18
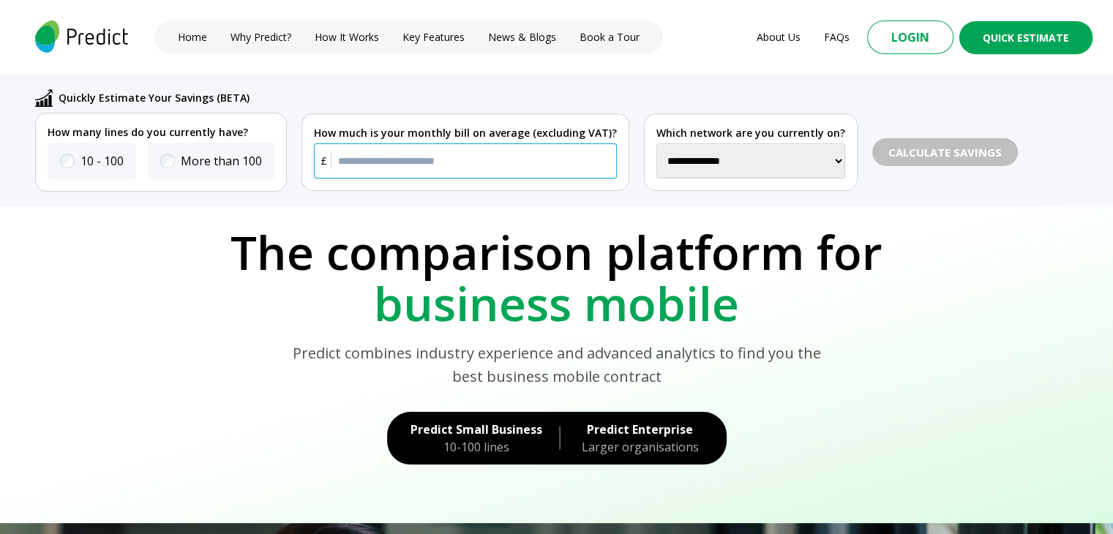
click at [402, 168] on input "text" at bounding box center [465, 160] width 303 height 35
type input "*****"
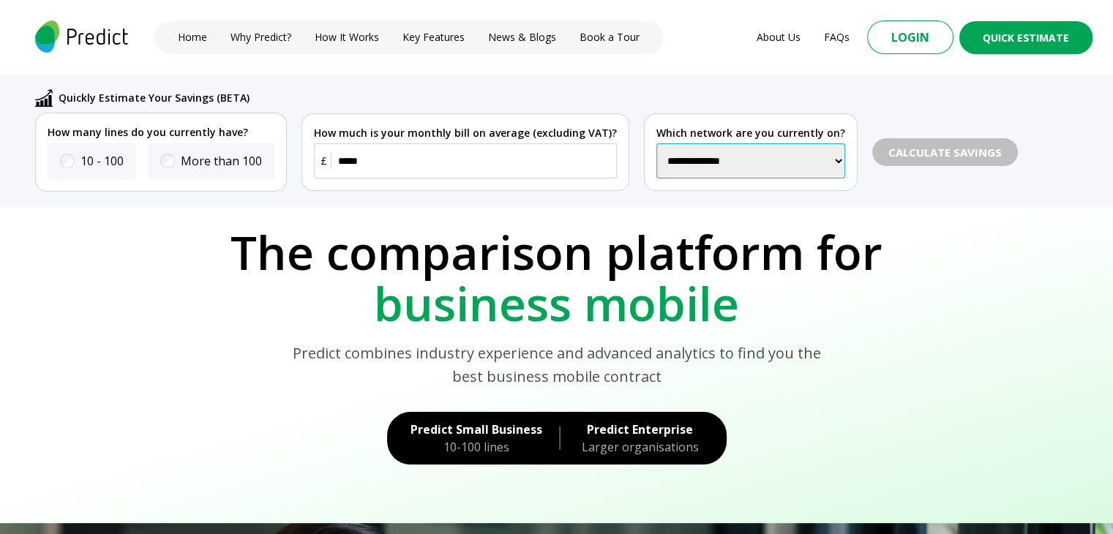
click at [704, 156] on select "**********" at bounding box center [750, 160] width 189 height 35
select select "**"
click at [656, 143] on select "**********" at bounding box center [750, 160] width 189 height 35
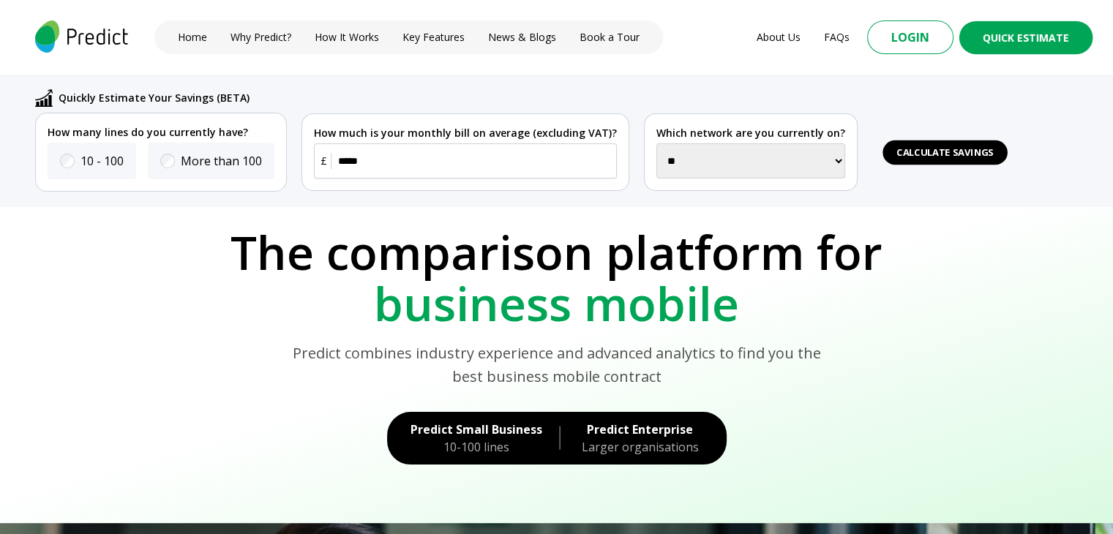
click at [903, 151] on span "Calculate Savings" at bounding box center [944, 152] width 97 height 14
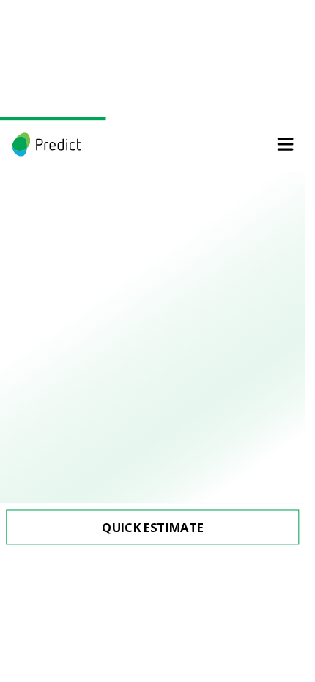
scroll to position [3025, 0]
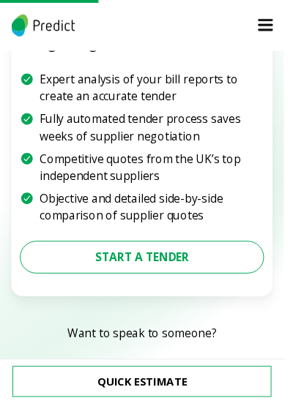
click at [165, 407] on button "Quick Estimate" at bounding box center [146, 393] width 267 height 32
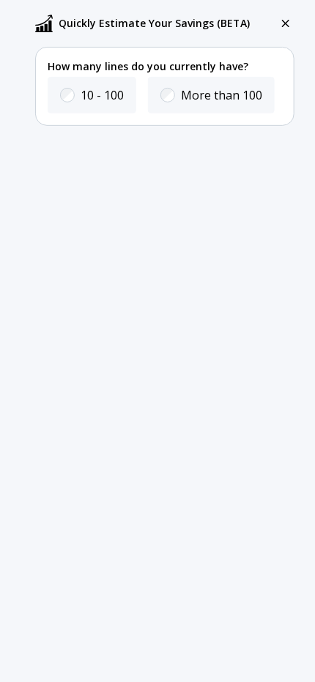
click at [85, 99] on label "10 - 100" at bounding box center [101, 95] width 43 height 18
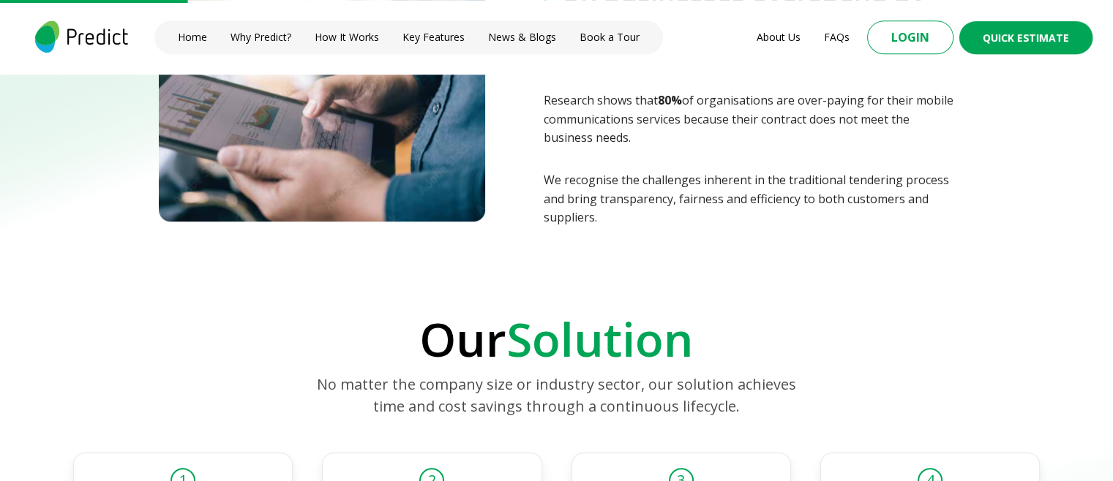
scroll to position [984, 0]
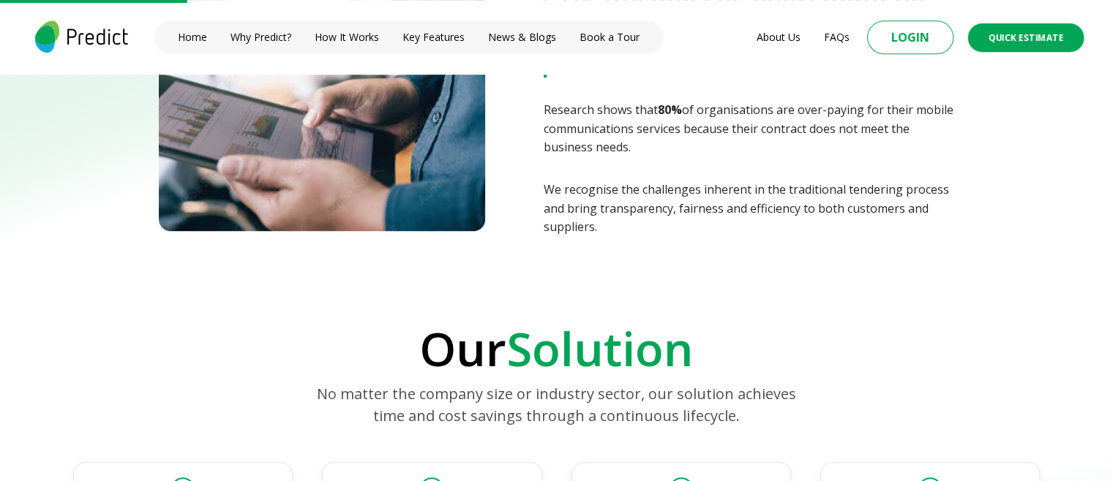
click at [1051, 47] on button "Quick Estimate" at bounding box center [1026, 37] width 116 height 29
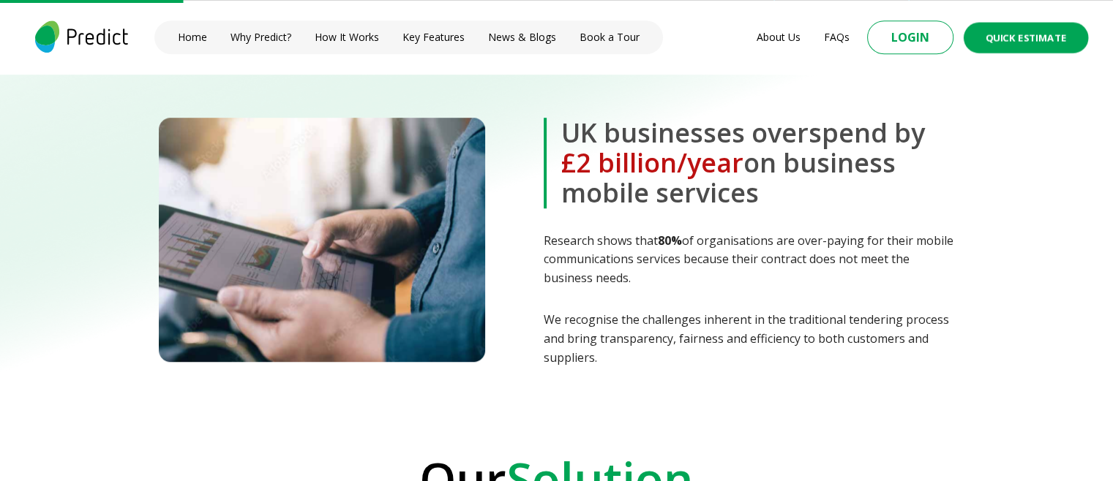
scroll to position [985, 0]
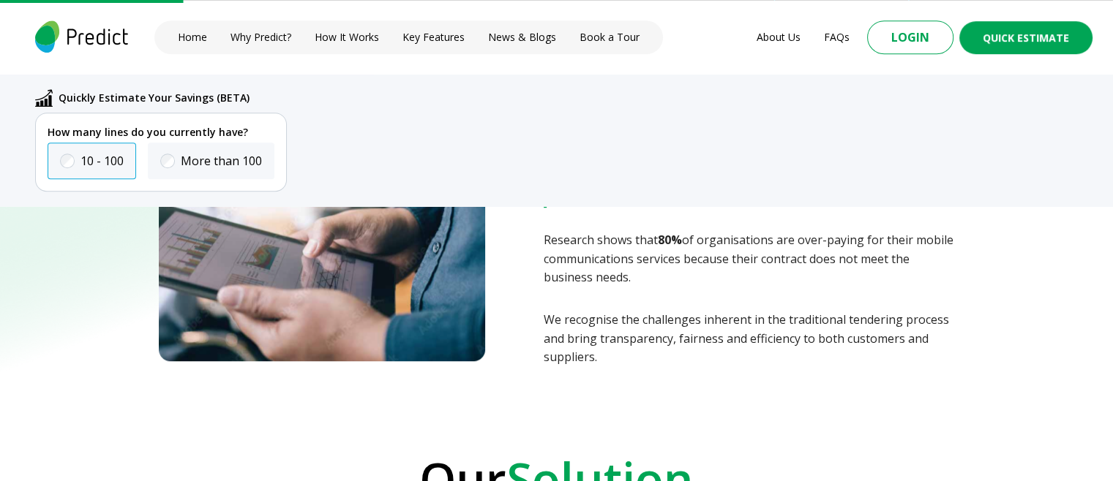
click at [111, 165] on label "10 - 100" at bounding box center [101, 161] width 43 height 18
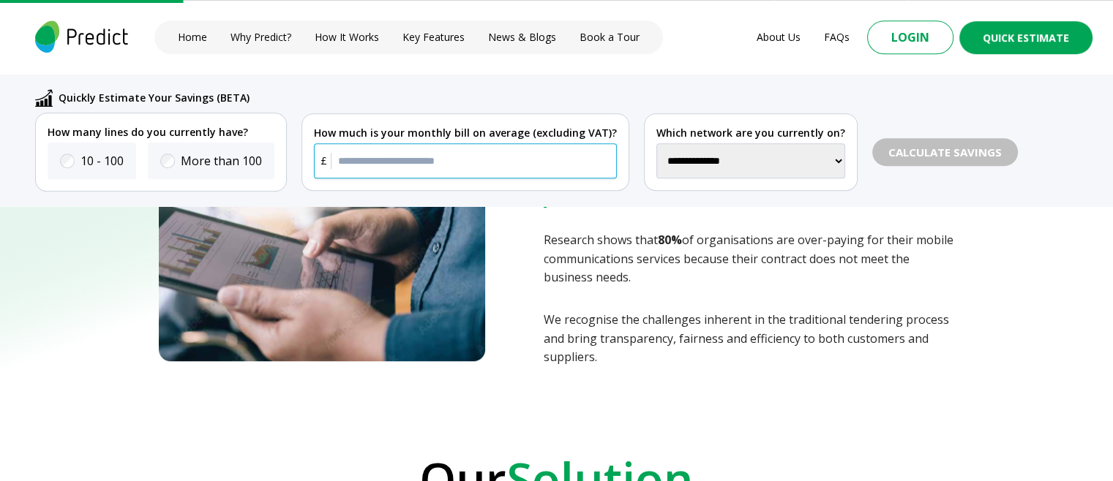
click at [439, 173] on input "text" at bounding box center [465, 160] width 303 height 35
type input "*****"
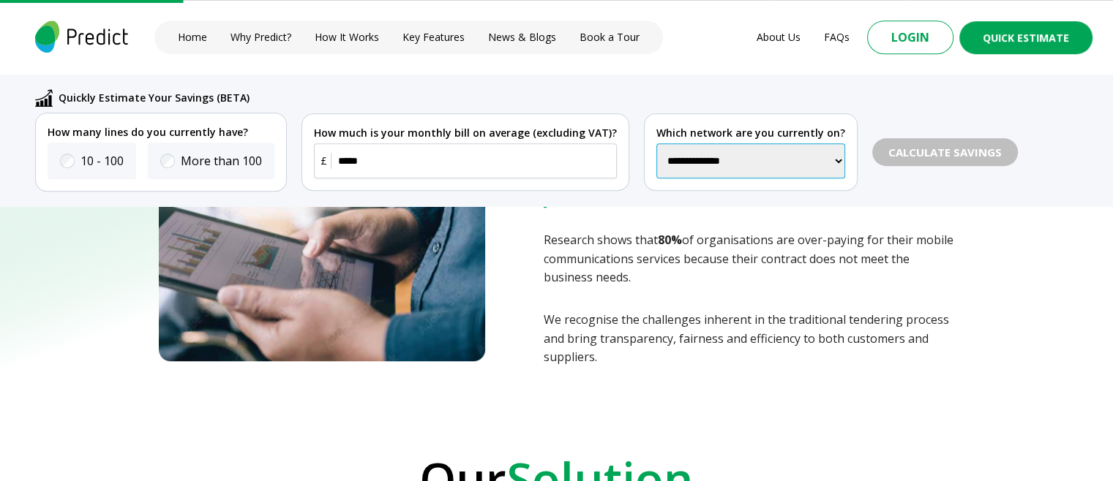
click at [713, 156] on select "**********" at bounding box center [750, 160] width 189 height 35
select select "**"
click at [656, 143] on select "**********" at bounding box center [750, 160] width 189 height 35
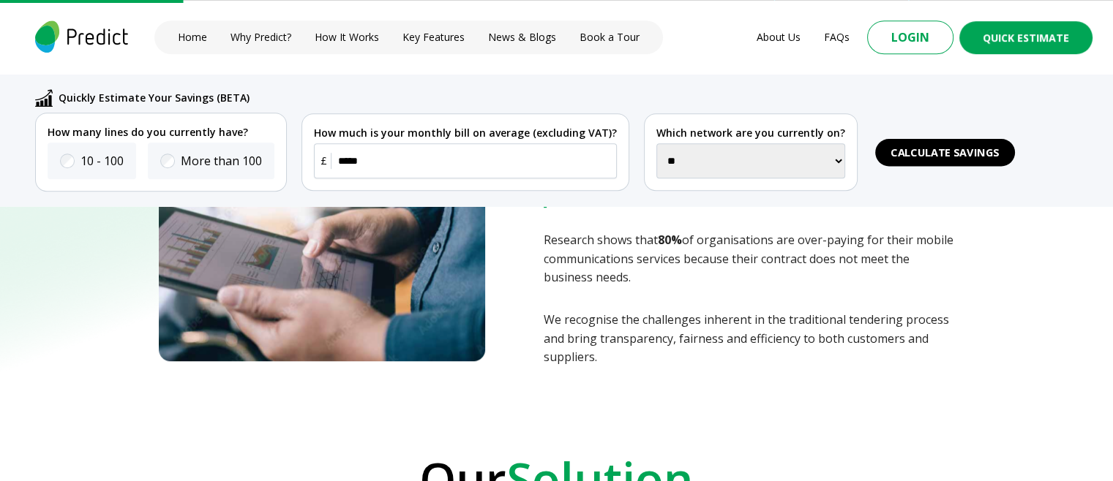
click at [906, 151] on span "Calculate Savings" at bounding box center [944, 152] width 109 height 16
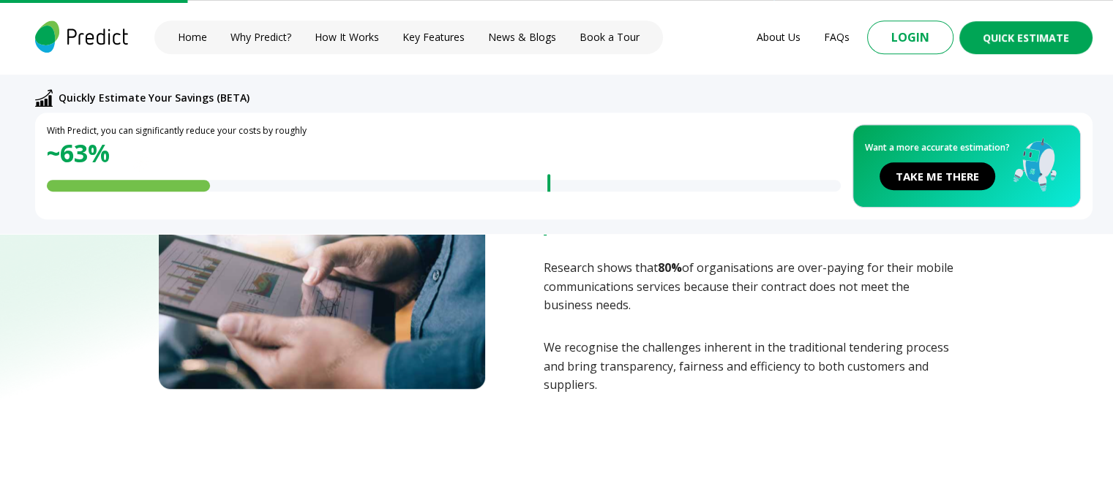
scroll to position [1013, 0]
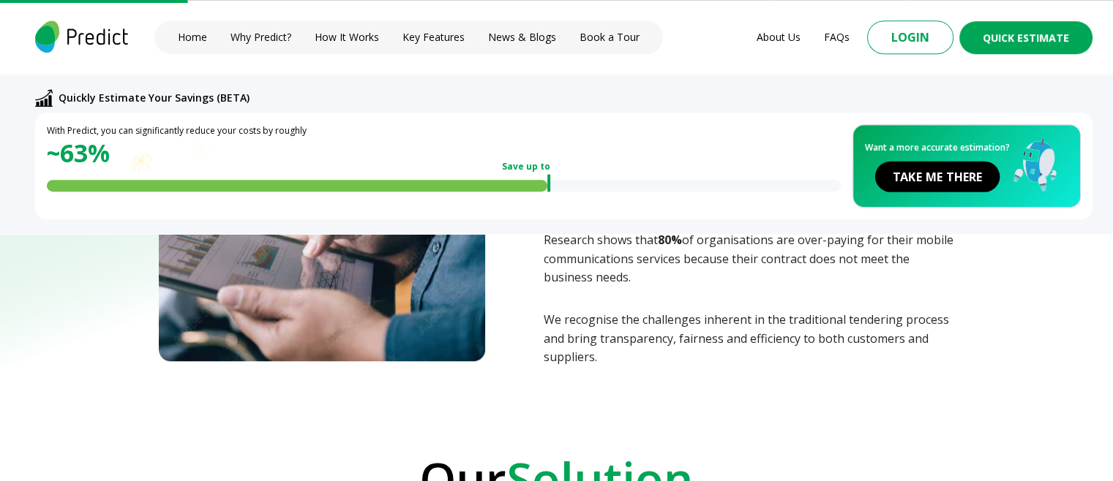
click at [910, 173] on button "TAKE ME THERE" at bounding box center [937, 176] width 124 height 31
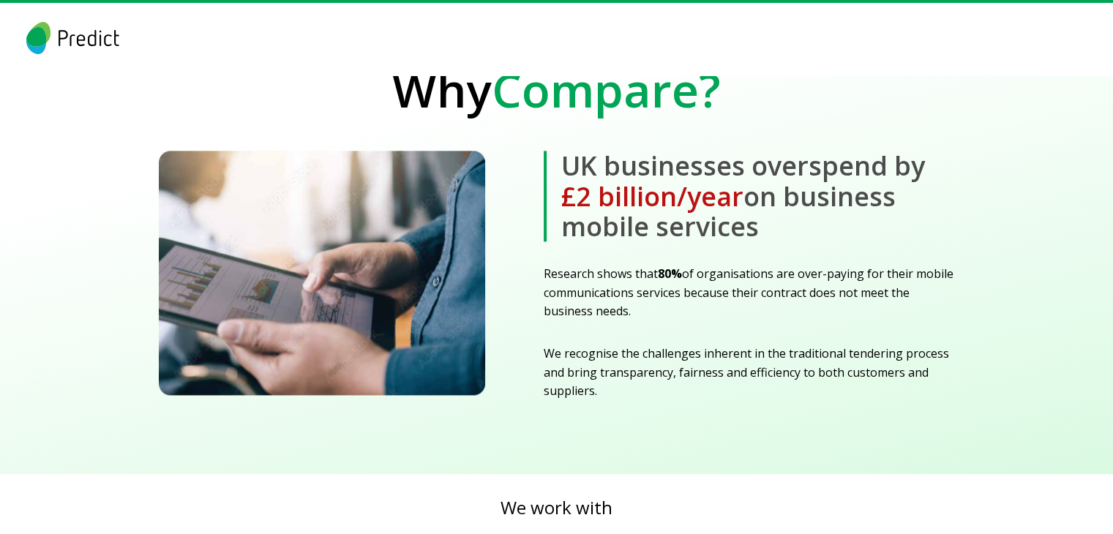
scroll to position [1797, 0]
click at [512, 298] on div "UK businesses overspend by £2 billion/year on business mobile services Research…" at bounding box center [556, 276] width 843 height 250
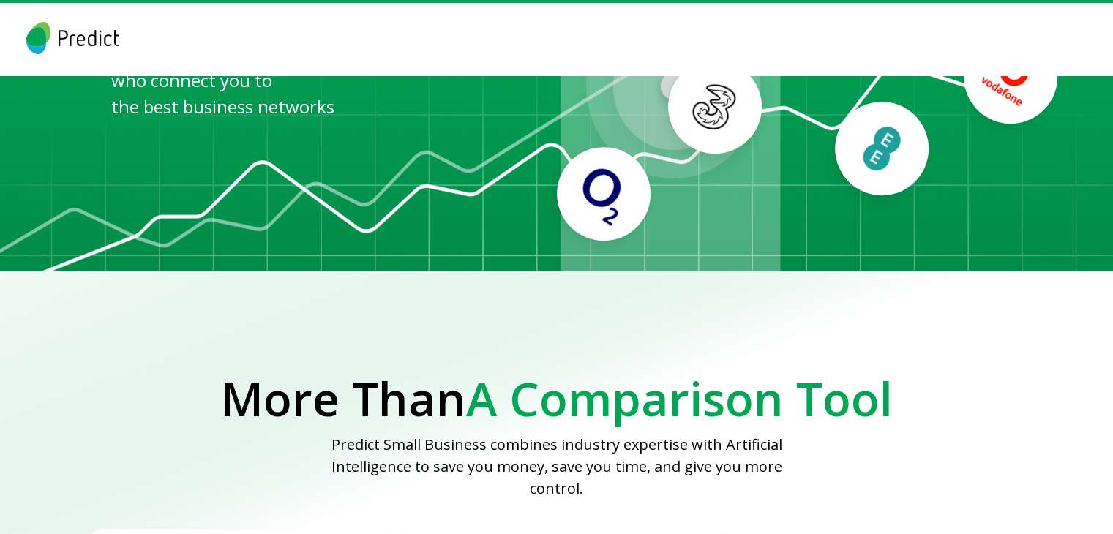
scroll to position [639, 0]
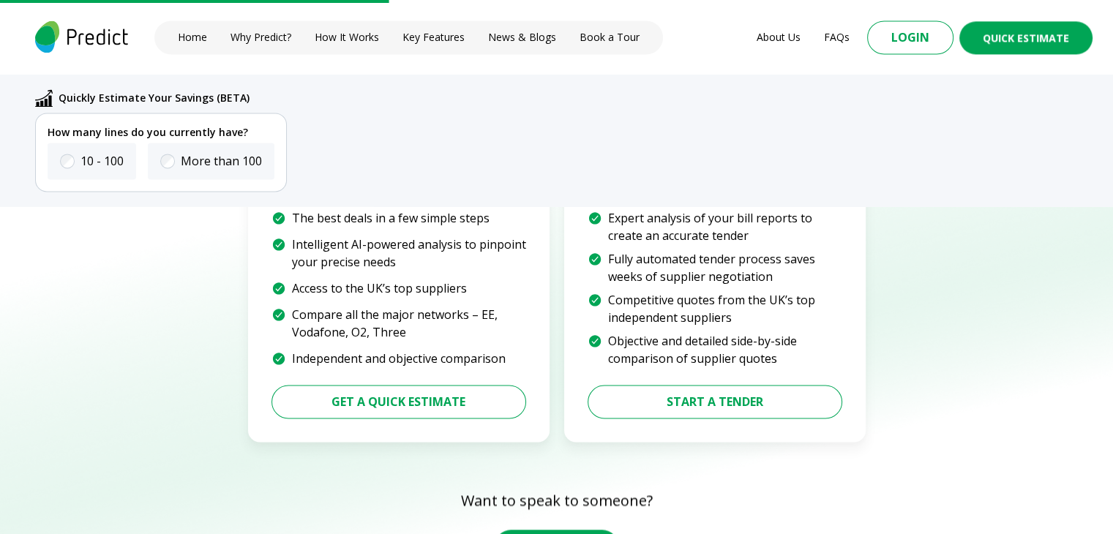
scroll to position [2074, 0]
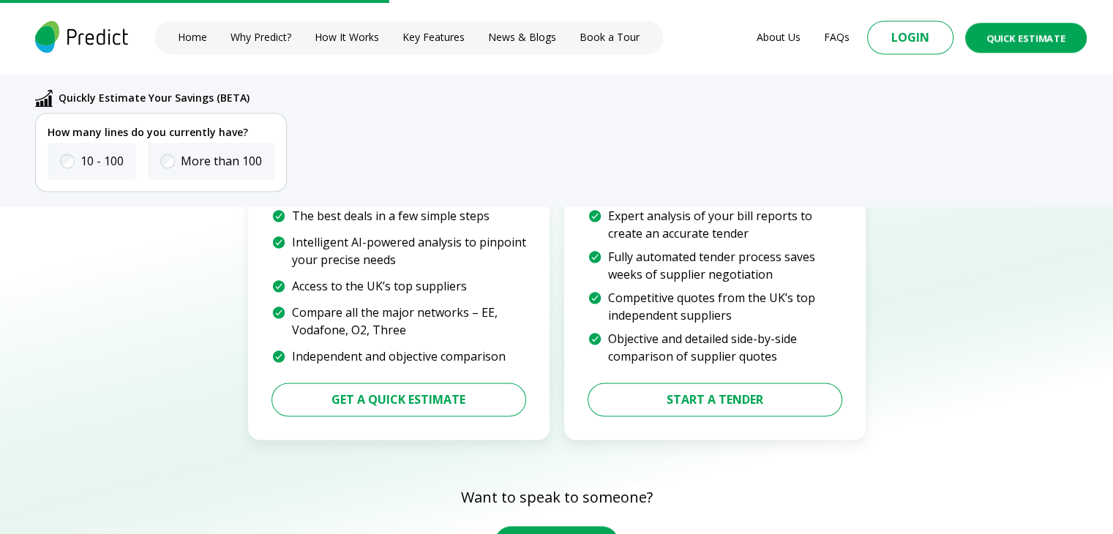
click at [1039, 24] on button "Quick Estimate" at bounding box center [1025, 37] width 121 height 30
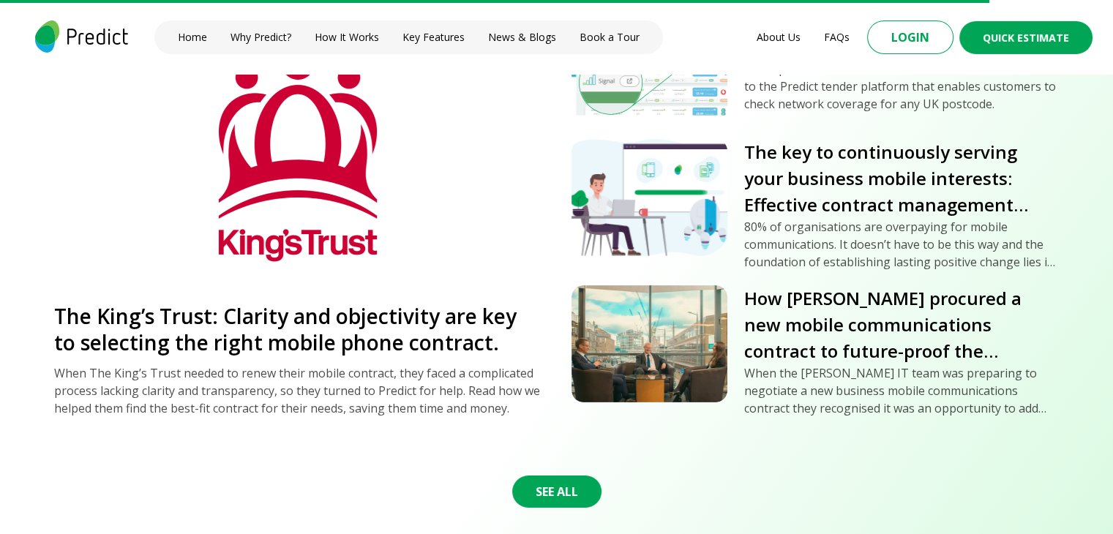
scroll to position [5156, 0]
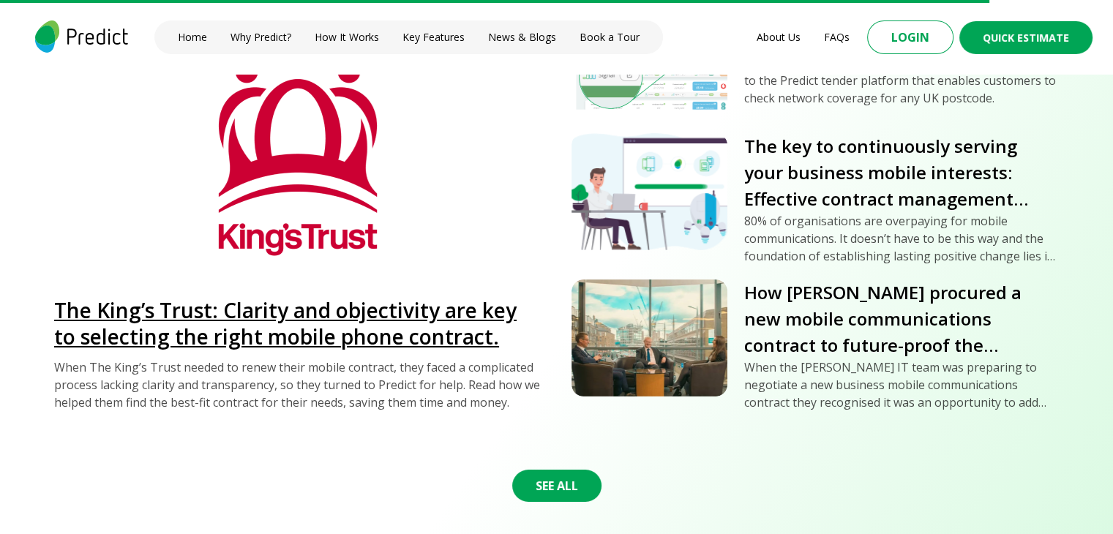
click at [390, 317] on link "The King’s Trust: Clarity and objectivity are key to selecting the right mobile…" at bounding box center [298, 323] width 488 height 53
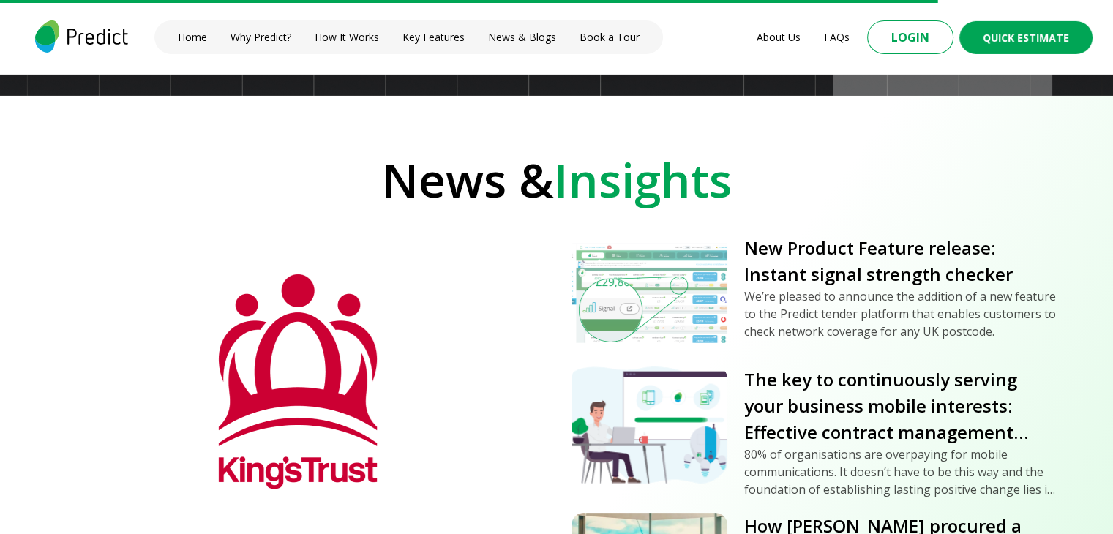
scroll to position [4887, 0]
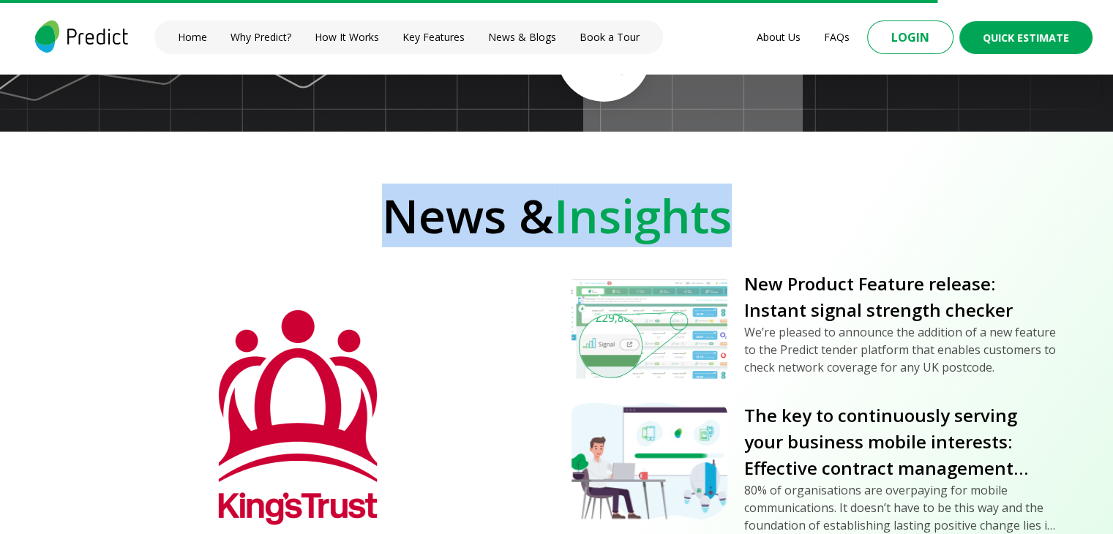
drag, startPoint x: 381, startPoint y: 212, endPoint x: 734, endPoint y: 217, distance: 352.6
click at [734, 217] on h2 "News & Insights" at bounding box center [556, 215] width 1113 height 51
copy h2 "News & Insights"
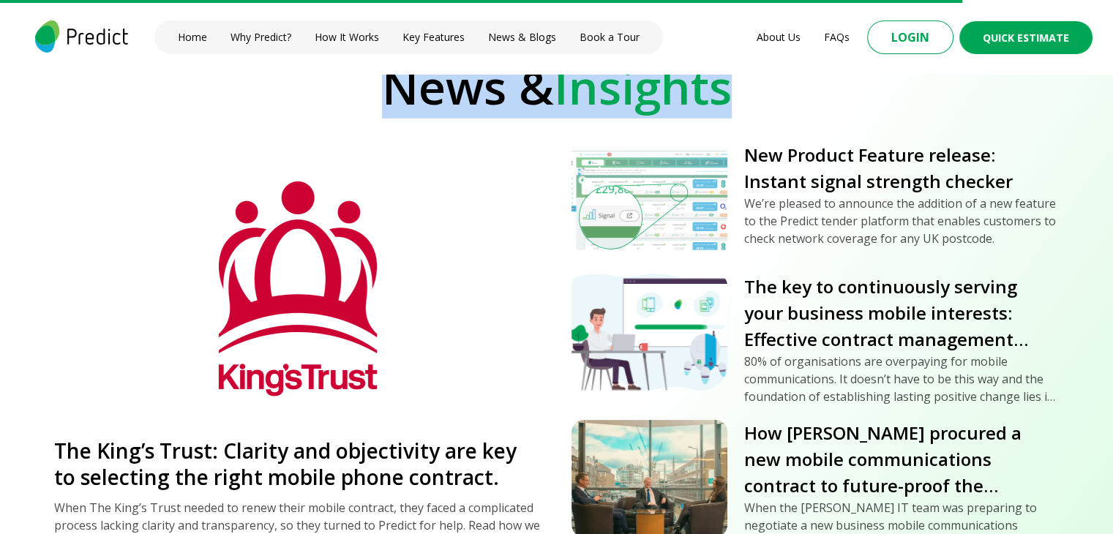
click at [453, 102] on h2 "News & Insights" at bounding box center [556, 86] width 1113 height 51
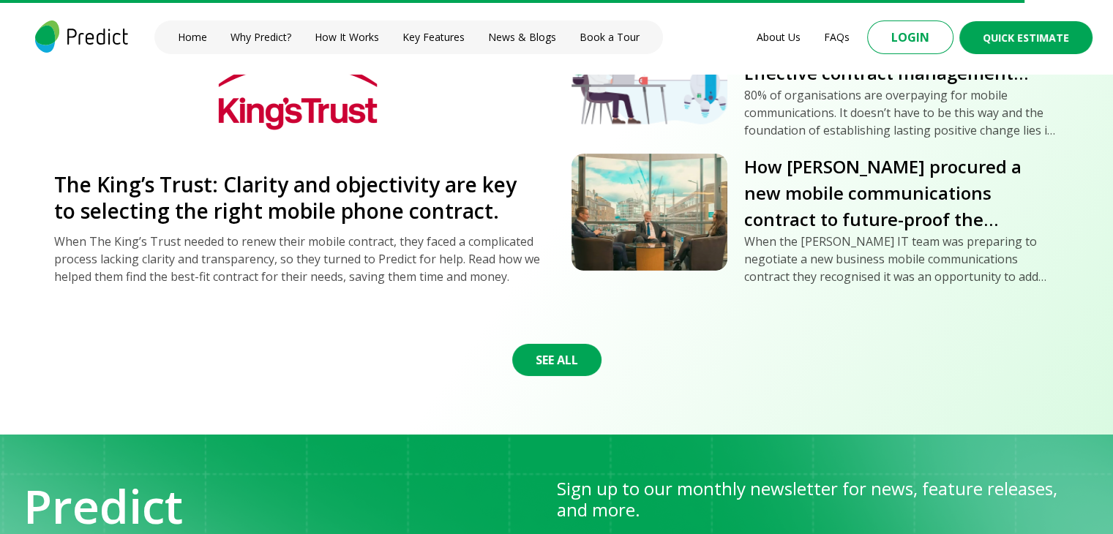
scroll to position [5364, 0]
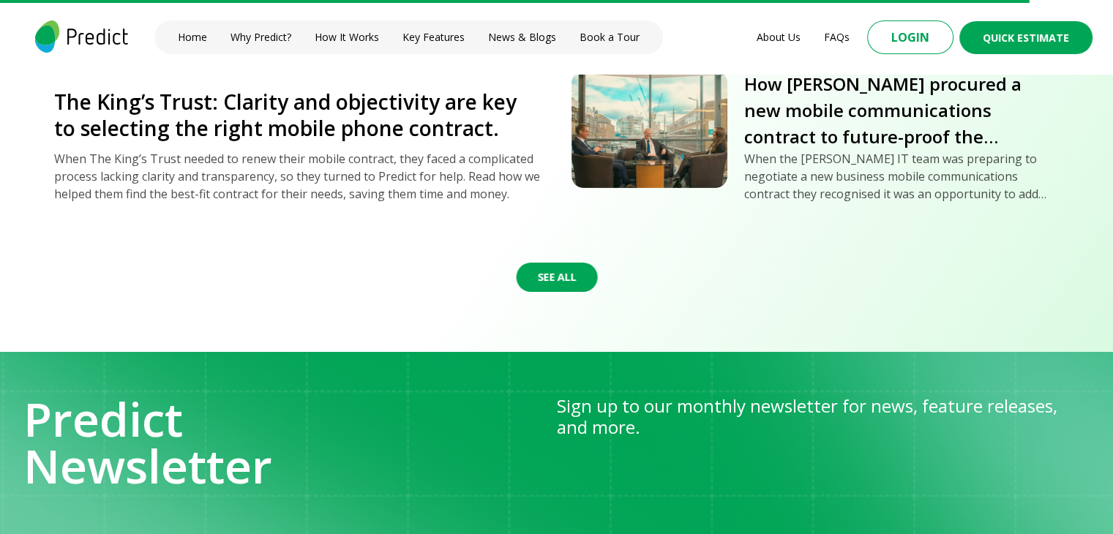
click at [551, 282] on button "See All" at bounding box center [556, 277] width 81 height 29
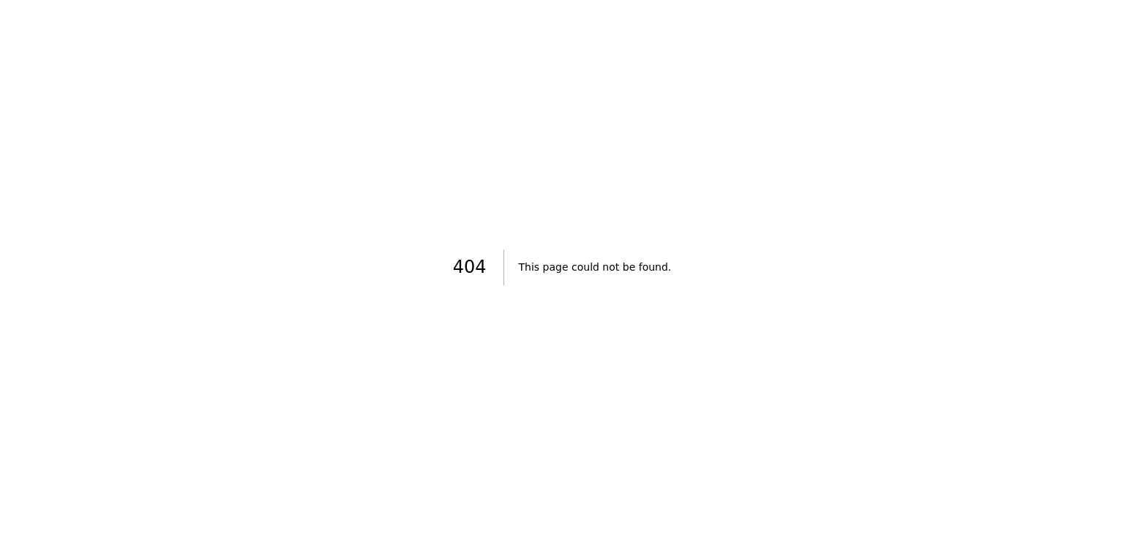
click at [101, 178] on div "404 This page could not be found." at bounding box center [562, 267] width 1124 height 534
click at [101, 86] on div "404 This page could not be found." at bounding box center [562, 267] width 1124 height 534
